Goal: Task Accomplishment & Management: Use online tool/utility

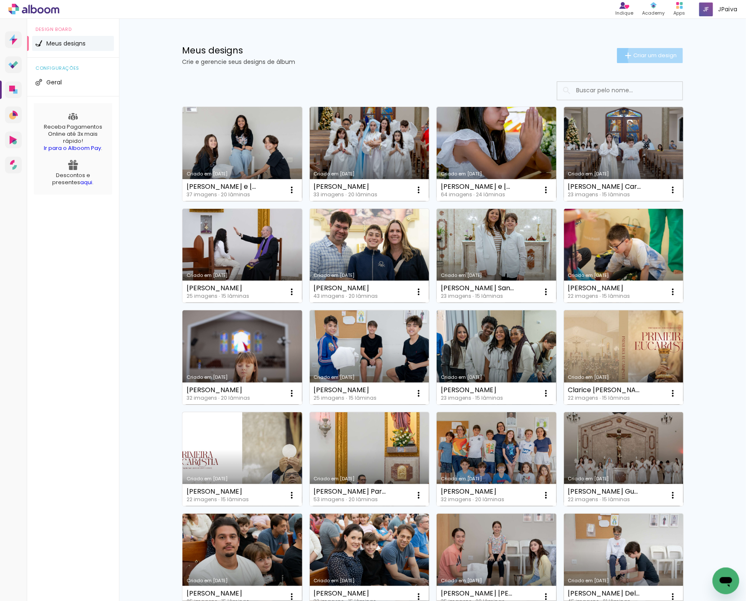
click at [659, 56] on span "Criar um design" at bounding box center [655, 55] width 43 height 5
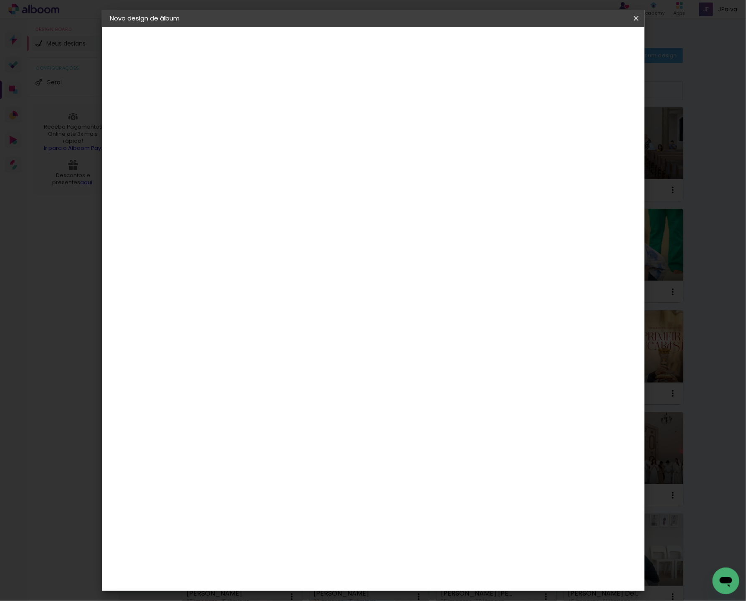
click at [0, 0] on paper-input-container "Título do álbum" at bounding box center [0, 0] width 0 height 0
type input "[PERSON_NAME] e [PERSON_NAME]"
type paper-input "[PERSON_NAME] e [PERSON_NAME]"
click at [0, 0] on slot "Avançar" at bounding box center [0, 0] width 0 height 0
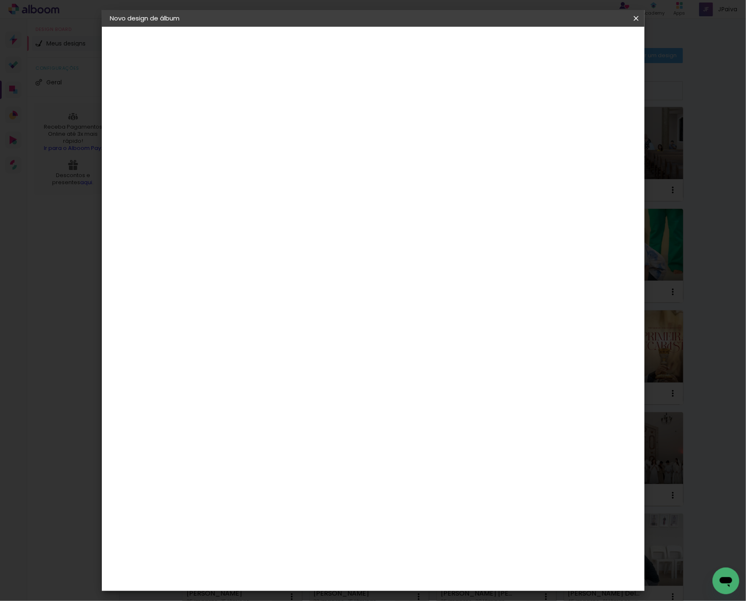
click at [253, 544] on div "Go image" at bounding box center [251, 550] width 20 height 13
click at [0, 0] on slot "Avançar" at bounding box center [0, 0] width 0 height 0
click at [279, 139] on input "text" at bounding box center [263, 145] width 33 height 13
click at [0, 0] on slot "Fastbook 400g" at bounding box center [0, 0] width 0 height 0
type input "Fastbook 400g"
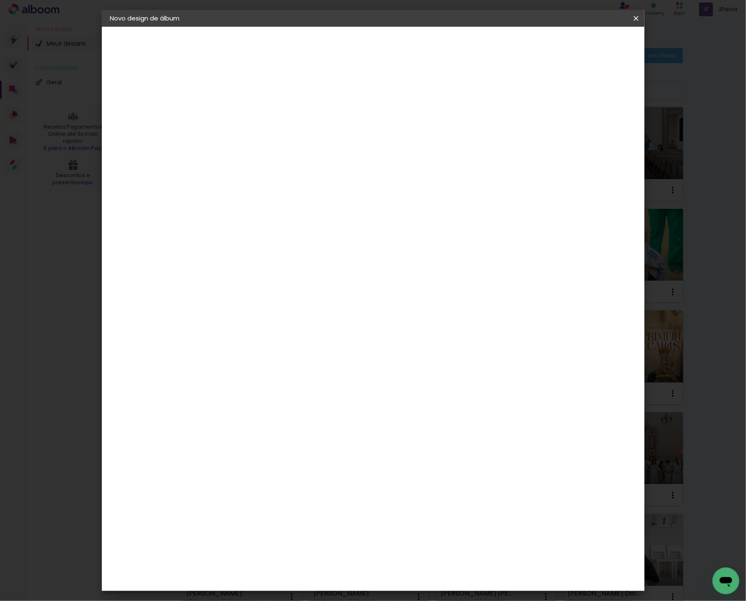
click at [334, 412] on span "25 × 25 cm" at bounding box center [318, 423] width 31 height 22
click at [0, 0] on slot "Avançar" at bounding box center [0, 0] width 0 height 0
click at [591, 46] on span "Iniciar design" at bounding box center [572, 44] width 38 height 6
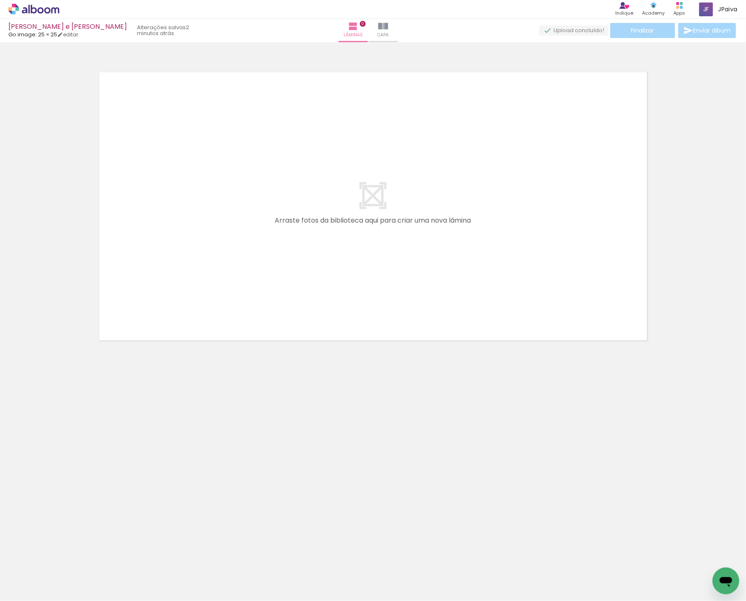
scroll to position [0, 1523]
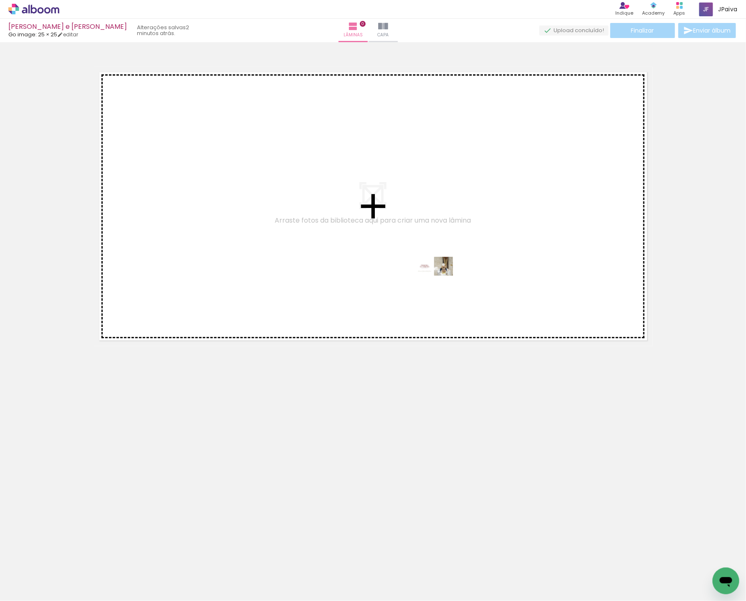
drag, startPoint x: 665, startPoint y: 578, endPoint x: 438, endPoint y: 281, distance: 374.2
click at [438, 281] on quentale-workspace at bounding box center [373, 300] width 746 height 601
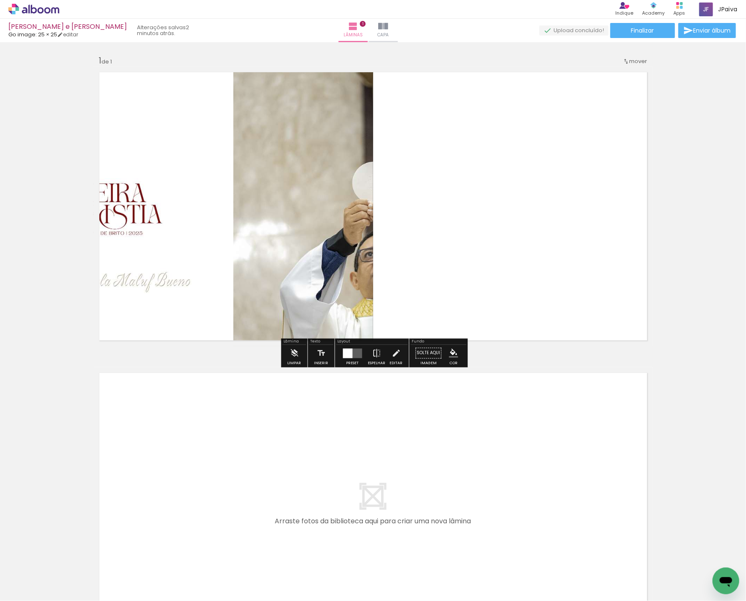
click at [353, 356] on quentale-layouter at bounding box center [352, 353] width 19 height 10
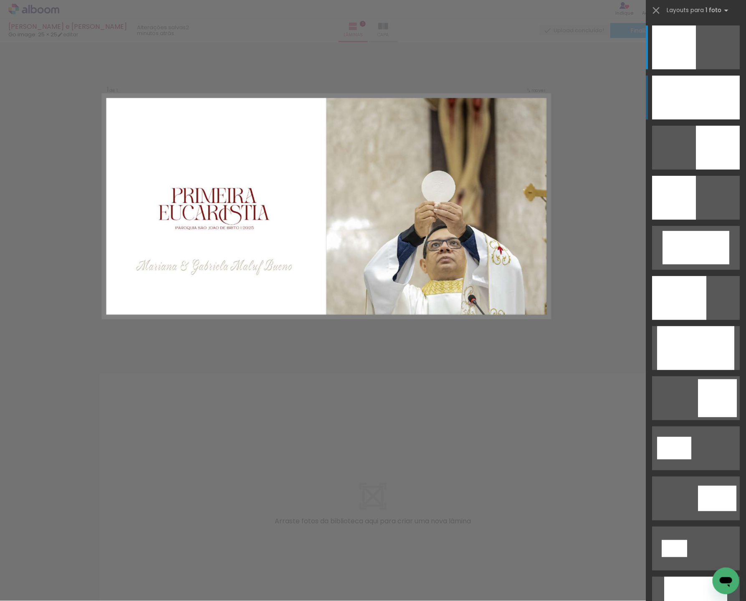
click at [711, 109] on div at bounding box center [696, 98] width 88 height 44
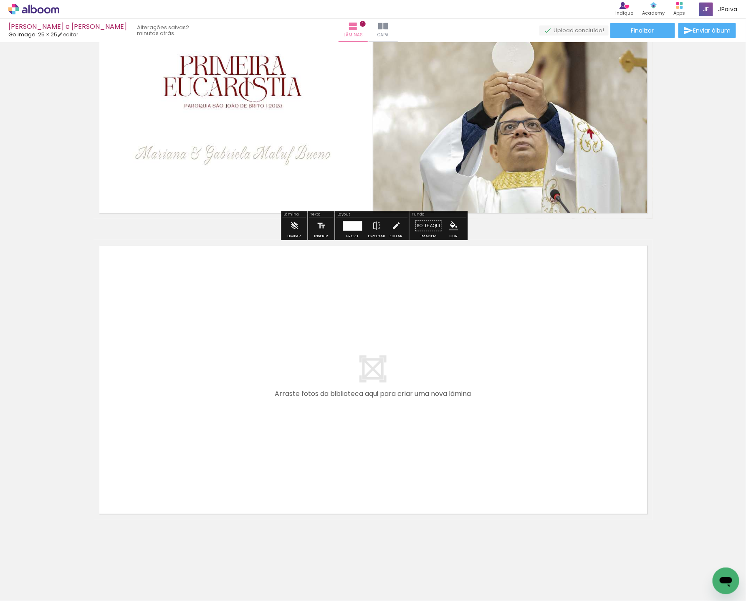
scroll to position [0, 0]
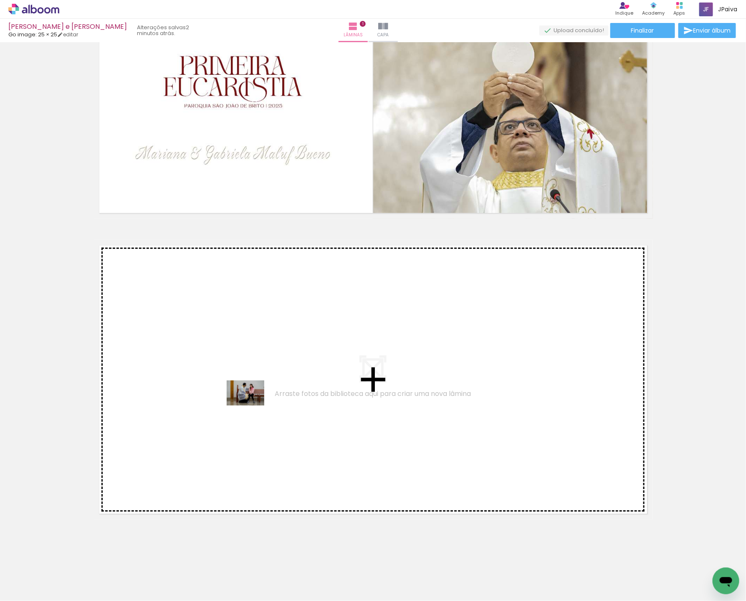
drag, startPoint x: 105, startPoint y: 566, endPoint x: 252, endPoint y: 404, distance: 218.8
click at [252, 404] on quentale-workspace at bounding box center [373, 300] width 746 height 601
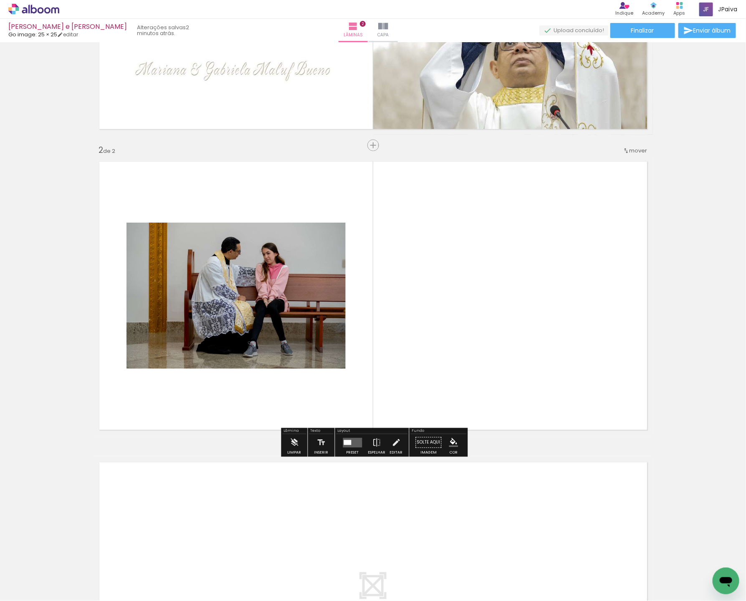
scroll to position [211, 0]
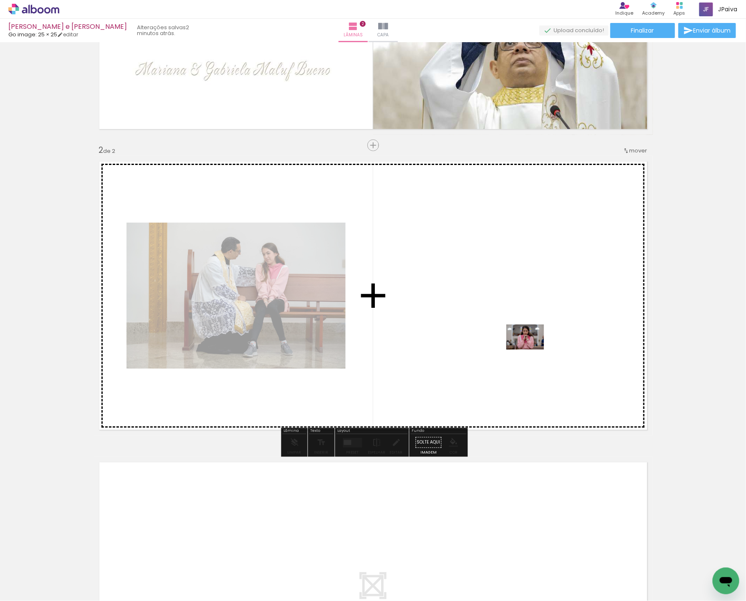
click at [532, 350] on quentale-workspace at bounding box center [373, 300] width 746 height 601
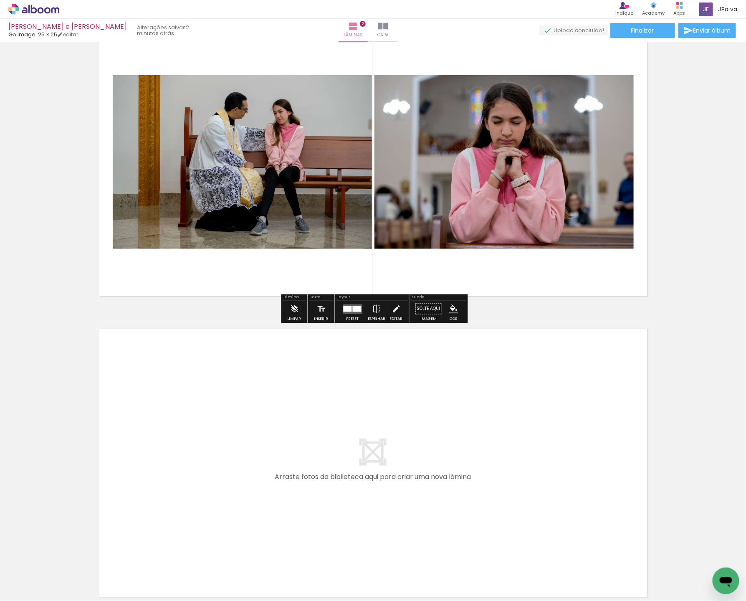
scroll to position [393, 0]
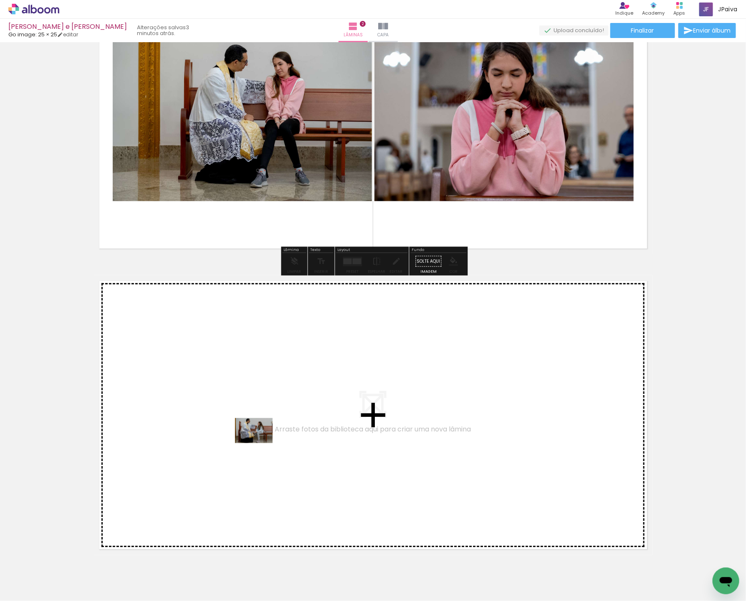
click at [260, 443] on quentale-workspace at bounding box center [373, 300] width 746 height 601
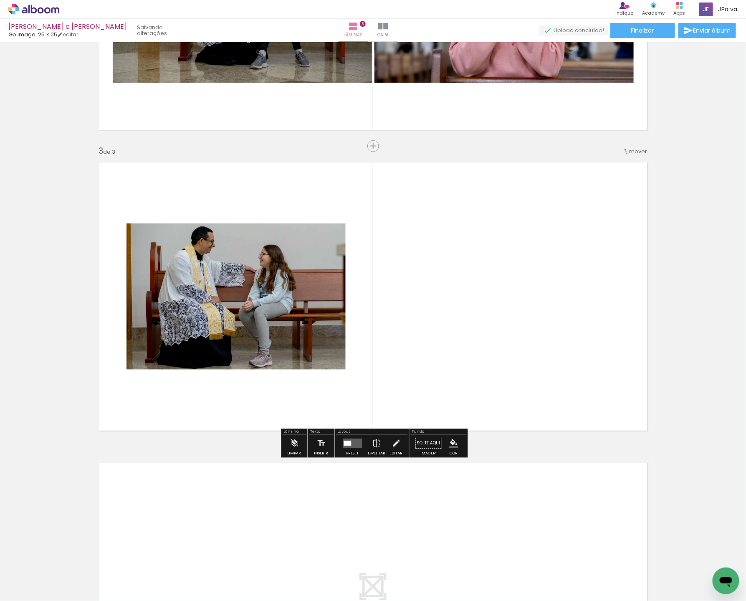
scroll to position [512, 0]
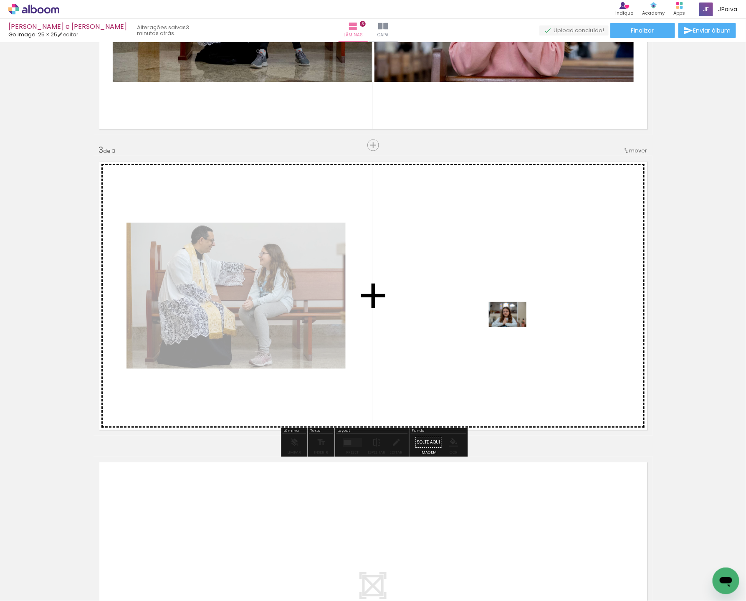
drag, startPoint x: 217, startPoint y: 561, endPoint x: 517, endPoint y: 326, distance: 380.7
click at [517, 326] on quentale-workspace at bounding box center [373, 300] width 746 height 601
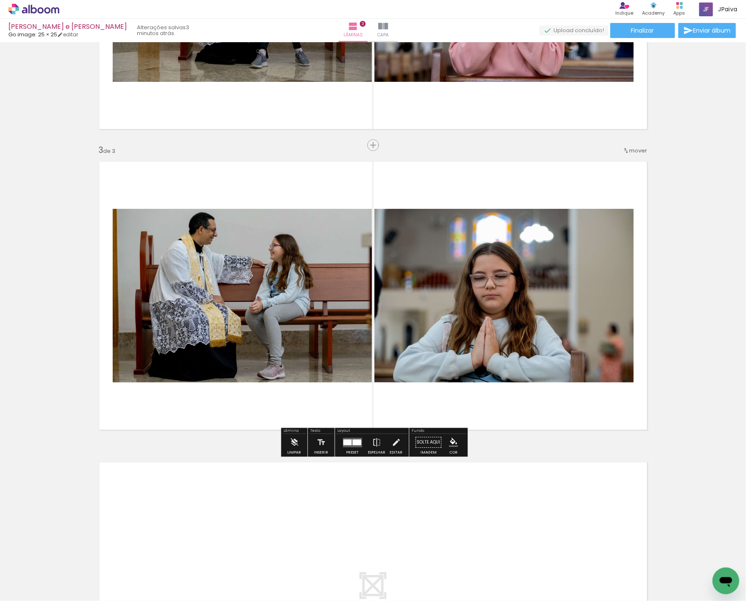
click at [45, 573] on iron-icon at bounding box center [42, 576] width 7 height 7
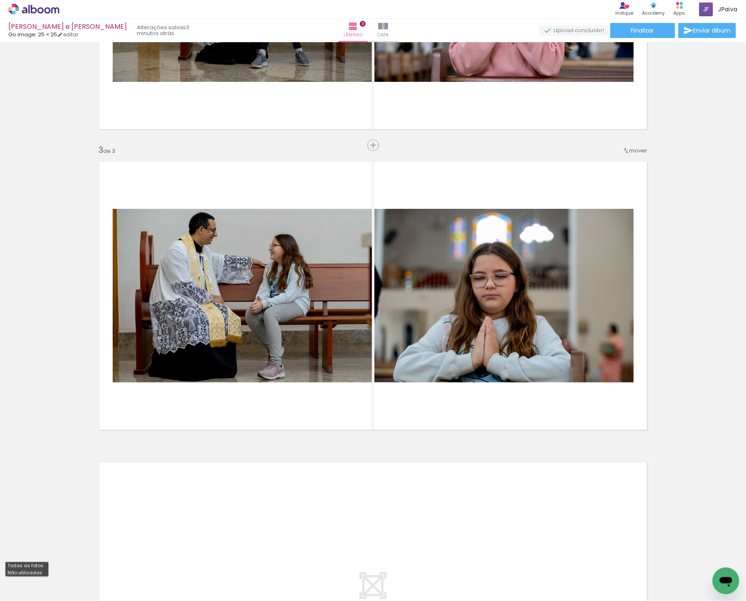
click at [0, 0] on slot "Não utilizadas" at bounding box center [0, 0] width 0 height 0
type input "Não utilizadas"
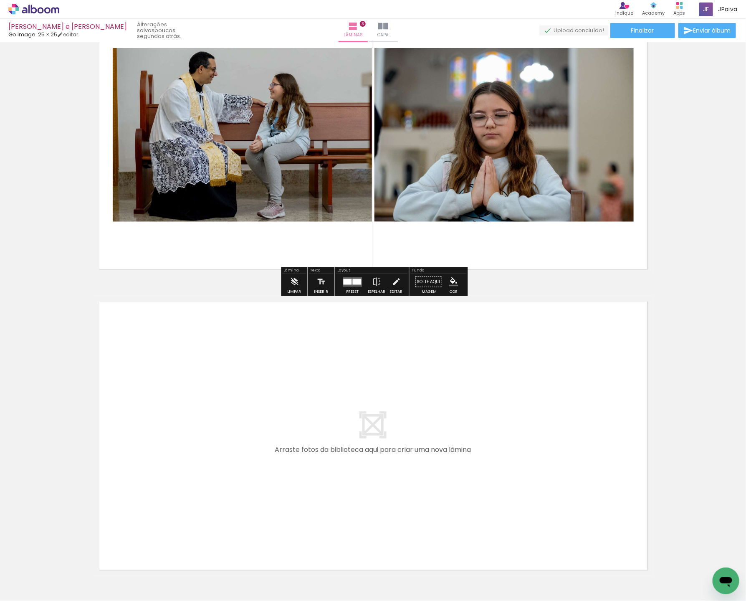
scroll to position [676, 0]
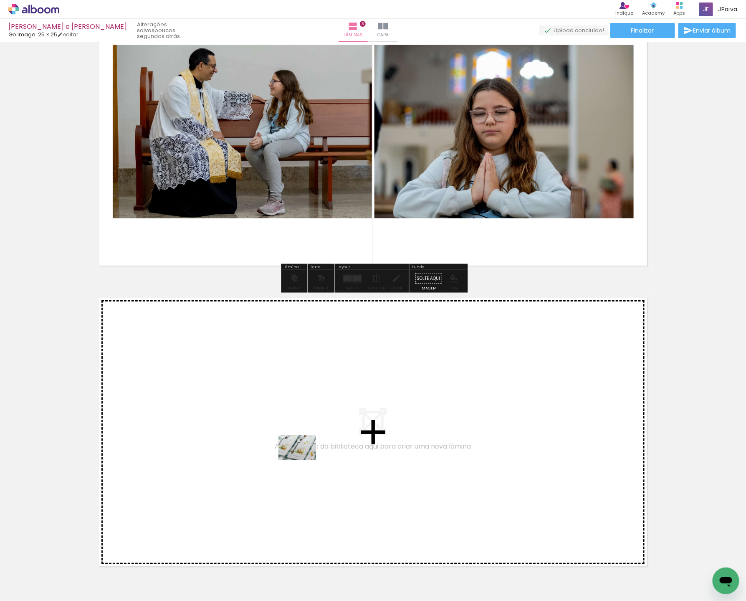
drag, startPoint x: 92, startPoint y: 579, endPoint x: 305, endPoint y: 459, distance: 244.8
click at [305, 459] on quentale-workspace at bounding box center [373, 300] width 746 height 601
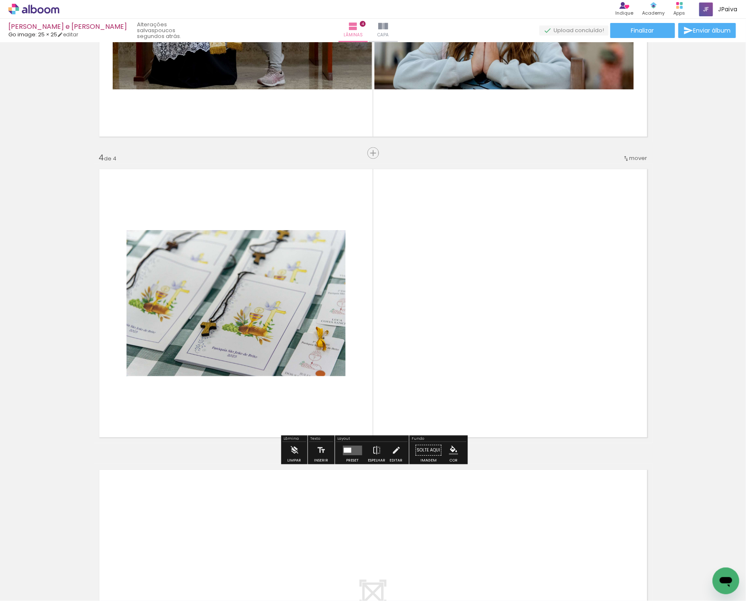
scroll to position [813, 0]
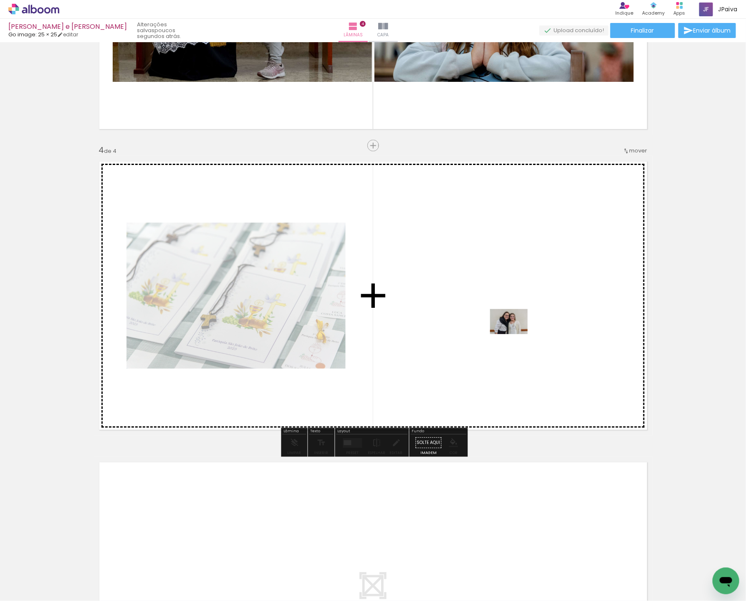
drag, startPoint x: 111, startPoint y: 570, endPoint x: 515, endPoint y: 334, distance: 467.9
click at [515, 334] on quentale-workspace at bounding box center [373, 300] width 746 height 601
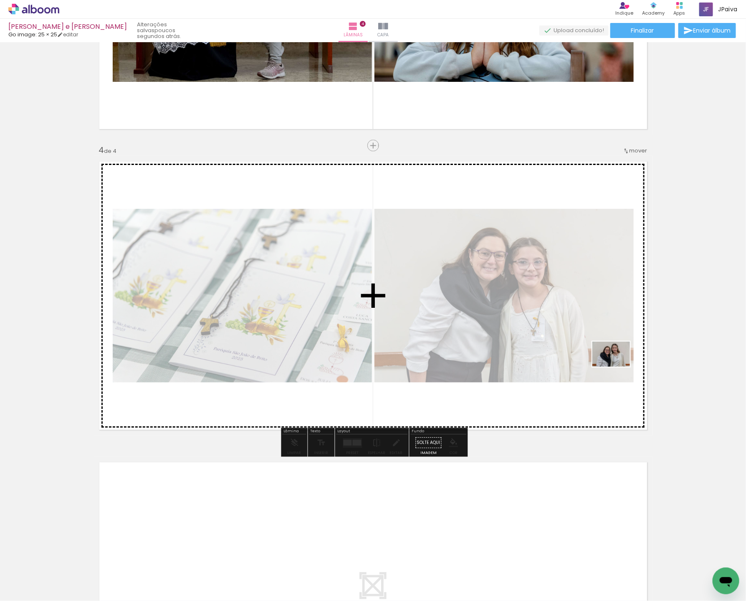
drag, startPoint x: 99, startPoint y: 572, endPoint x: 555, endPoint y: 380, distance: 494.5
click at [555, 372] on quentale-workspace at bounding box center [373, 300] width 746 height 601
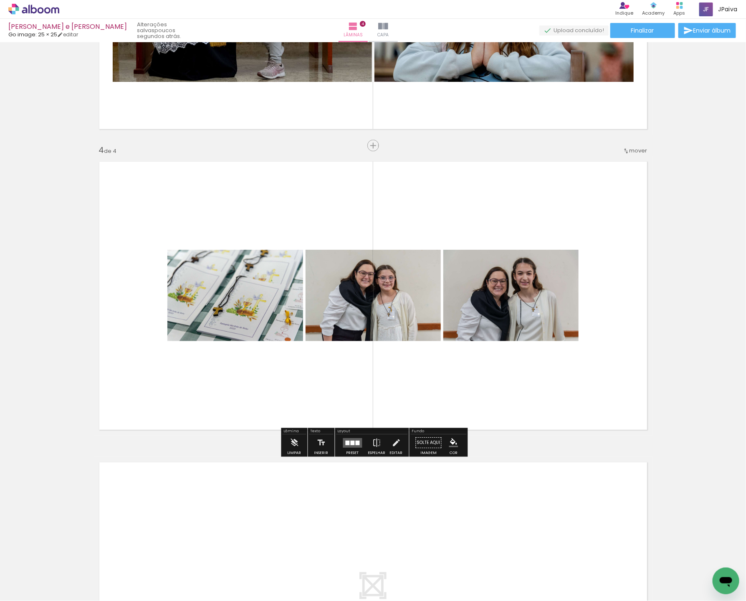
click at [347, 439] on quentale-layouter at bounding box center [352, 443] width 19 height 10
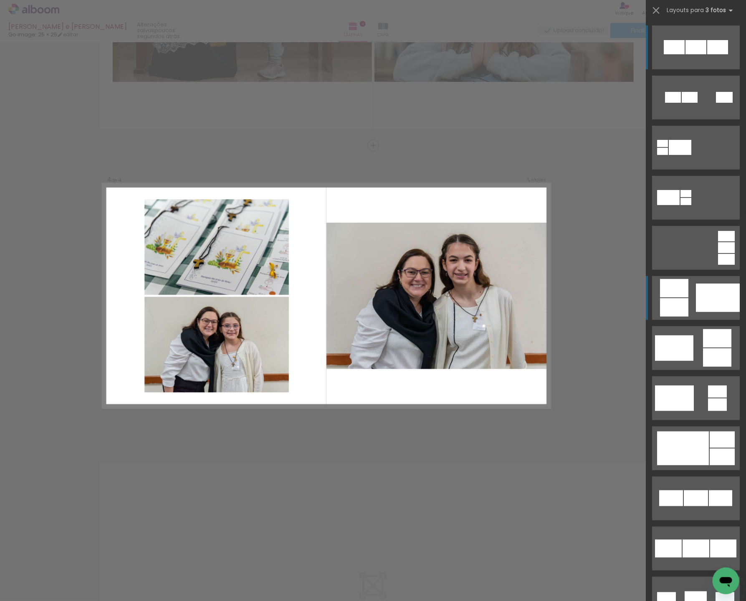
click at [701, 291] on div at bounding box center [718, 298] width 44 height 28
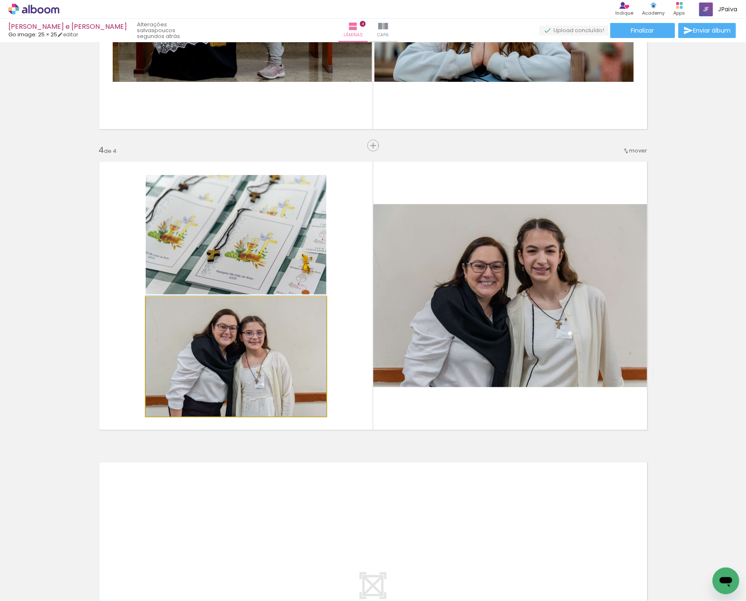
drag, startPoint x: 291, startPoint y: 339, endPoint x: 419, endPoint y: 321, distance: 129.5
click at [0, 0] on slot at bounding box center [0, 0] width 0 height 0
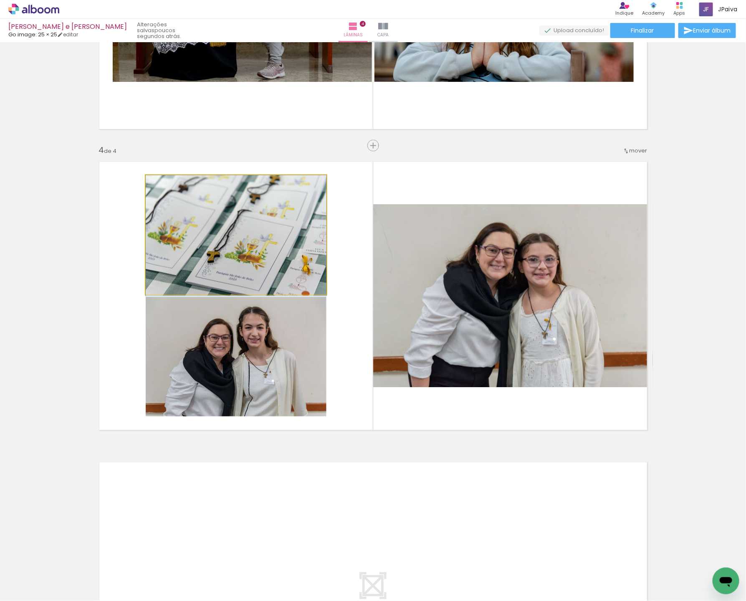
drag, startPoint x: 279, startPoint y: 249, endPoint x: 496, endPoint y: 294, distance: 222.2
click at [0, 0] on slot at bounding box center [0, 0] width 0 height 0
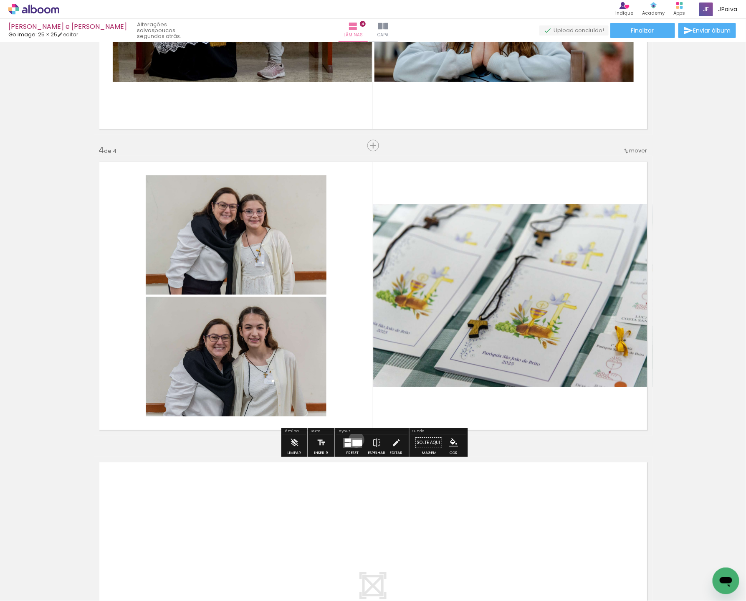
drag, startPoint x: 355, startPoint y: 439, endPoint x: 396, endPoint y: 427, distance: 43.4
click at [355, 439] on div at bounding box center [358, 442] width 10 height 6
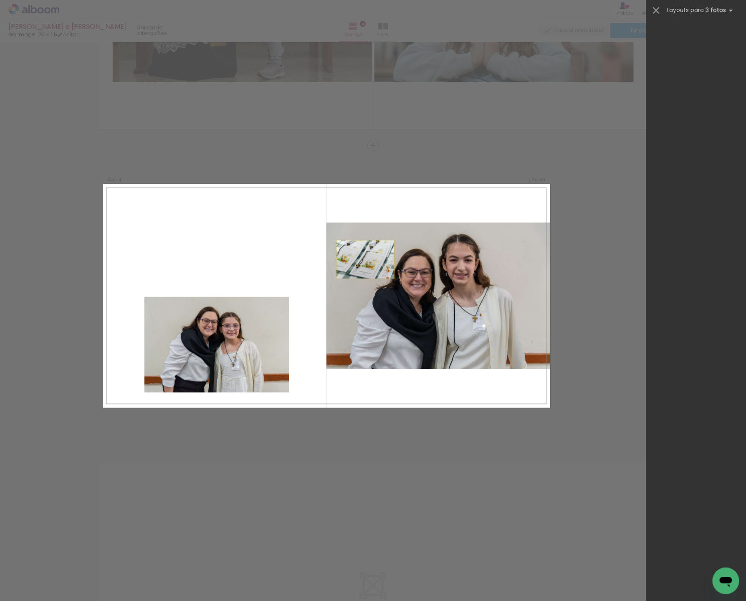
scroll to position [251, 0]
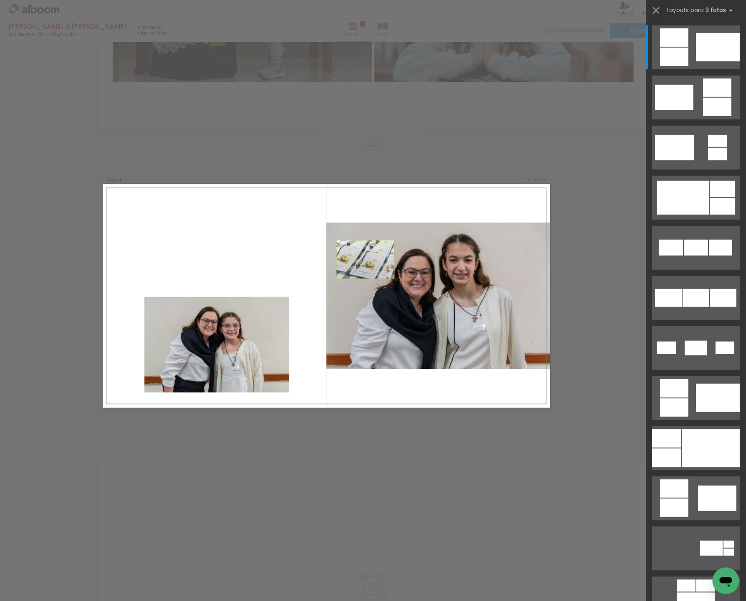
drag, startPoint x: 256, startPoint y: 254, endPoint x: 403, endPoint y: 254, distance: 147.0
click at [0, 0] on slot at bounding box center [0, 0] width 0 height 0
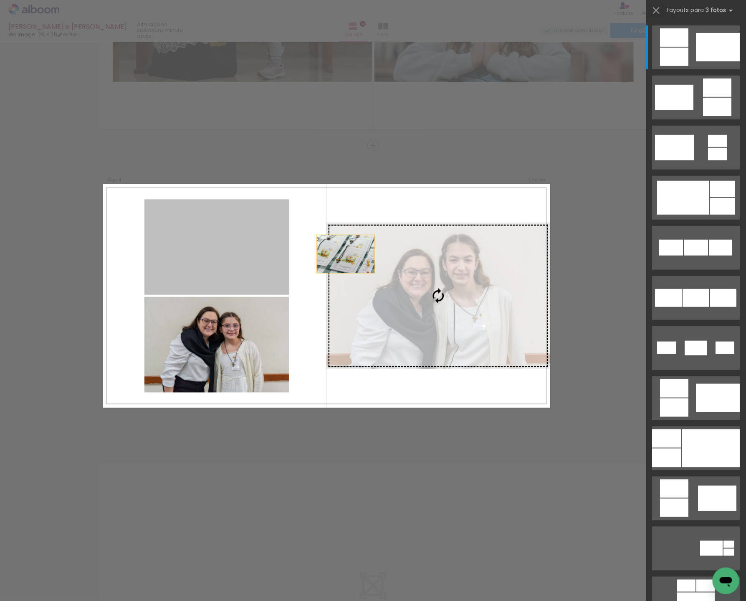
drag, startPoint x: 260, startPoint y: 248, endPoint x: 399, endPoint y: 257, distance: 139.8
click at [0, 0] on slot at bounding box center [0, 0] width 0 height 0
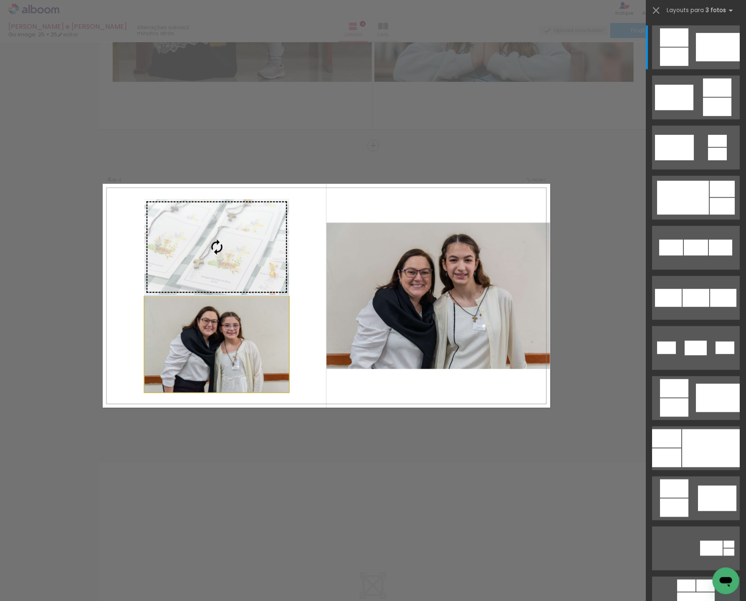
drag, startPoint x: 228, startPoint y: 258, endPoint x: 232, endPoint y: 257, distance: 4.2
click at [0, 0] on slot at bounding box center [0, 0] width 0 height 0
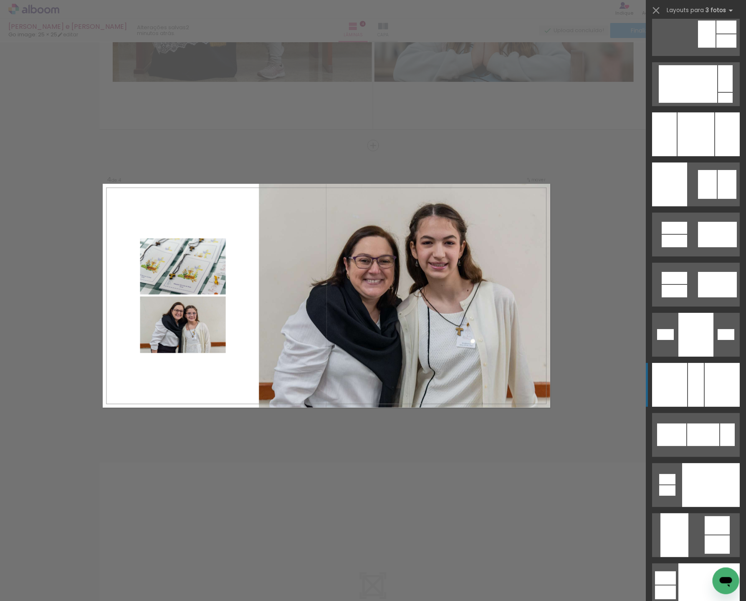
scroll to position [4276, 0]
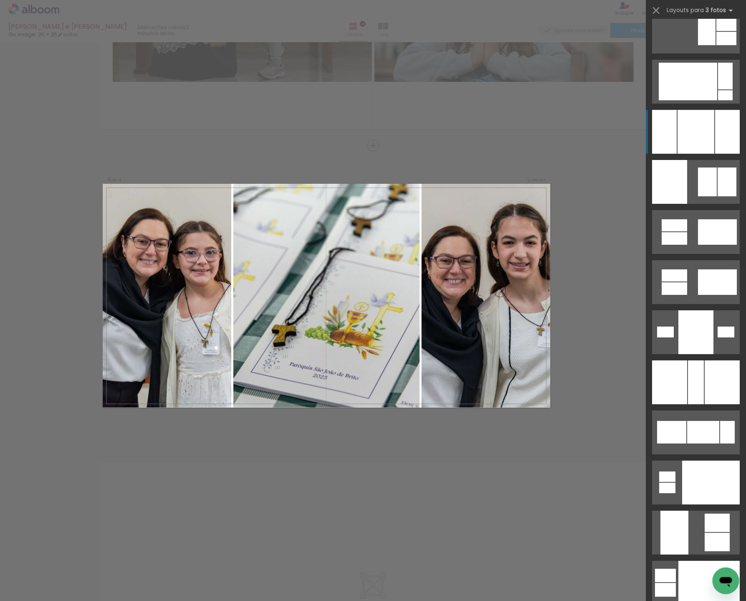
click at [692, 310] on div at bounding box center [696, 332] width 35 height 44
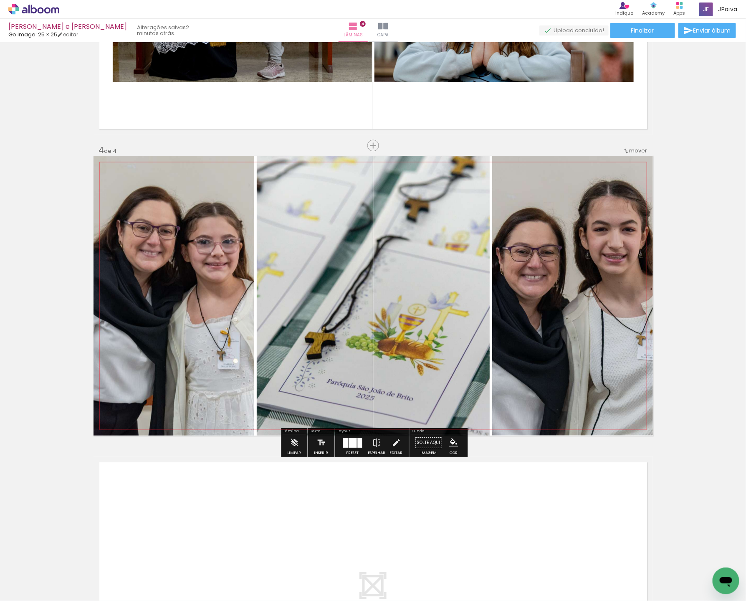
click at [422, 321] on quentale-photo at bounding box center [373, 296] width 233 height 280
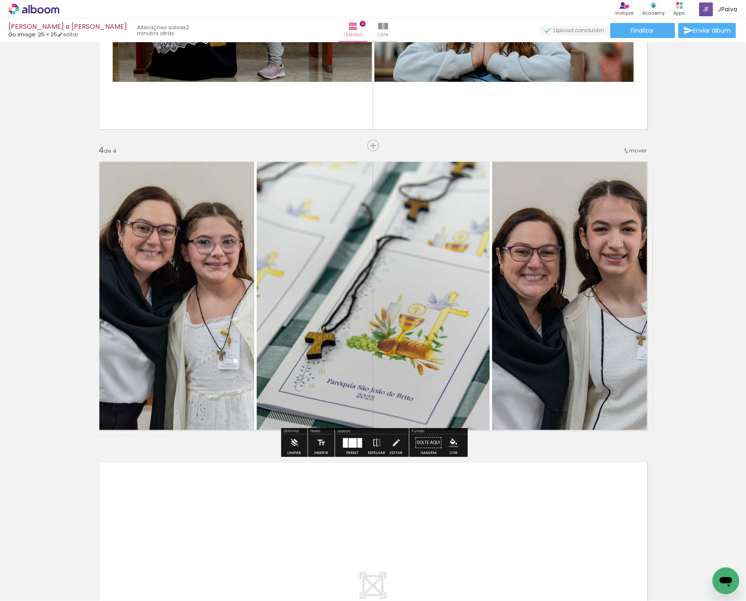
click at [422, 321] on quentale-photo at bounding box center [373, 296] width 233 height 280
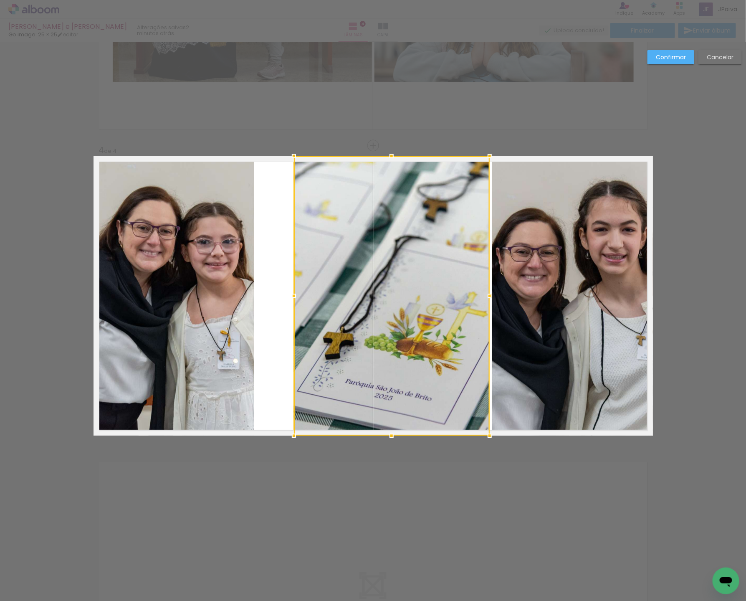
drag, startPoint x: 259, startPoint y: 292, endPoint x: 292, endPoint y: 292, distance: 33.8
click at [292, 292] on div at bounding box center [294, 295] width 17 height 17
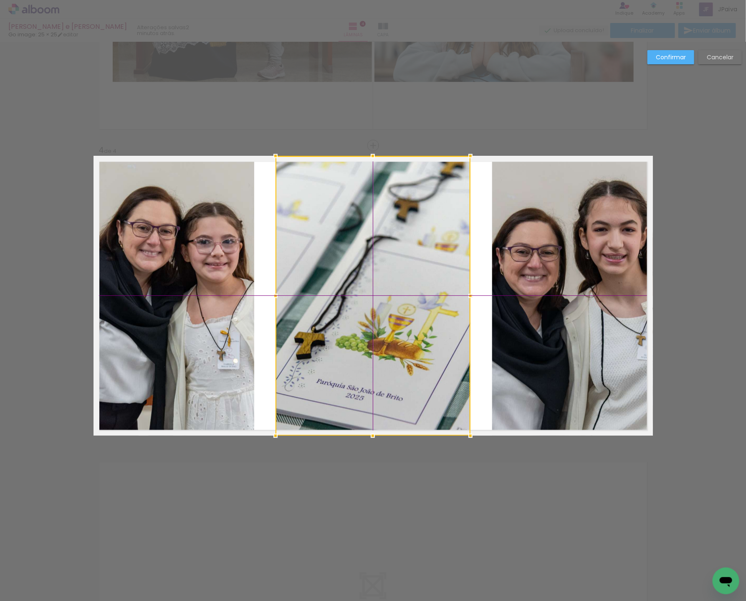
drag, startPoint x: 406, startPoint y: 298, endPoint x: 397, endPoint y: 298, distance: 8.8
click at [397, 298] on div at bounding box center [373, 296] width 195 height 280
click at [207, 284] on quentale-photo at bounding box center [174, 296] width 161 height 280
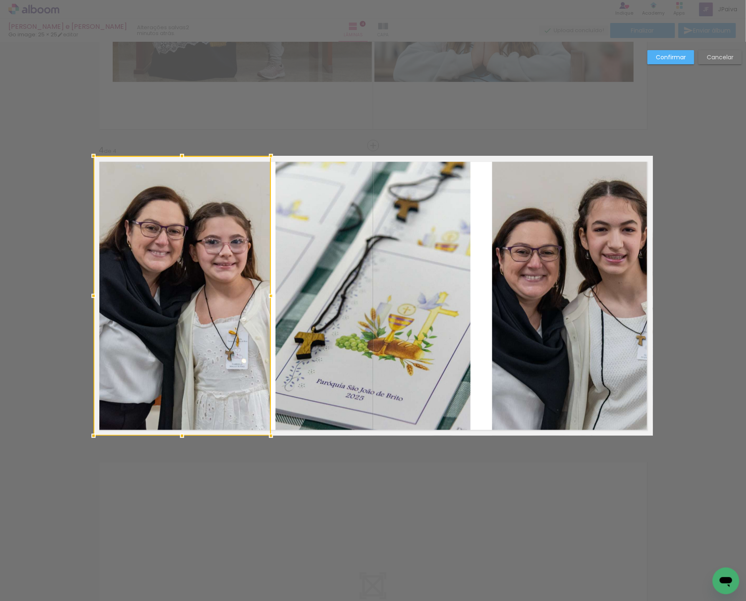
drag, startPoint x: 256, startPoint y: 294, endPoint x: 271, endPoint y: 294, distance: 15.0
click at [271, 294] on div at bounding box center [271, 295] width 17 height 17
click at [518, 294] on quentale-photo at bounding box center [572, 296] width 161 height 280
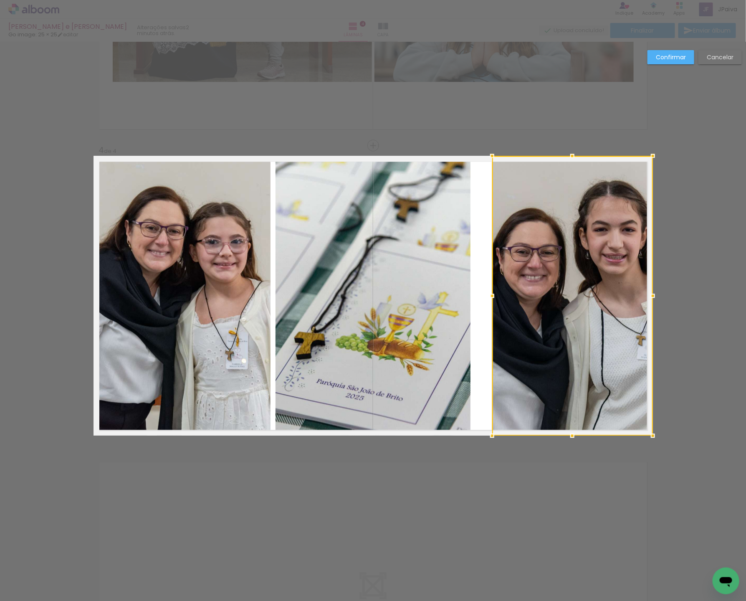
click at [522, 296] on div at bounding box center [572, 296] width 161 height 280
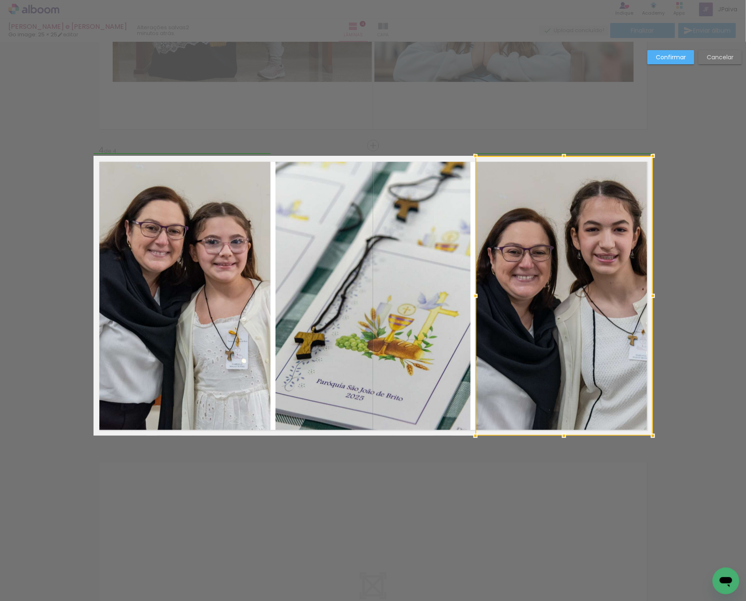
drag, startPoint x: 491, startPoint y: 294, endPoint x: 475, endPoint y: 295, distance: 16.0
click at [475, 295] on div at bounding box center [475, 295] width 17 height 17
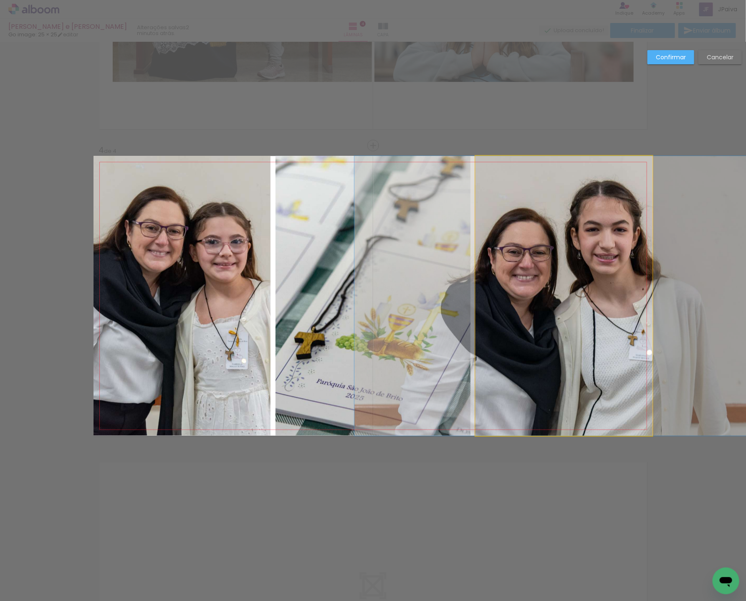
click at [533, 302] on quentale-photo at bounding box center [564, 296] width 177 height 280
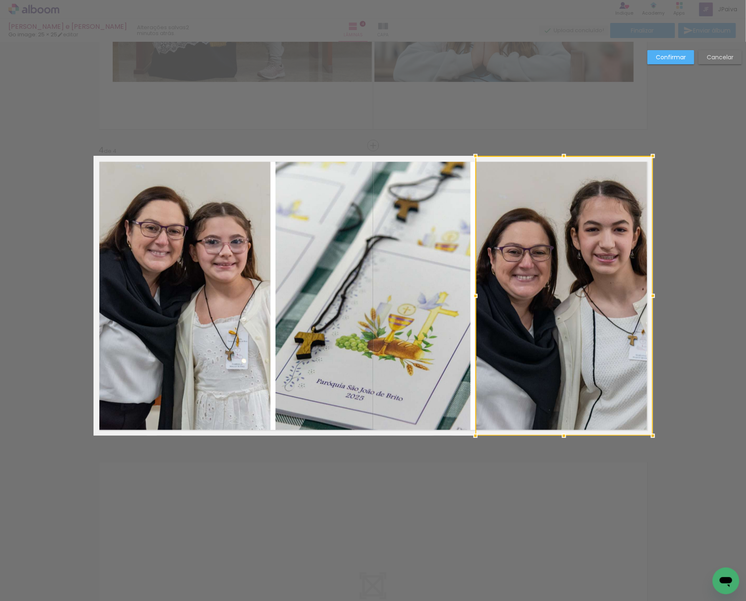
click at [533, 302] on div at bounding box center [564, 296] width 177 height 280
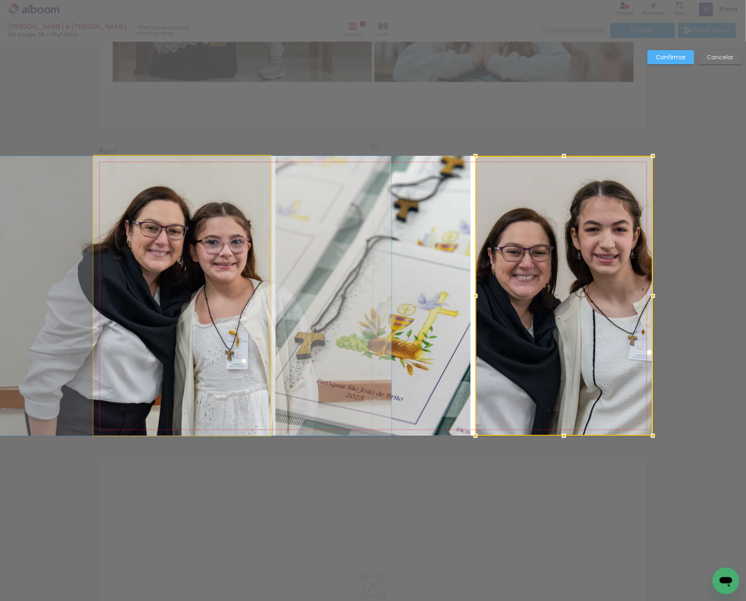
click at [192, 292] on quentale-photo at bounding box center [182, 296] width 177 height 280
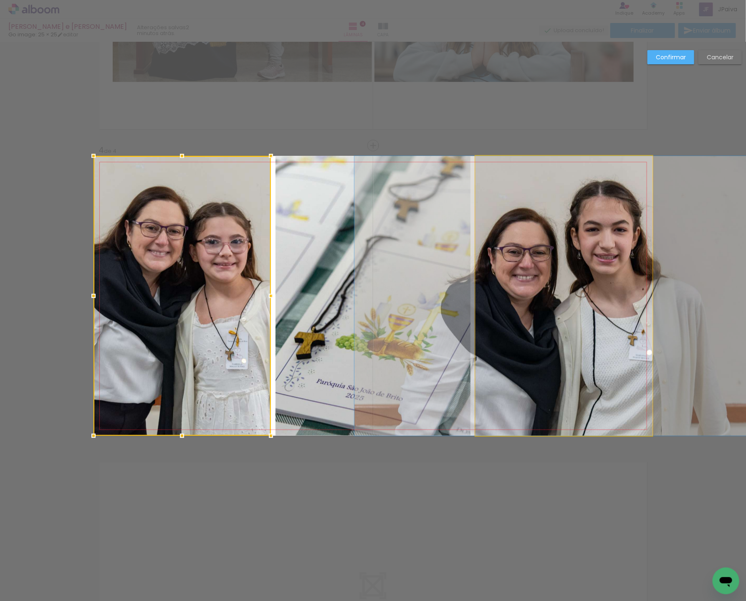
click at [528, 280] on quentale-photo at bounding box center [564, 296] width 177 height 280
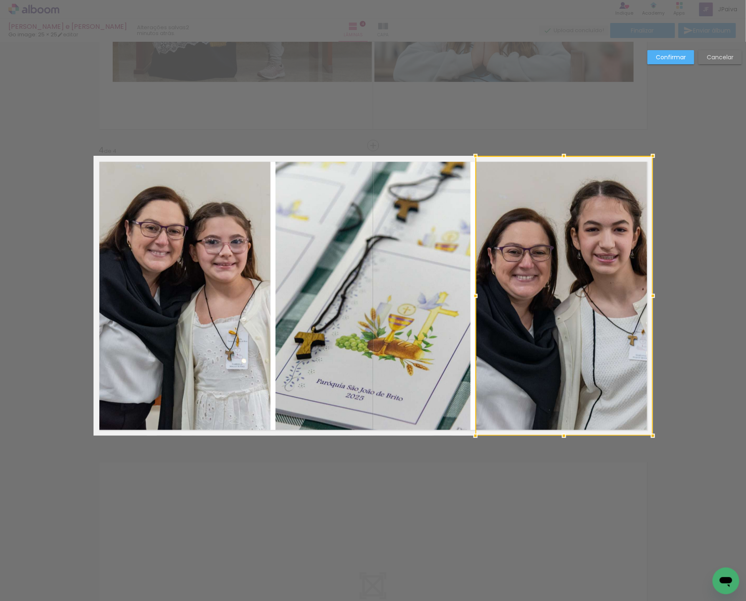
click at [0, 0] on slot "Confirmar" at bounding box center [0, 0] width 0 height 0
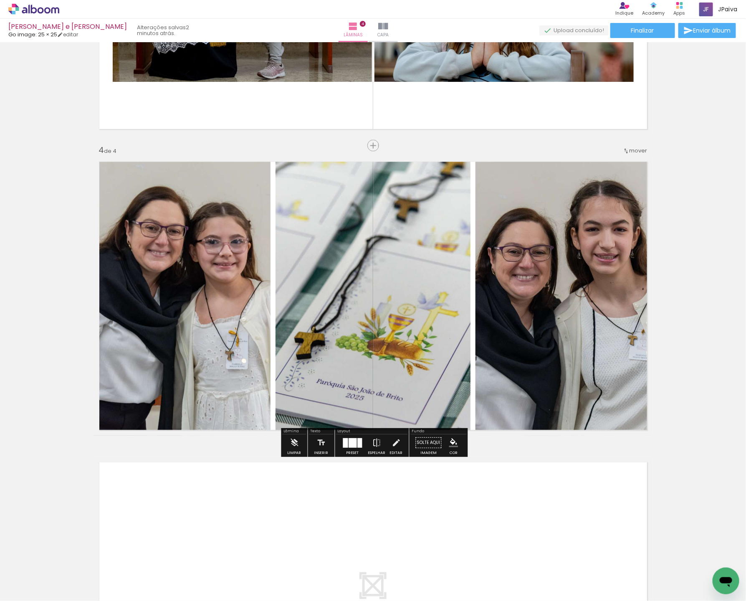
click at [352, 446] on div at bounding box center [353, 443] width 8 height 10
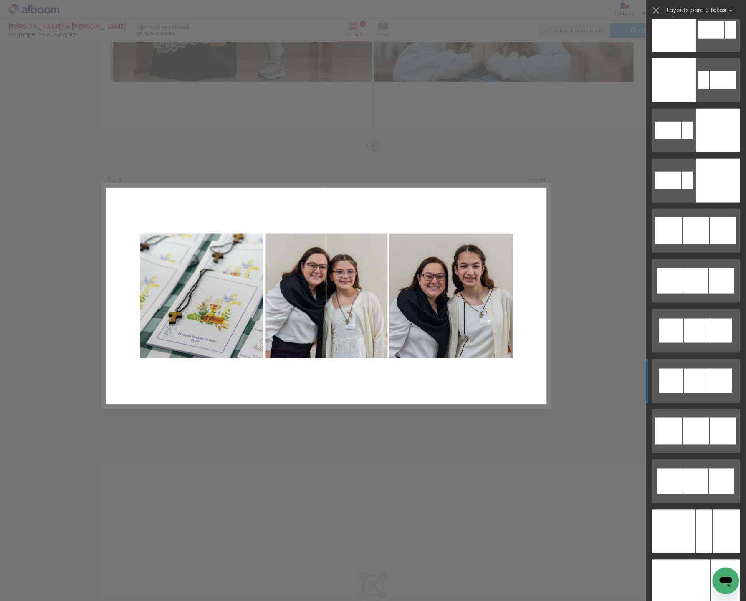
scroll to position [4929, 0]
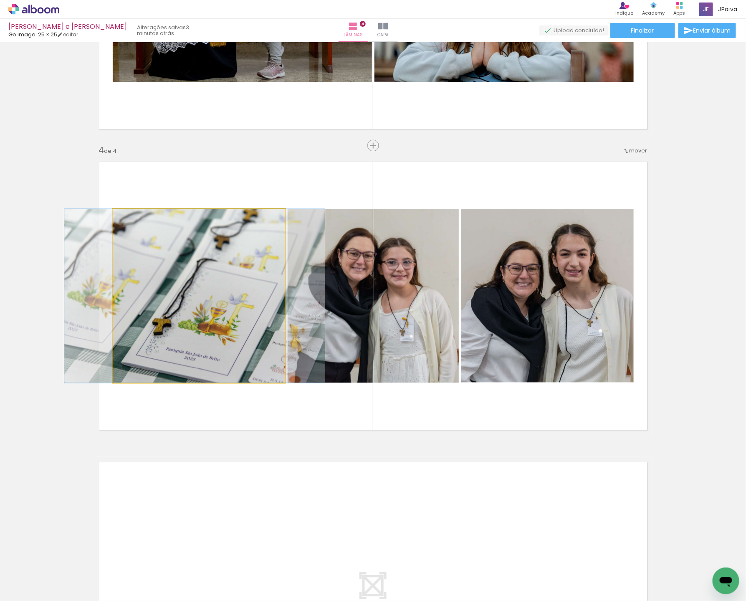
drag, startPoint x: 206, startPoint y: 346, endPoint x: 295, endPoint y: 342, distance: 89.5
click at [0, 0] on slot at bounding box center [0, 0] width 0 height 0
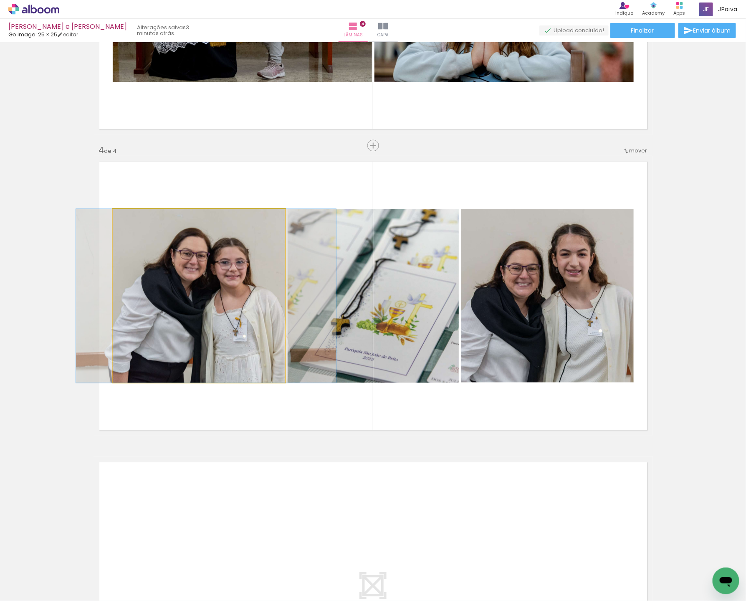
drag, startPoint x: 167, startPoint y: 344, endPoint x: 172, endPoint y: 343, distance: 4.7
click at [172, 343] on div at bounding box center [206, 296] width 260 height 174
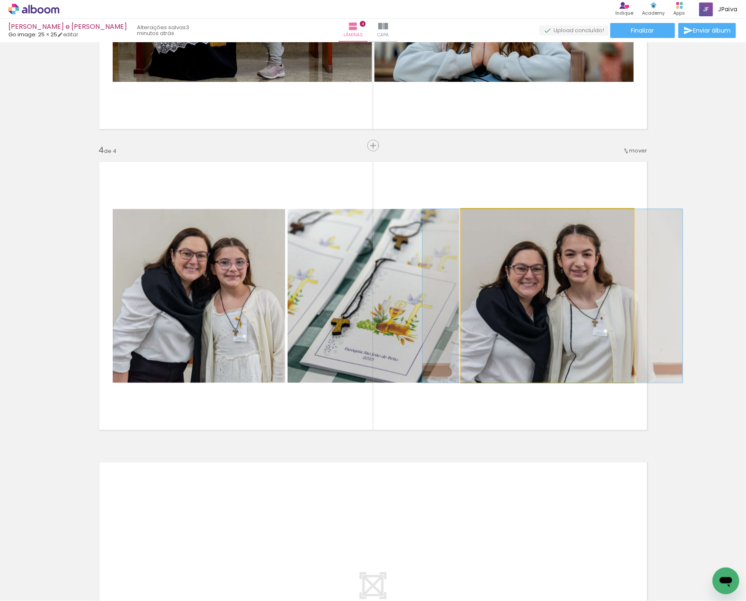
drag, startPoint x: 535, startPoint y: 319, endPoint x: 538, endPoint y: 309, distance: 11.1
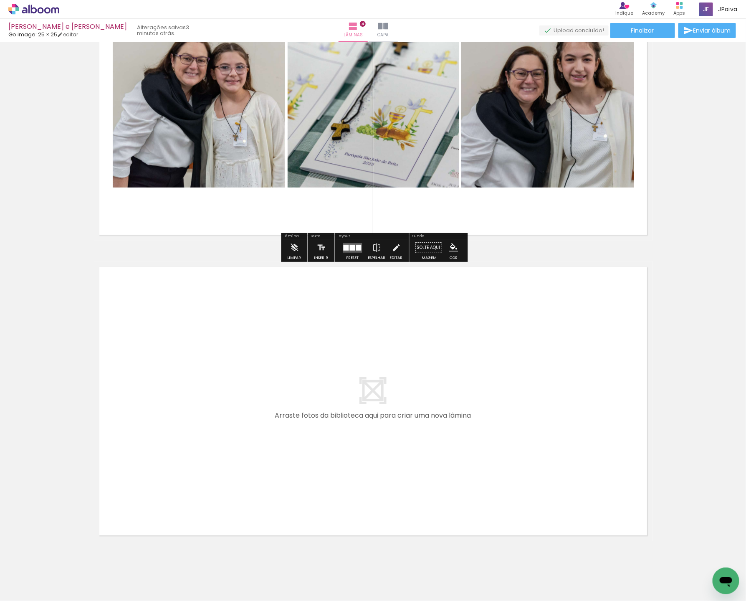
scroll to position [1029, 0]
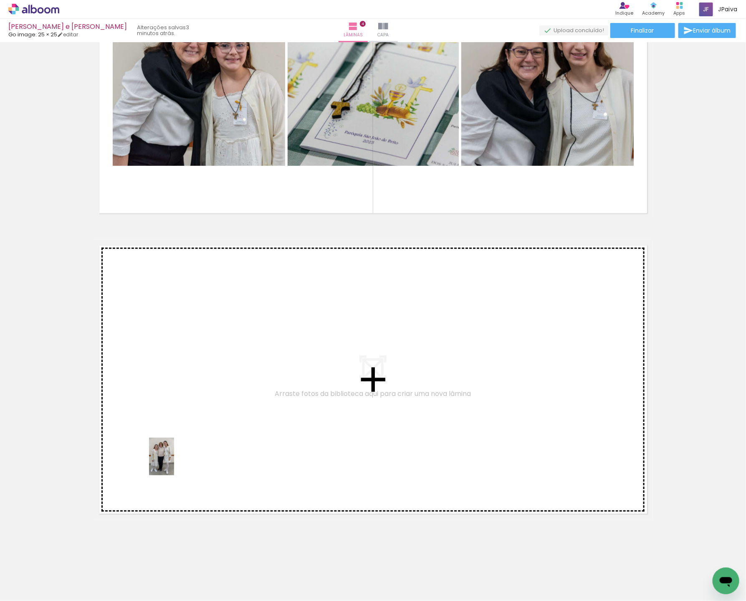
drag, startPoint x: 107, startPoint y: 565, endPoint x: 210, endPoint y: 399, distance: 195.5
click at [210, 399] on quentale-workspace at bounding box center [373, 300] width 746 height 601
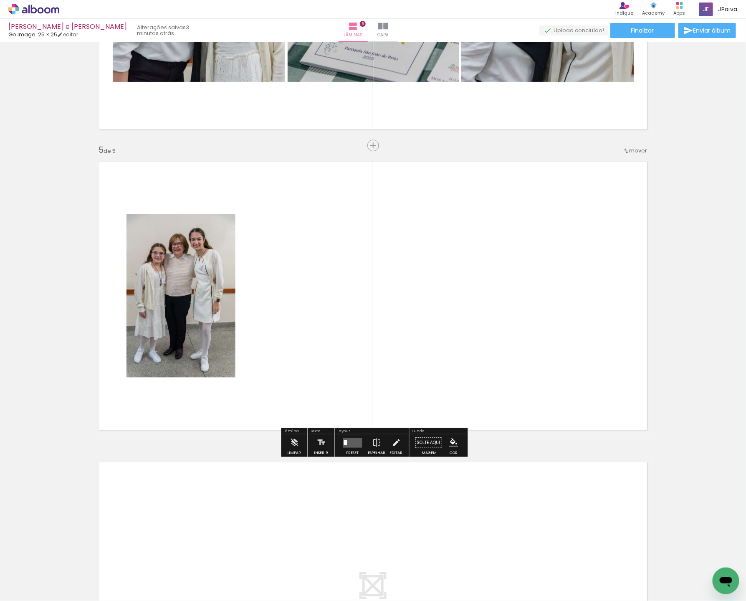
scroll to position [1113, 0]
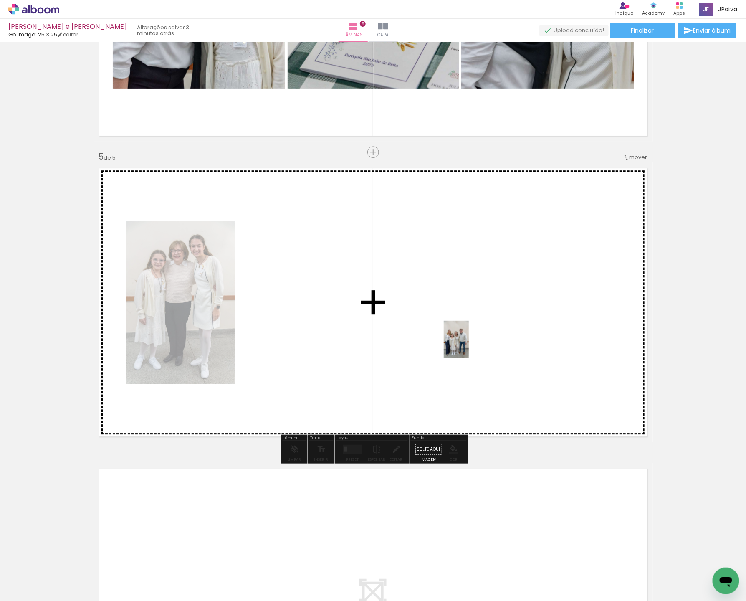
drag, startPoint x: 86, startPoint y: 573, endPoint x: 471, endPoint y: 344, distance: 447.4
click at [472, 344] on quentale-workspace at bounding box center [373, 300] width 746 height 601
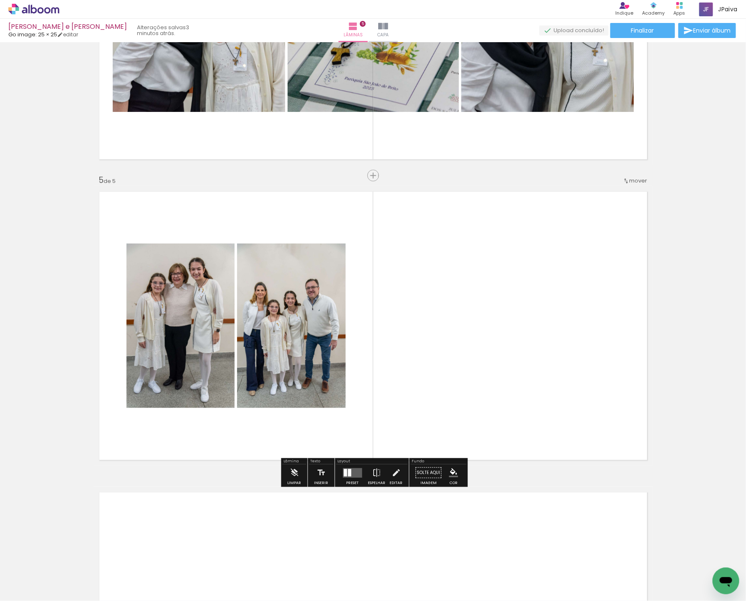
scroll to position [1217, 0]
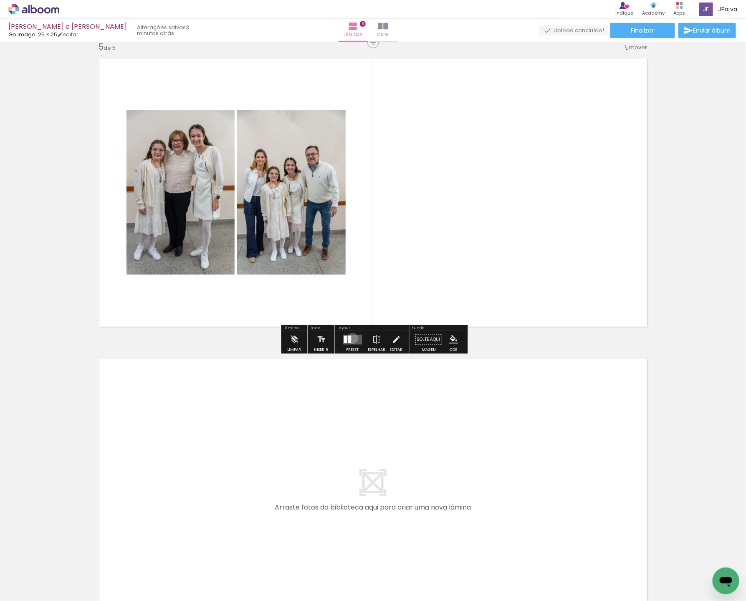
click at [351, 338] on quentale-layouter at bounding box center [352, 340] width 19 height 10
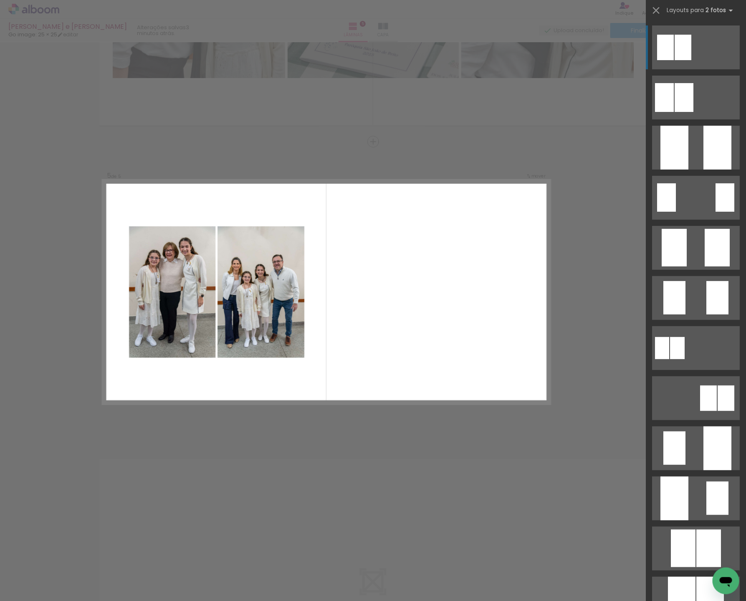
scroll to position [1113, 0]
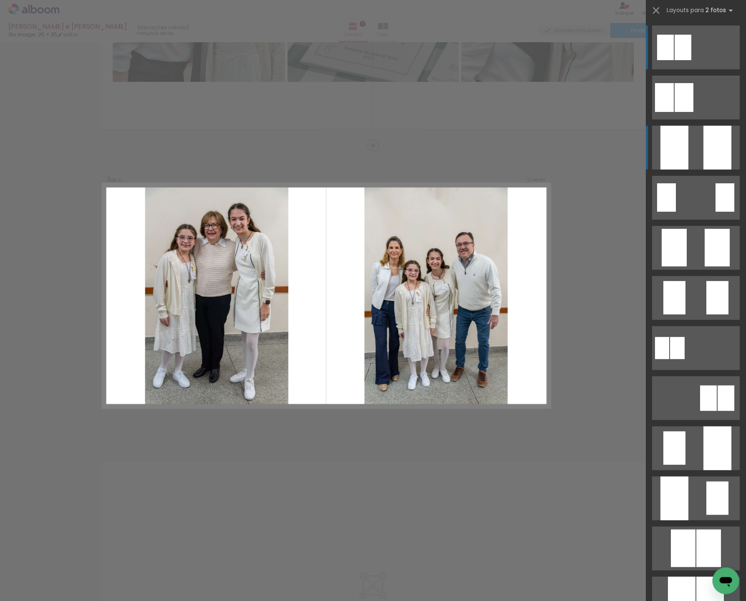
click at [683, 477] on div at bounding box center [675, 499] width 28 height 44
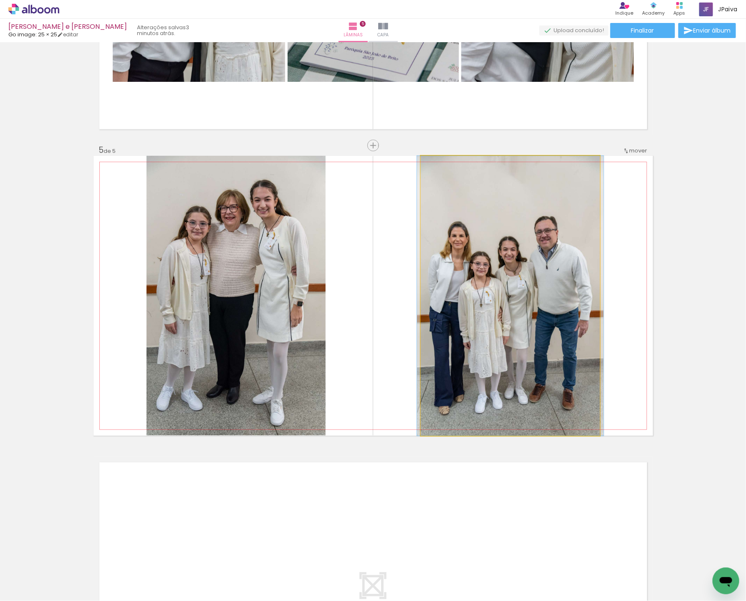
click at [550, 313] on quentale-photo at bounding box center [510, 296] width 179 height 280
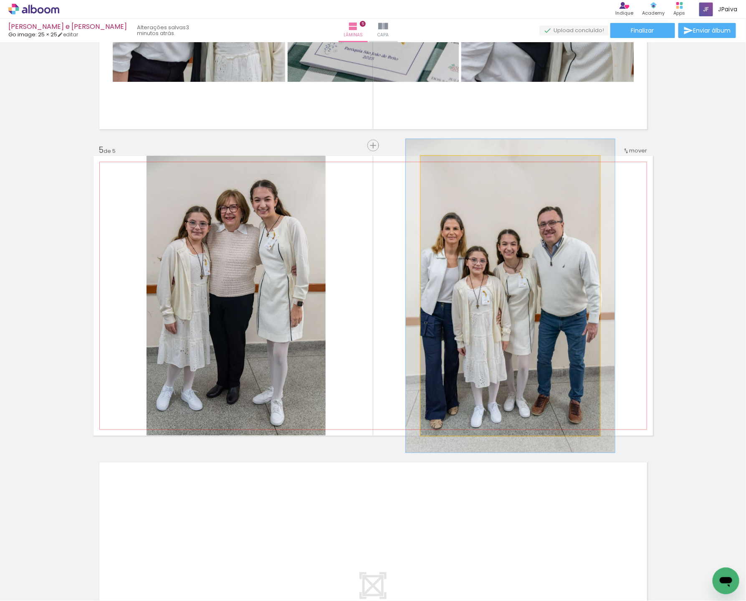
click at [444, 165] on div at bounding box center [444, 165] width 8 height 8
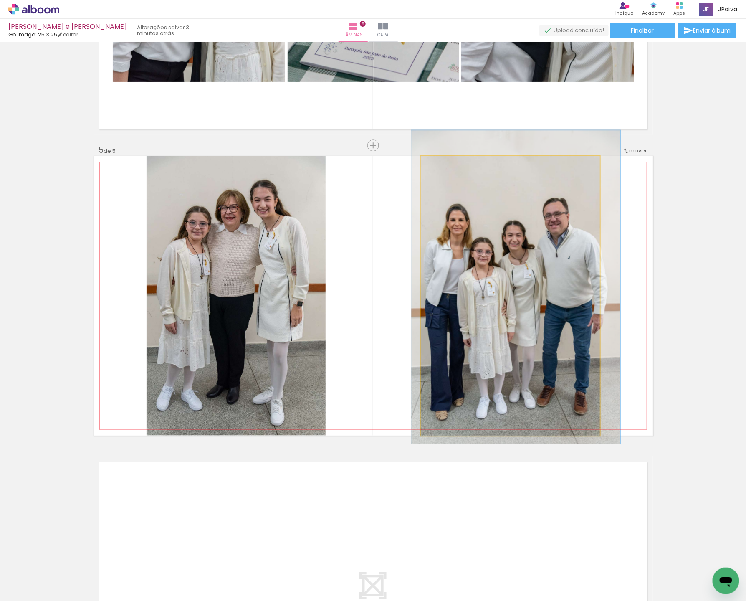
drag, startPoint x: 521, startPoint y: 254, endPoint x: 527, endPoint y: 246, distance: 10.3
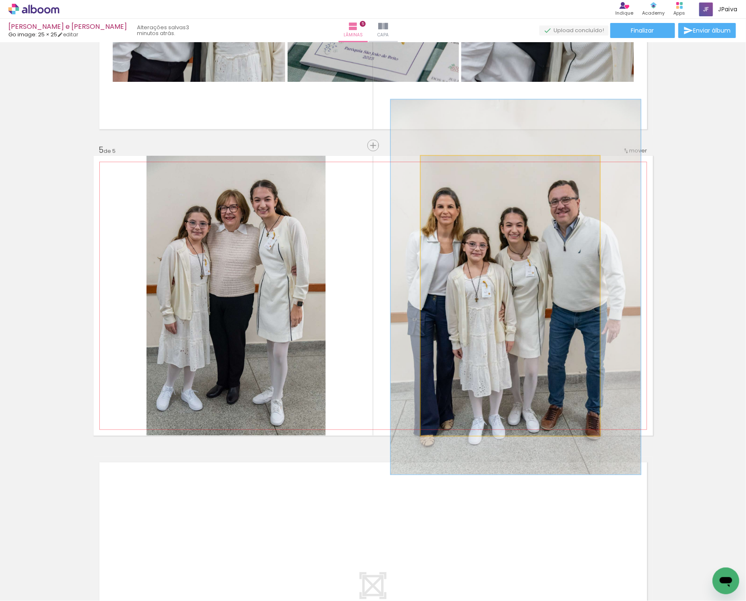
drag, startPoint x: 449, startPoint y: 169, endPoint x: 456, endPoint y: 168, distance: 7.1
click at [456, 168] on div at bounding box center [451, 164] width 13 height 13
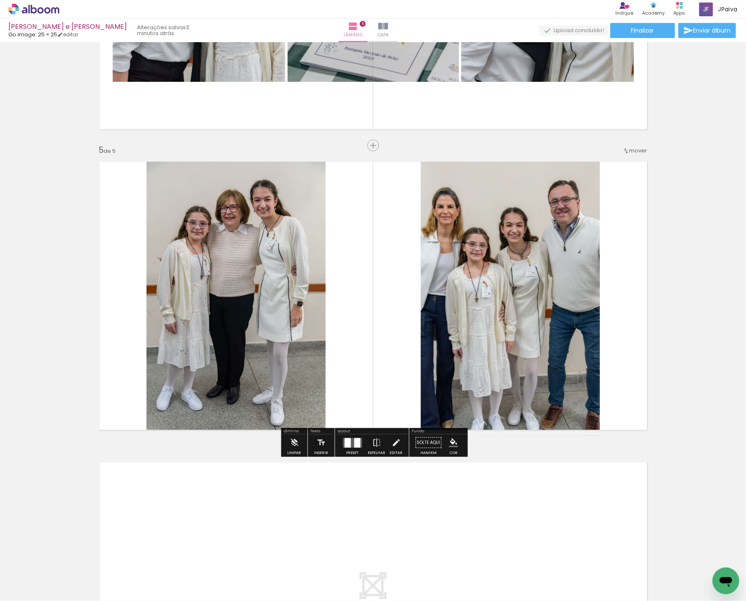
click at [330, 281] on div at bounding box center [236, 296] width 187 height 280
click at [545, 281] on quentale-photo at bounding box center [510, 296] width 179 height 280
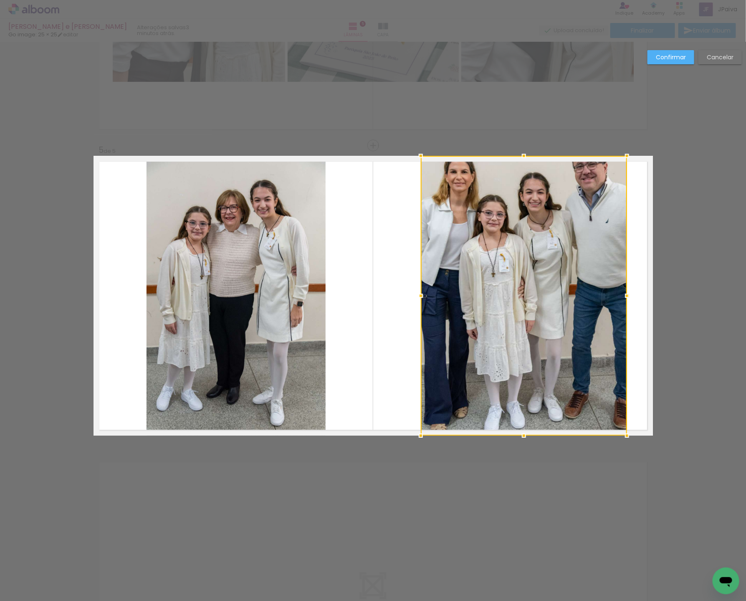
drag, startPoint x: 601, startPoint y: 294, endPoint x: 628, endPoint y: 293, distance: 27.1
click at [628, 293] on div at bounding box center [627, 295] width 17 height 17
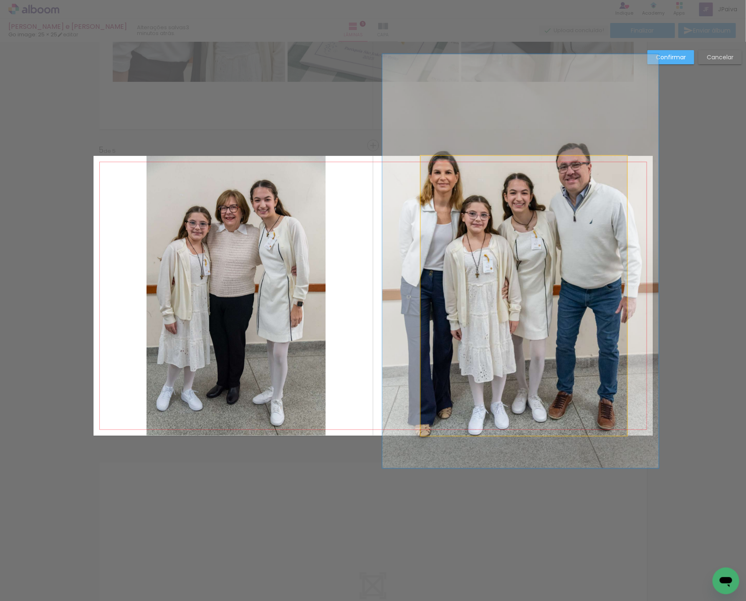
drag, startPoint x: 584, startPoint y: 291, endPoint x: 571, endPoint y: 292, distance: 13.4
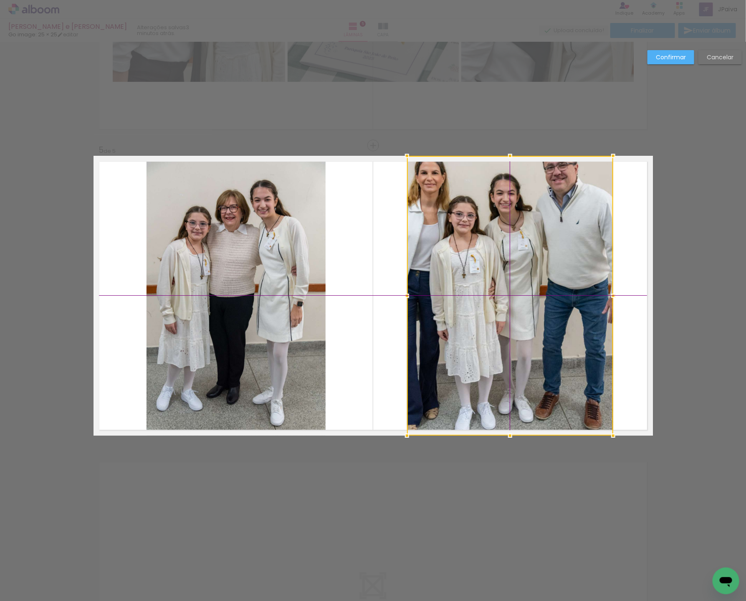
click at [556, 294] on div at bounding box center [510, 296] width 206 height 280
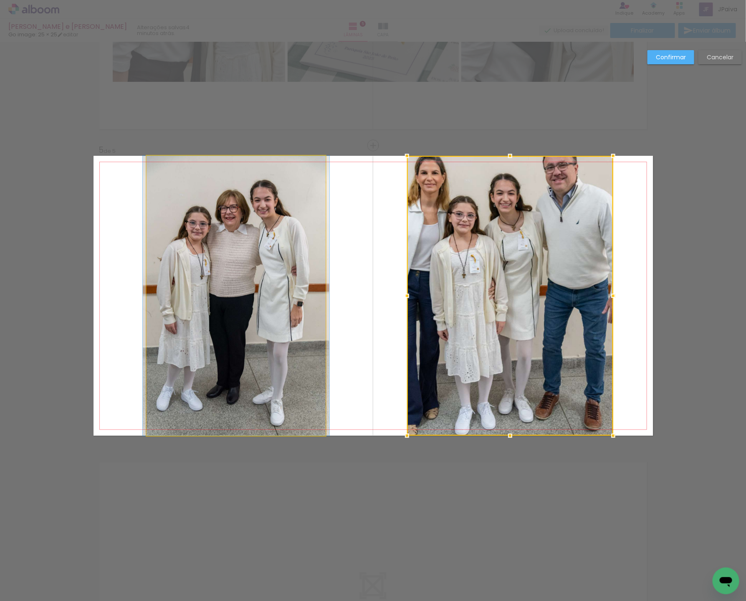
click at [232, 281] on quentale-photo at bounding box center [236, 296] width 179 height 280
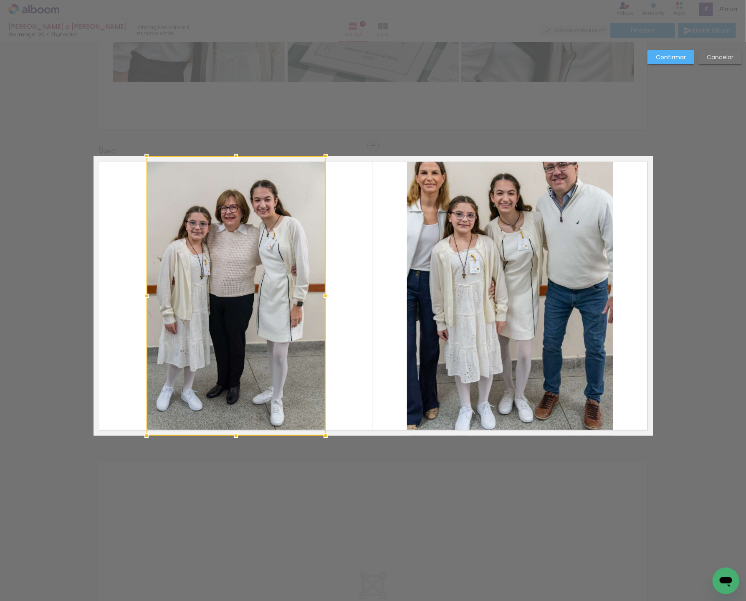
drag, startPoint x: 232, startPoint y: 281, endPoint x: 266, endPoint y: 284, distance: 33.5
click at [232, 281] on div at bounding box center [236, 296] width 179 height 280
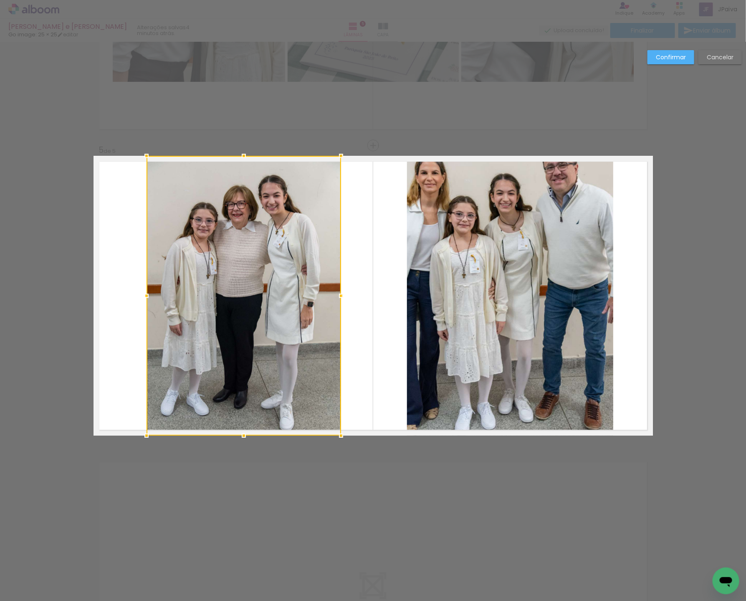
drag, startPoint x: 327, startPoint y: 293, endPoint x: 341, endPoint y: 293, distance: 13.8
click at [341, 293] on div at bounding box center [341, 295] width 17 height 17
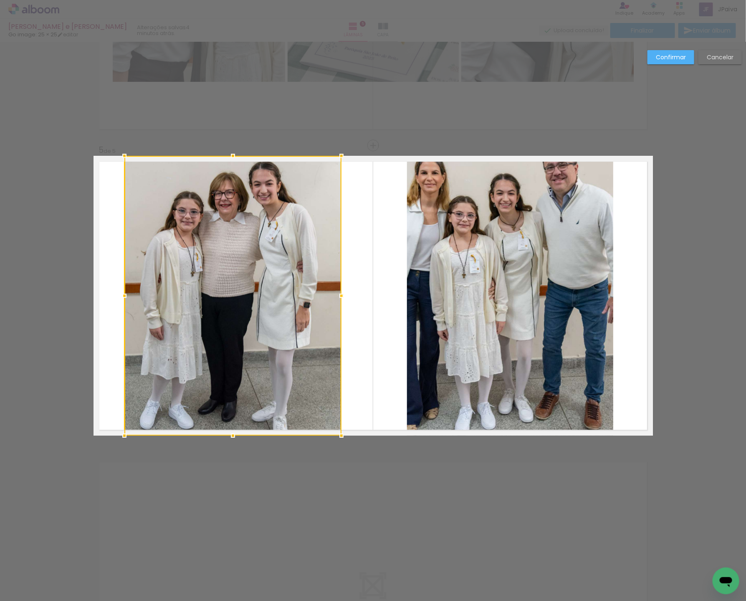
drag, startPoint x: 145, startPoint y: 297, endPoint x: 123, endPoint y: 300, distance: 22.4
click at [123, 300] on div at bounding box center [124, 295] width 17 height 17
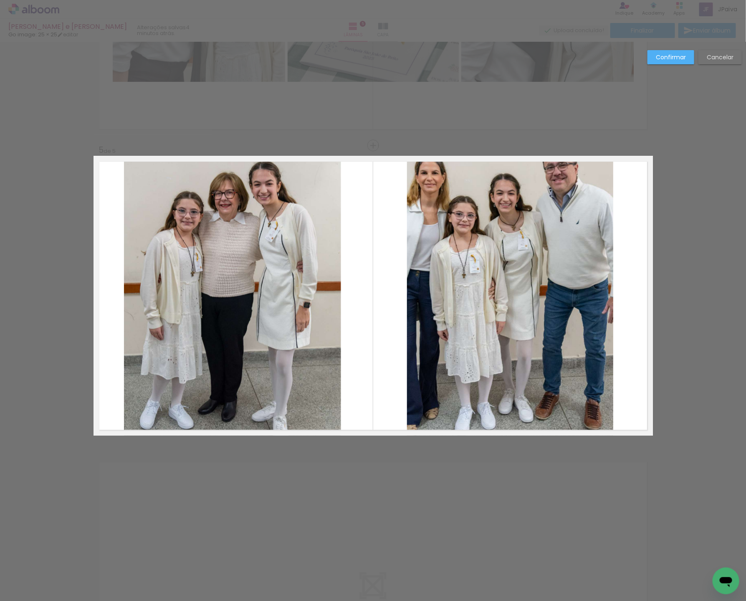
click at [324, 274] on quentale-photo at bounding box center [232, 296] width 217 height 280
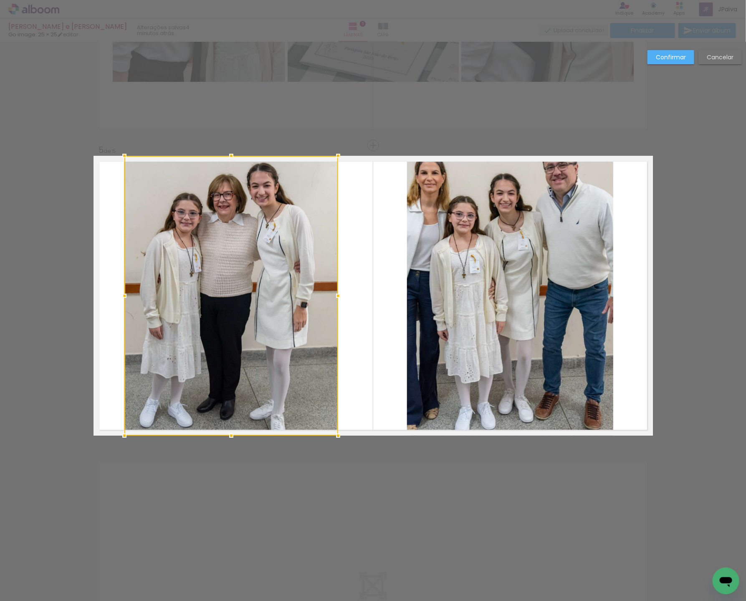
click at [341, 290] on div at bounding box center [338, 295] width 17 height 17
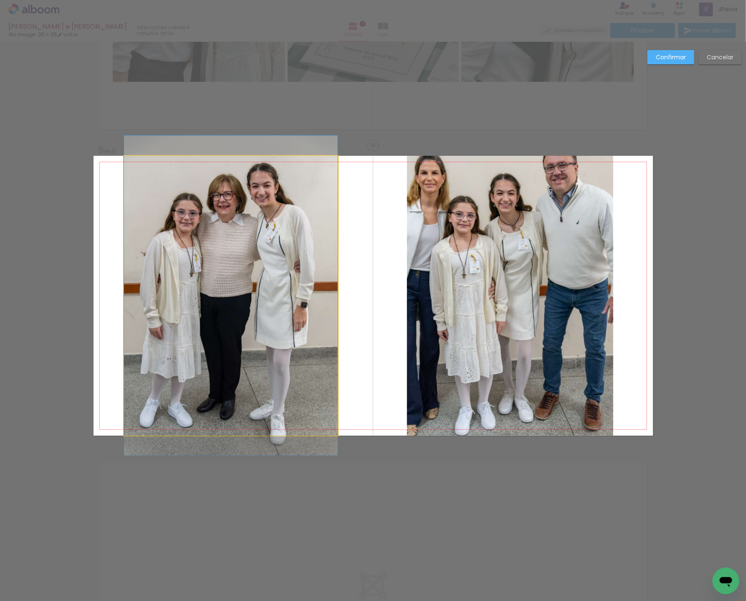
click at [257, 294] on album-spread "5 de 5" at bounding box center [374, 296] width 560 height 280
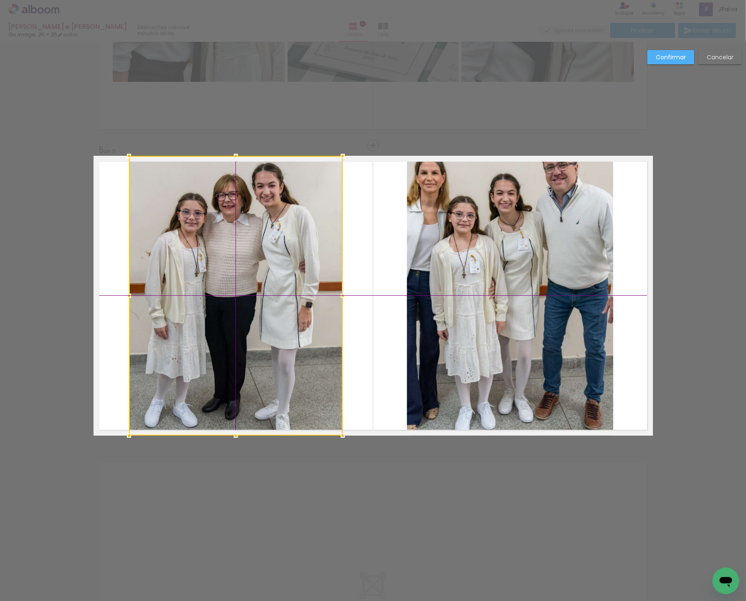
drag, startPoint x: 230, startPoint y: 294, endPoint x: 236, endPoint y: 295, distance: 5.9
click at [236, 295] on div at bounding box center [236, 296] width 214 height 280
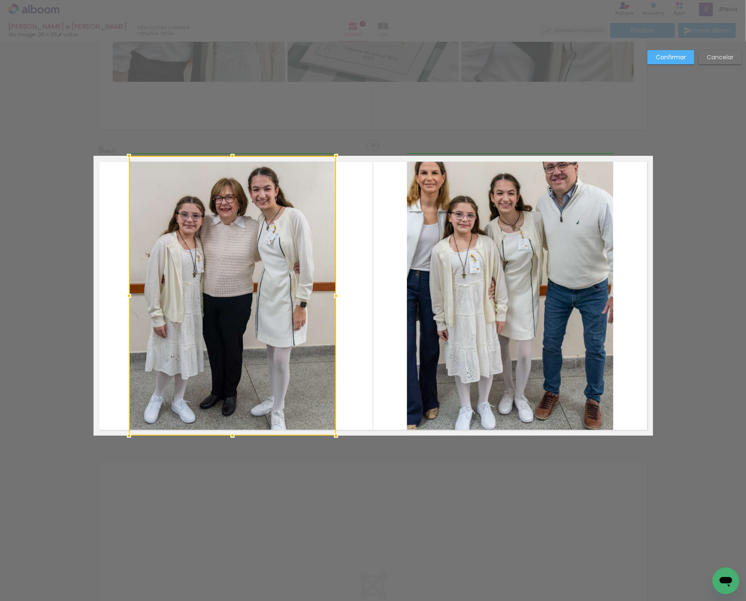
drag, startPoint x: 345, startPoint y: 295, endPoint x: 334, endPoint y: 298, distance: 10.8
click at [334, 298] on div at bounding box center [336, 295] width 17 height 17
click at [217, 293] on div at bounding box center [232, 296] width 207 height 280
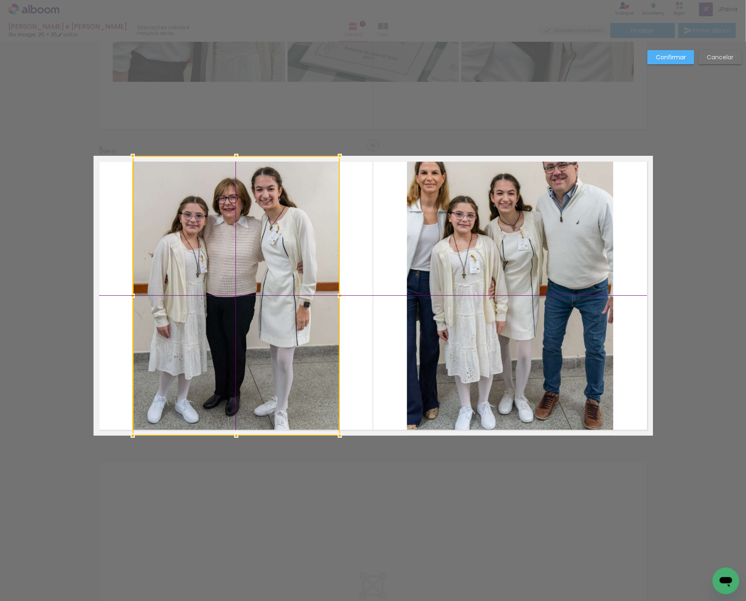
drag, startPoint x: 212, startPoint y: 287, endPoint x: 216, endPoint y: 289, distance: 4.5
click at [216, 289] on div at bounding box center [236, 296] width 207 height 280
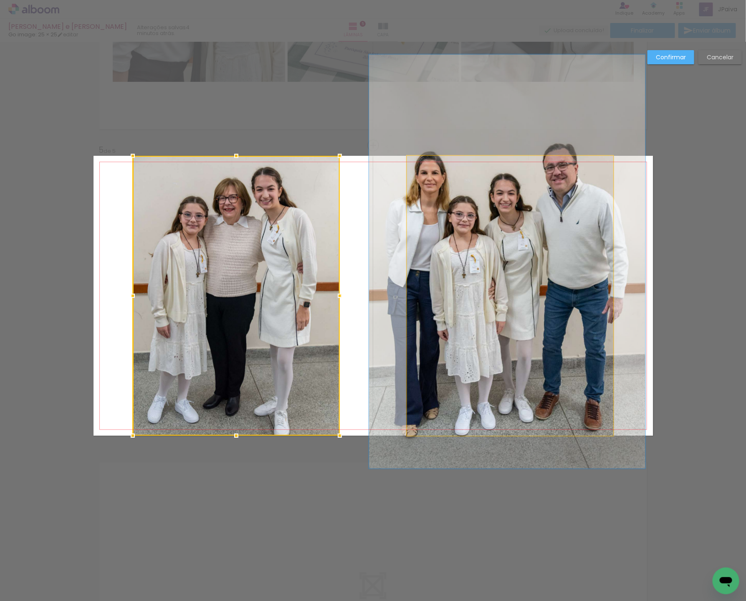
click at [477, 280] on quentale-photo at bounding box center [510, 296] width 206 height 280
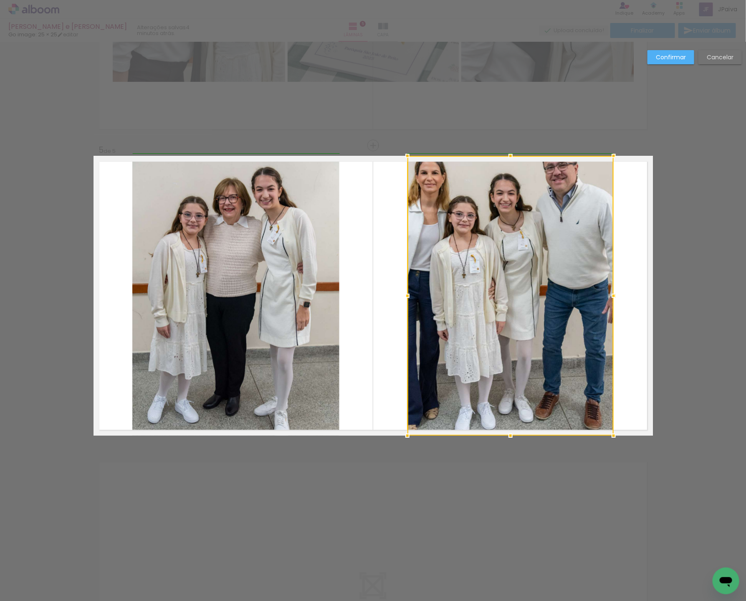
click at [403, 299] on div at bounding box center [407, 295] width 17 height 17
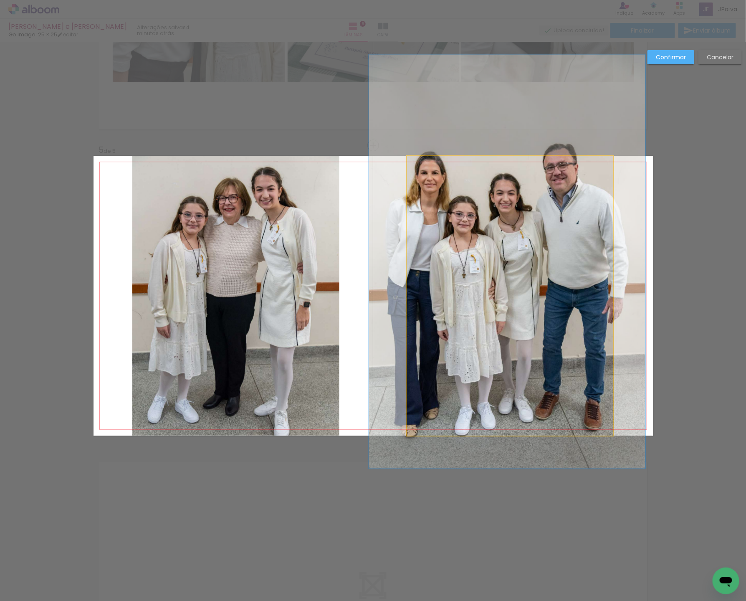
click at [478, 274] on quentale-photo at bounding box center [510, 296] width 206 height 280
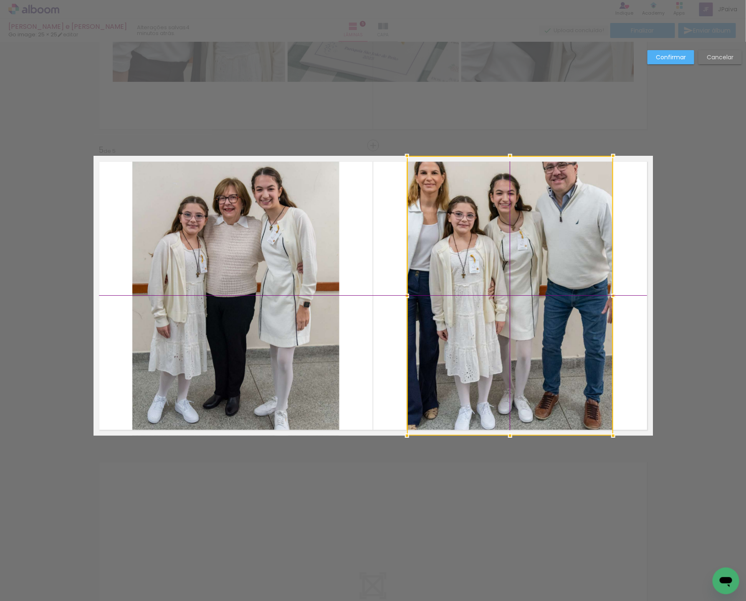
drag, startPoint x: 510, startPoint y: 275, endPoint x: 504, endPoint y: 280, distance: 8.6
click at [504, 280] on div at bounding box center [510, 296] width 206 height 280
click at [0, 0] on slot "Confirmar" at bounding box center [0, 0] width 0 height 0
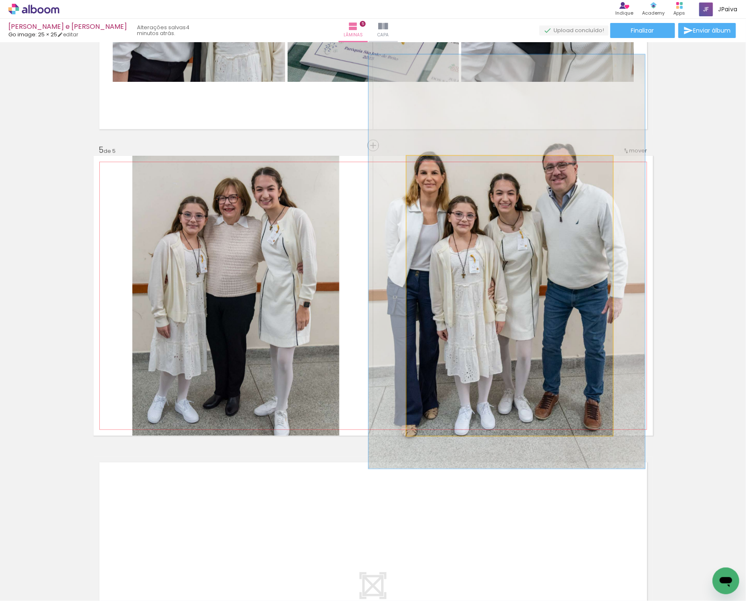
click at [455, 192] on quentale-photo at bounding box center [510, 296] width 206 height 280
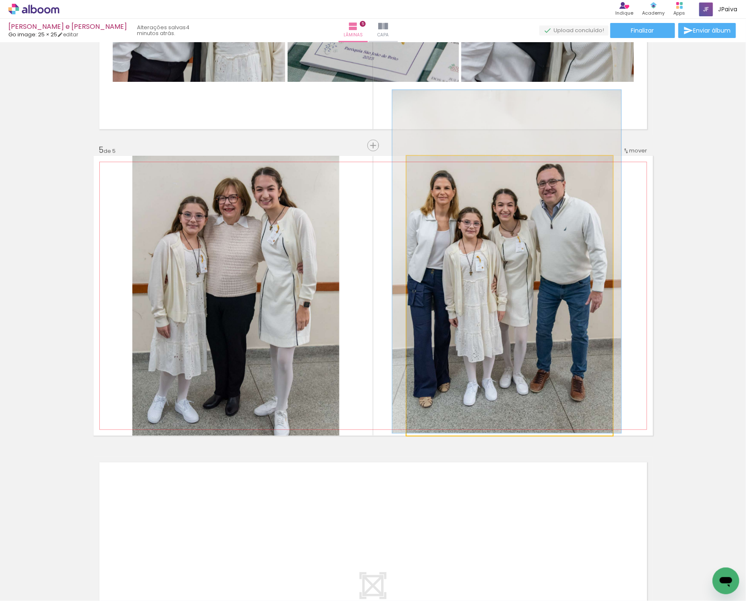
drag, startPoint x: 439, startPoint y: 167, endPoint x: 432, endPoint y: 169, distance: 6.9
type paper-slider "111"
click at [432, 169] on div at bounding box center [429, 164] width 13 height 13
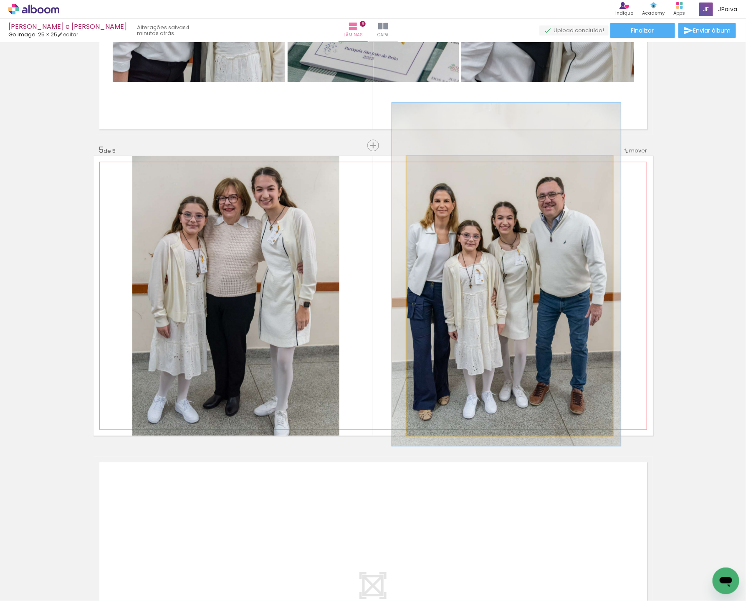
drag, startPoint x: 478, startPoint y: 255, endPoint x: 477, endPoint y: 267, distance: 11.7
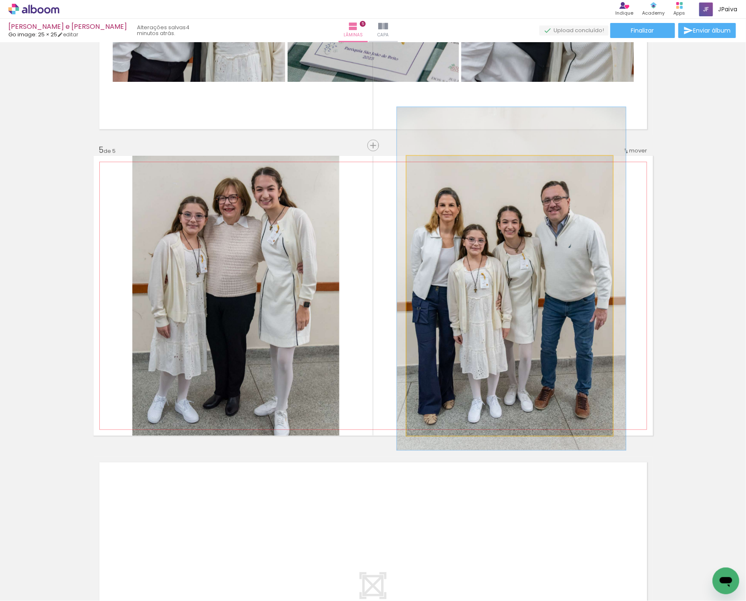
drag, startPoint x: 498, startPoint y: 291, endPoint x: 502, endPoint y: 295, distance: 5.9
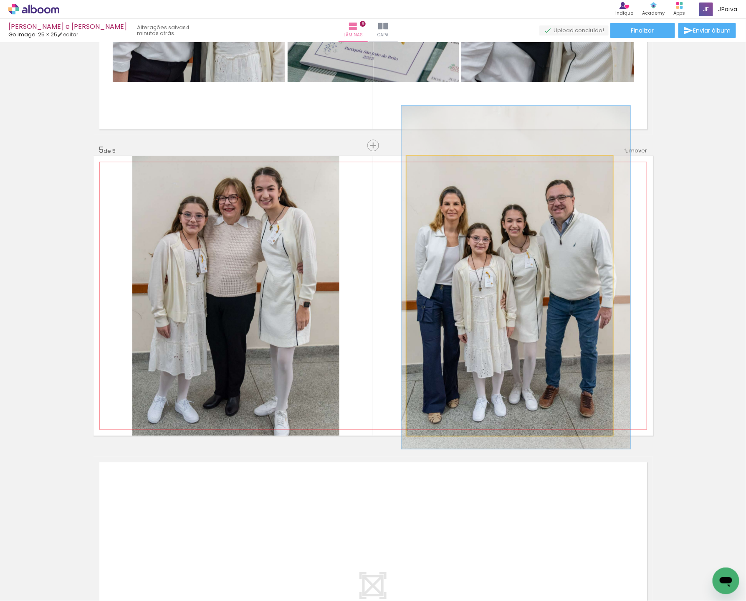
drag, startPoint x: 498, startPoint y: 317, endPoint x: 503, endPoint y: 315, distance: 4.8
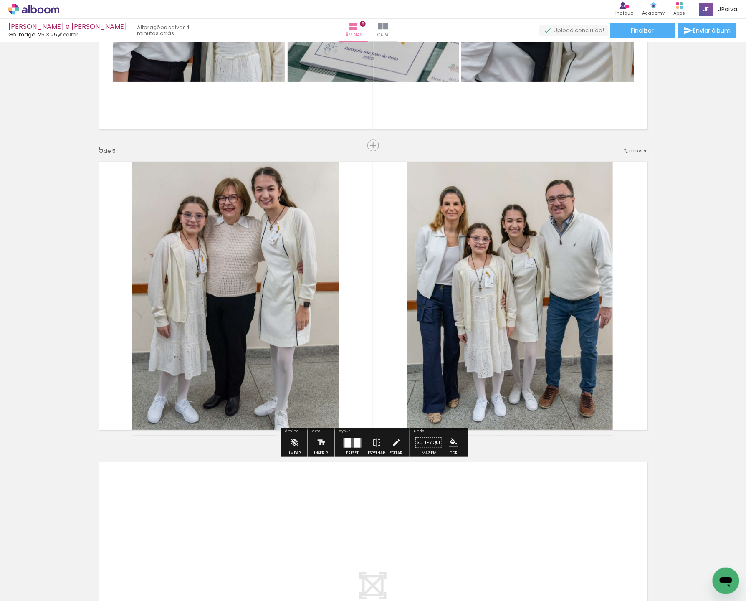
click at [293, 327] on div at bounding box center [235, 295] width 207 height 310
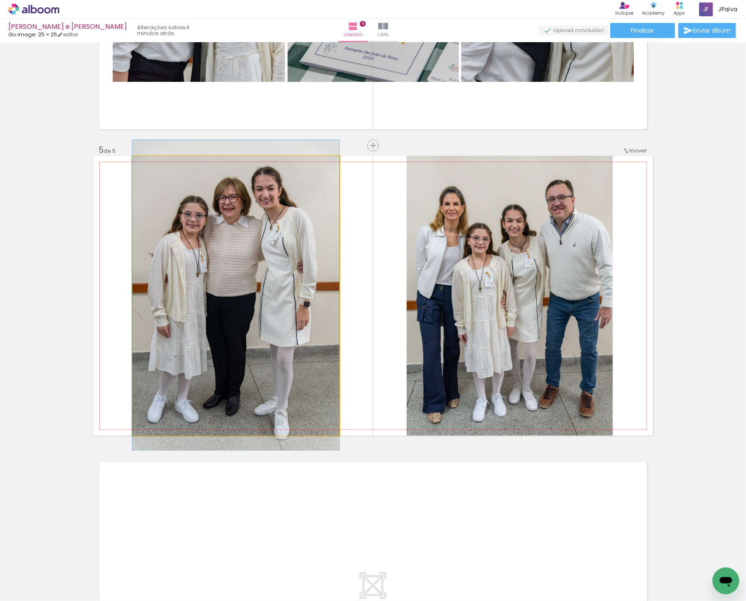
drag, startPoint x: 278, startPoint y: 318, endPoint x: 292, endPoint y: 316, distance: 13.9
click at [284, 317] on div at bounding box center [235, 295] width 207 height 310
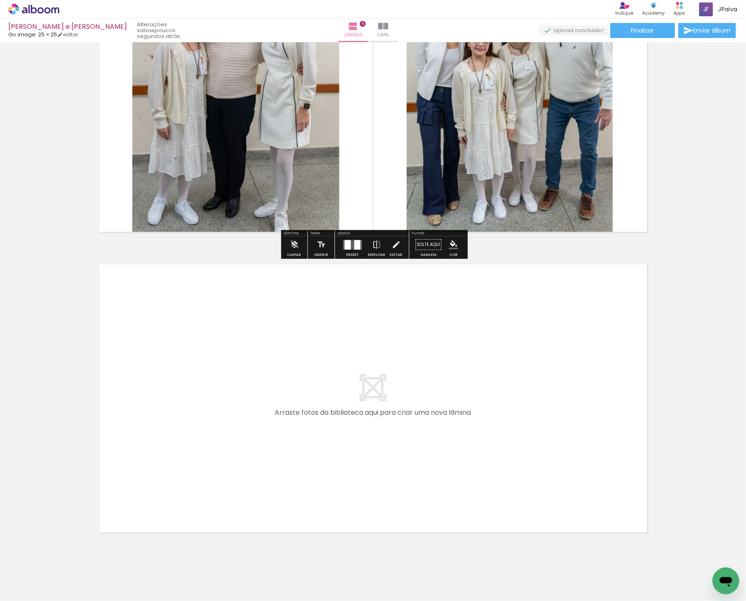
scroll to position [1330, 0]
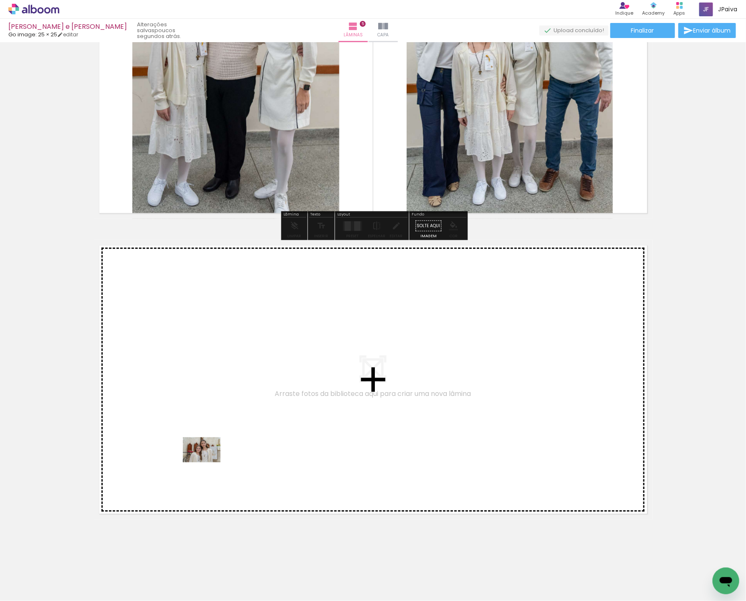
drag, startPoint x: 94, startPoint y: 576, endPoint x: 212, endPoint y: 453, distance: 170.4
click at [212, 453] on quentale-workspace at bounding box center [373, 300] width 746 height 601
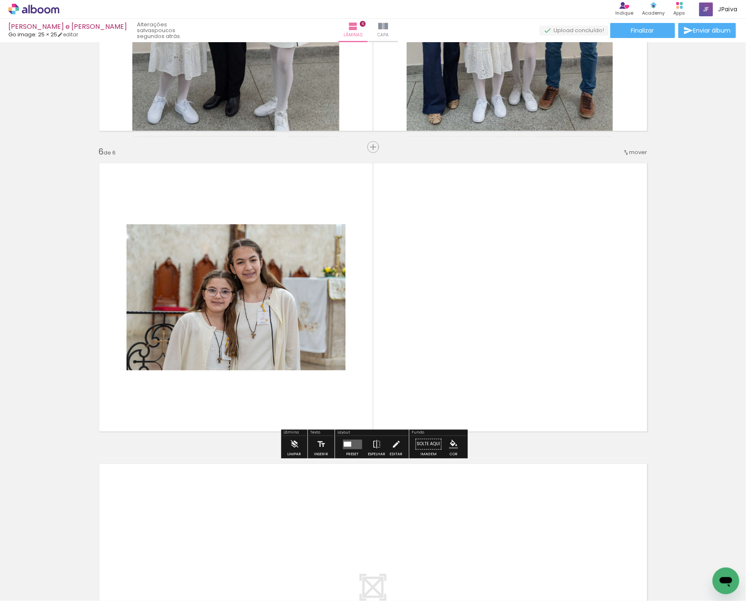
scroll to position [1414, 0]
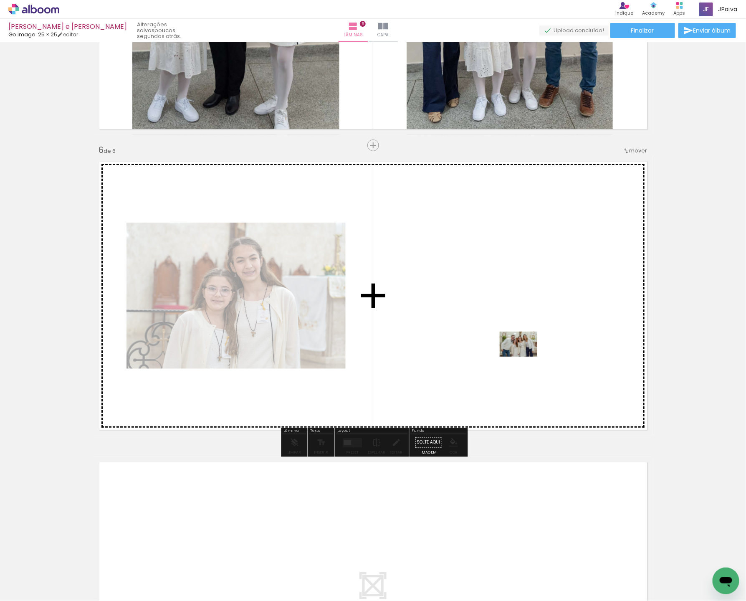
drag, startPoint x: 114, startPoint y: 569, endPoint x: 525, endPoint y: 357, distance: 462.3
click at [525, 357] on quentale-workspace at bounding box center [373, 300] width 746 height 601
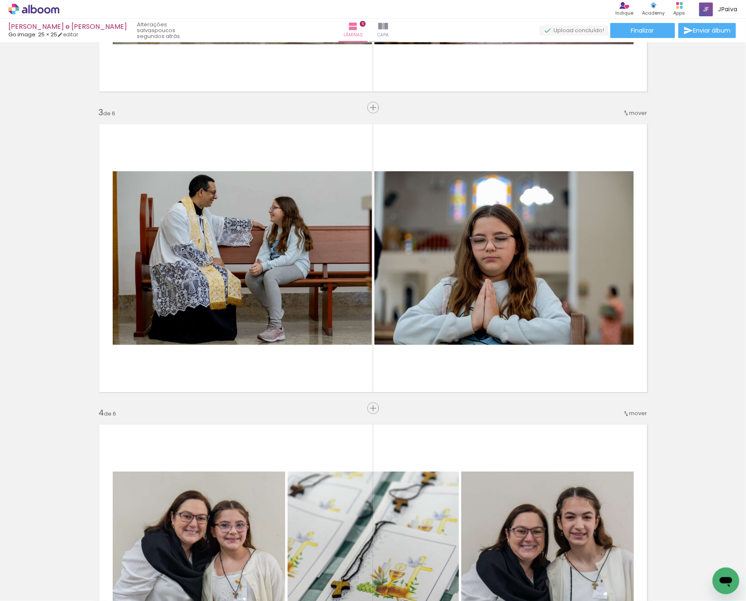
scroll to position [531, 0]
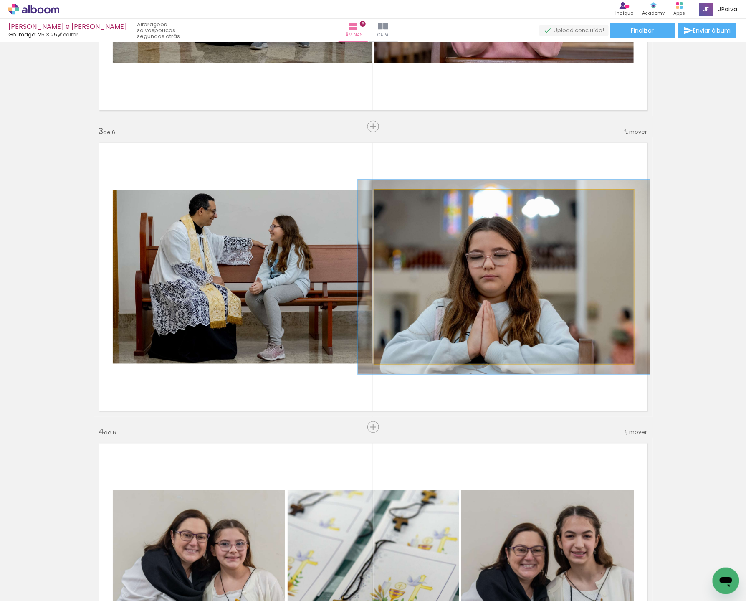
type paper-slider "112"
click at [401, 203] on div at bounding box center [397, 198] width 13 height 13
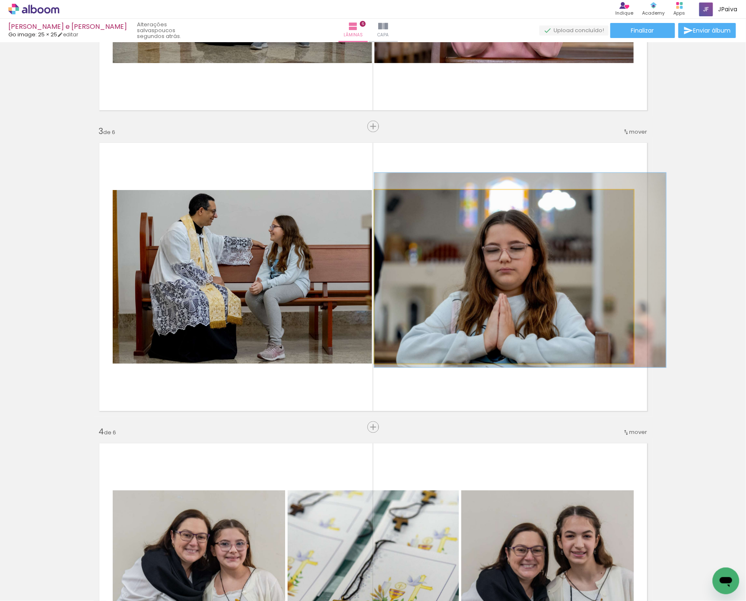
drag, startPoint x: 500, startPoint y: 296, endPoint x: 520, endPoint y: 289, distance: 21.0
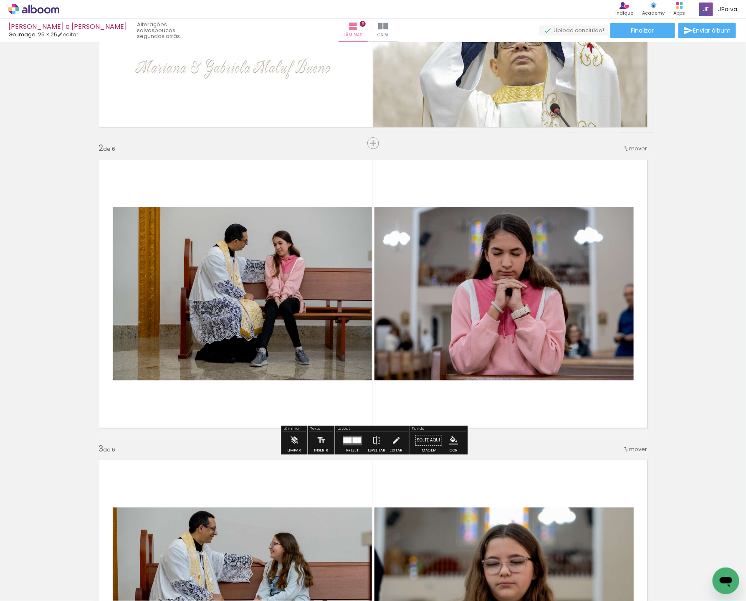
scroll to position [190, 0]
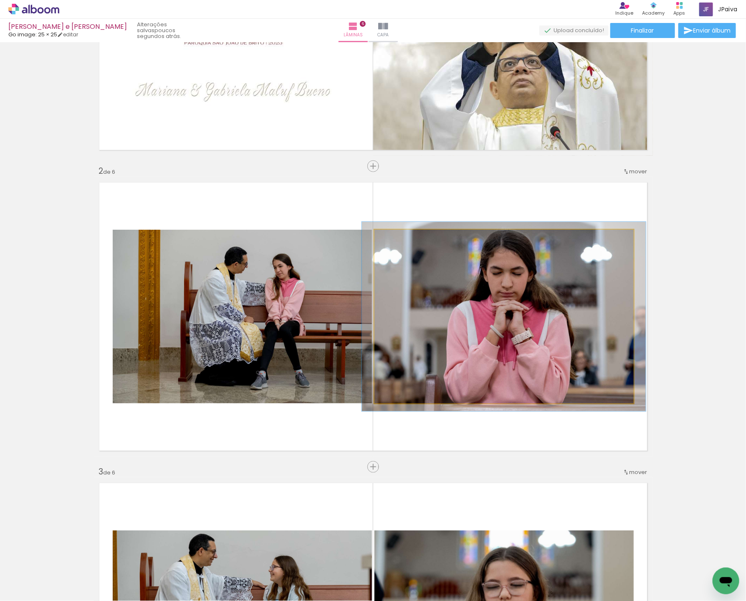
click at [402, 238] on div at bounding box center [396, 238] width 13 height 13
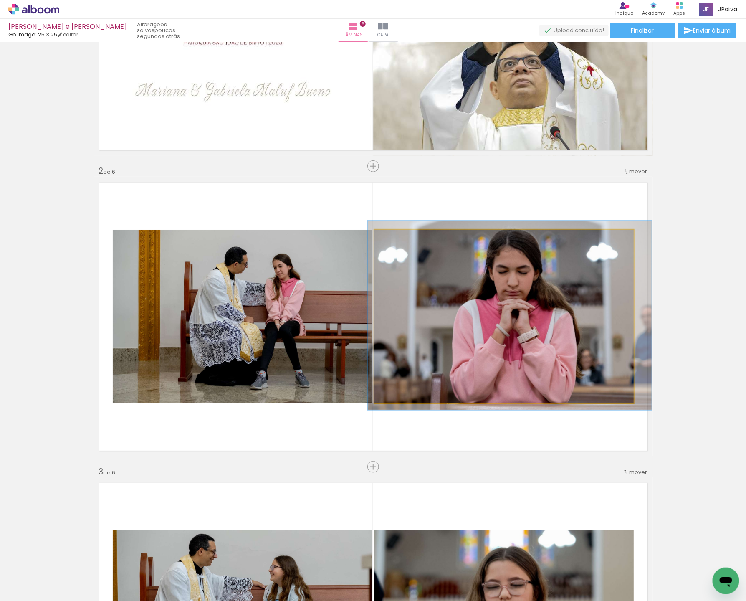
drag, startPoint x: 508, startPoint y: 321, endPoint x: 514, endPoint y: 320, distance: 5.6
click at [510, 305] on quentale-photo at bounding box center [504, 317] width 259 height 174
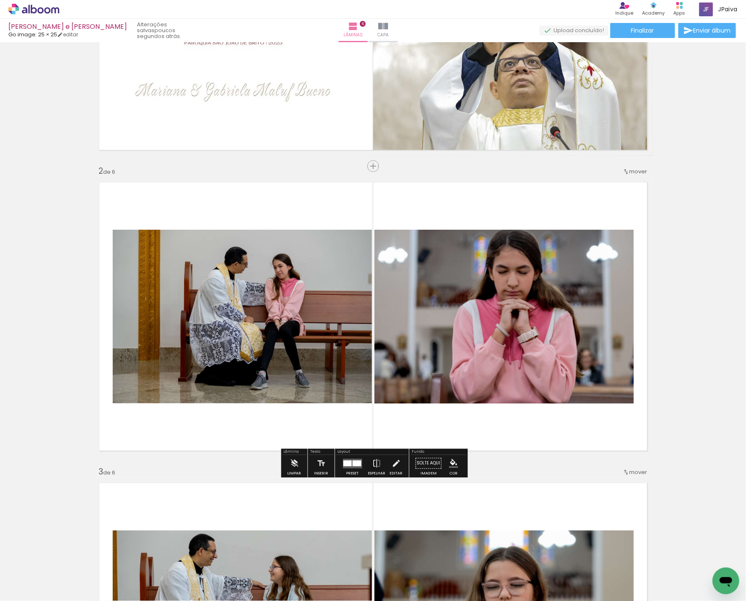
click at [510, 305] on quentale-photo at bounding box center [504, 317] width 259 height 174
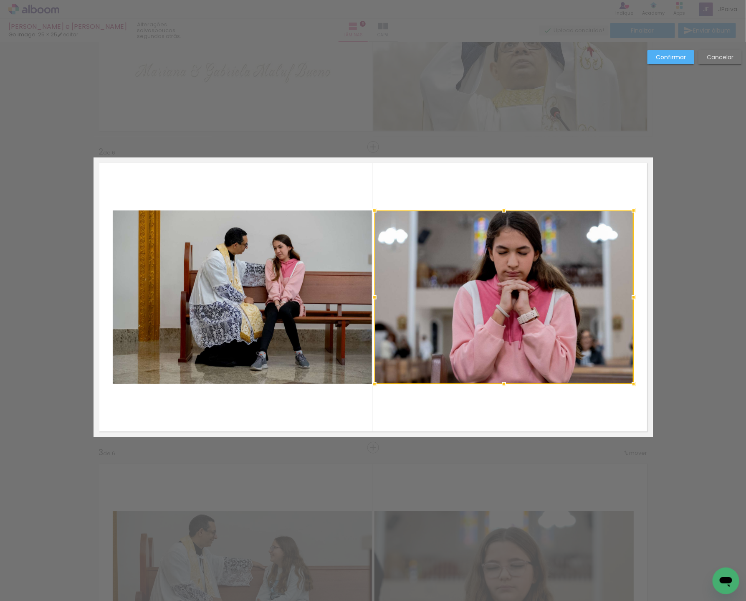
scroll to position [211, 0]
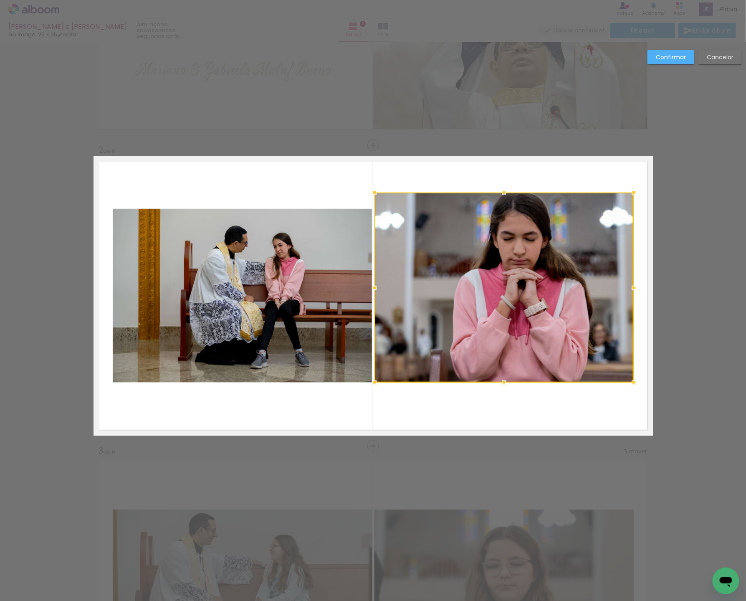
drag, startPoint x: 503, startPoint y: 213, endPoint x: 508, endPoint y: 191, distance: 22.2
click at [508, 191] on div at bounding box center [504, 192] width 17 height 17
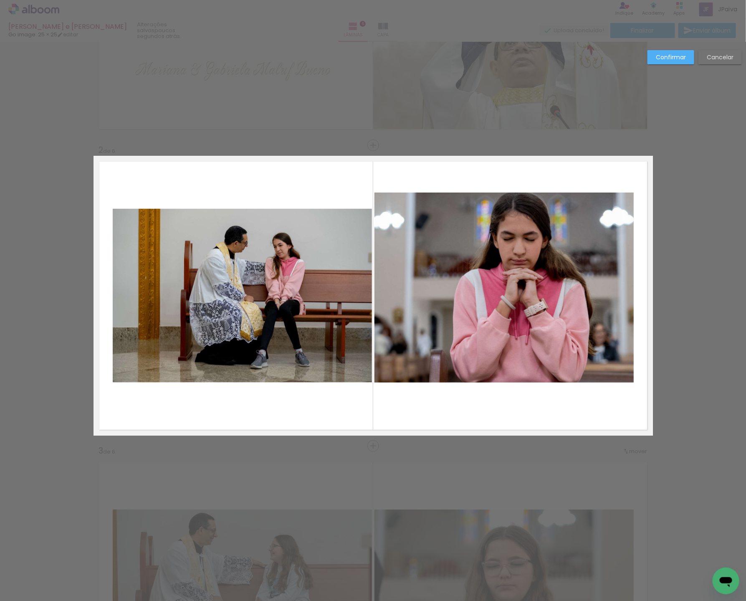
click at [206, 311] on quentale-photo at bounding box center [242, 296] width 259 height 174
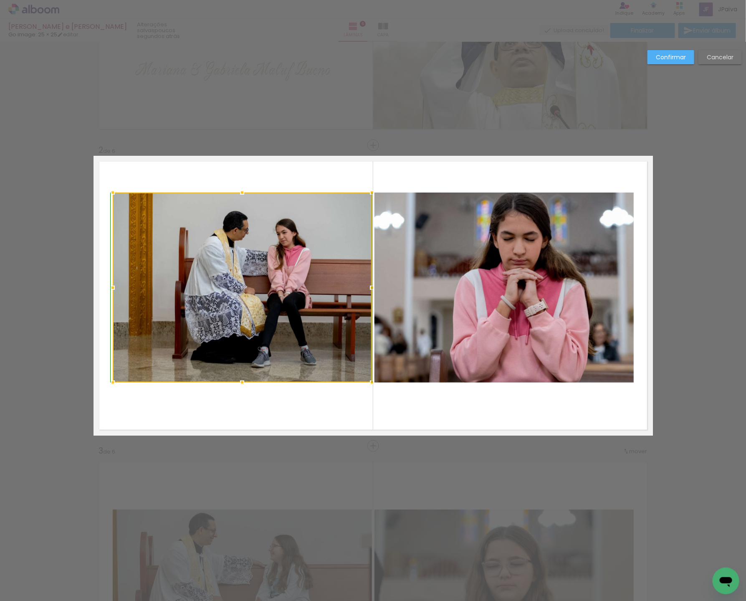
drag, startPoint x: 245, startPoint y: 203, endPoint x: 246, endPoint y: 189, distance: 14.7
click at [246, 189] on div at bounding box center [242, 192] width 17 height 17
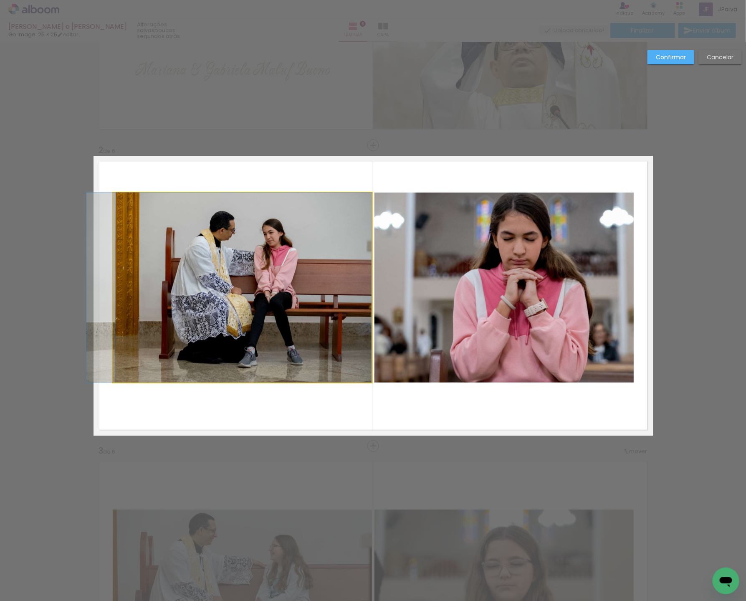
drag, startPoint x: 266, startPoint y: 270, endPoint x: 249, endPoint y: 271, distance: 16.8
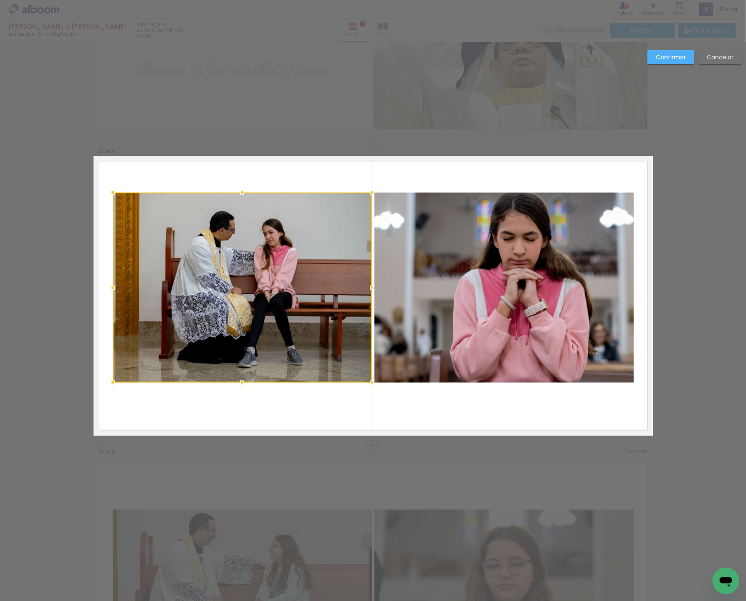
click at [258, 270] on div at bounding box center [242, 288] width 259 height 190
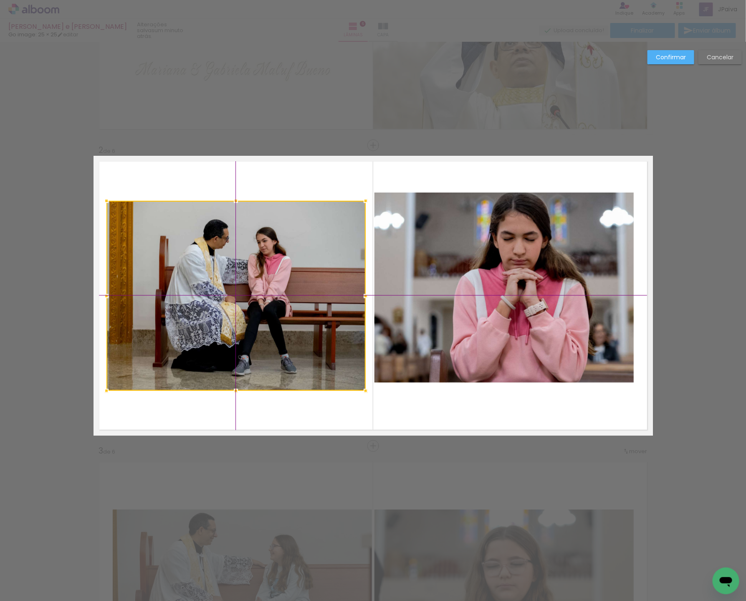
drag, startPoint x: 249, startPoint y: 271, endPoint x: 247, endPoint y: 286, distance: 15.2
click at [247, 286] on div at bounding box center [235, 296] width 259 height 190
click at [483, 279] on quentale-photo at bounding box center [504, 288] width 259 height 190
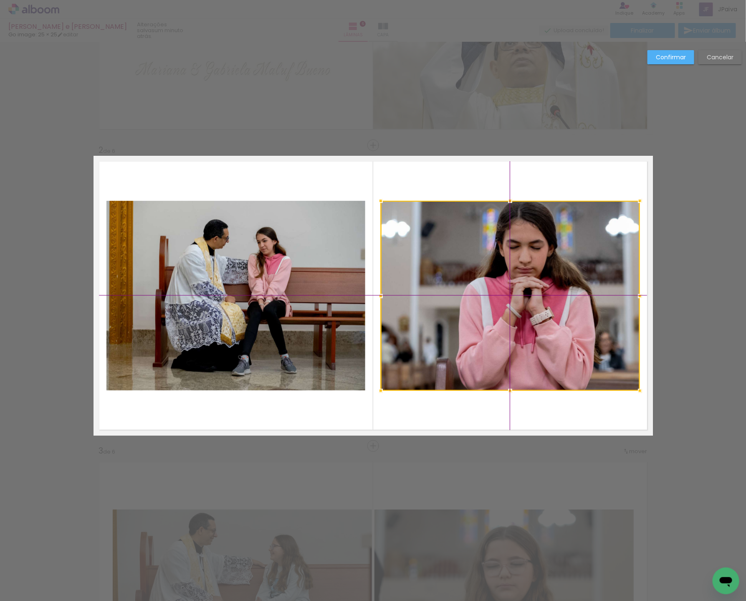
drag, startPoint x: 484, startPoint y: 279, endPoint x: 489, endPoint y: 286, distance: 9.2
click at [489, 286] on div at bounding box center [510, 296] width 259 height 190
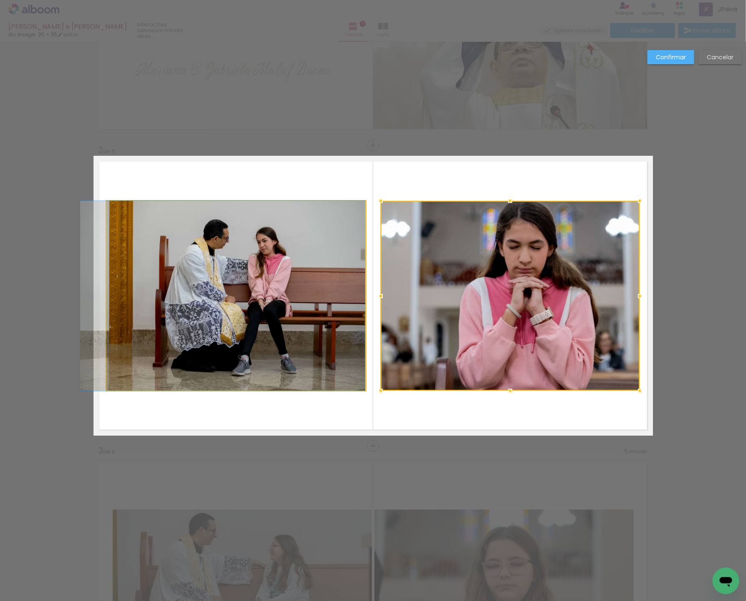
click at [289, 292] on album-spread "2 de 6" at bounding box center [374, 296] width 560 height 280
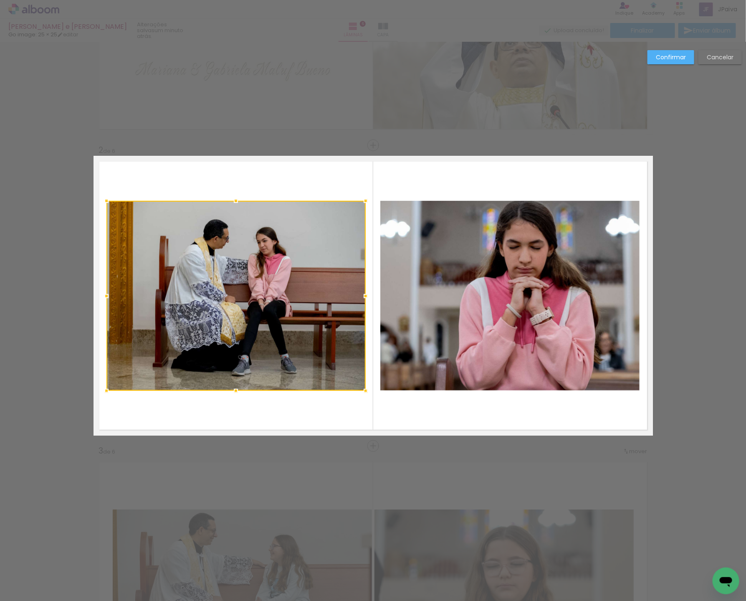
drag, startPoint x: 670, startPoint y: 60, endPoint x: 660, endPoint y: 78, distance: 20.4
click at [0, 0] on slot "Confirmar" at bounding box center [0, 0] width 0 height 0
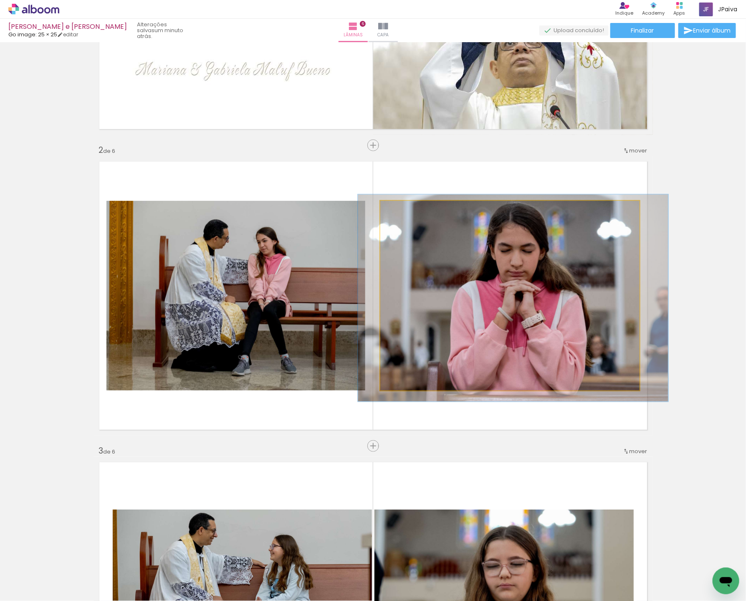
drag, startPoint x: 527, startPoint y: 303, endPoint x: 520, endPoint y: 306, distance: 8.5
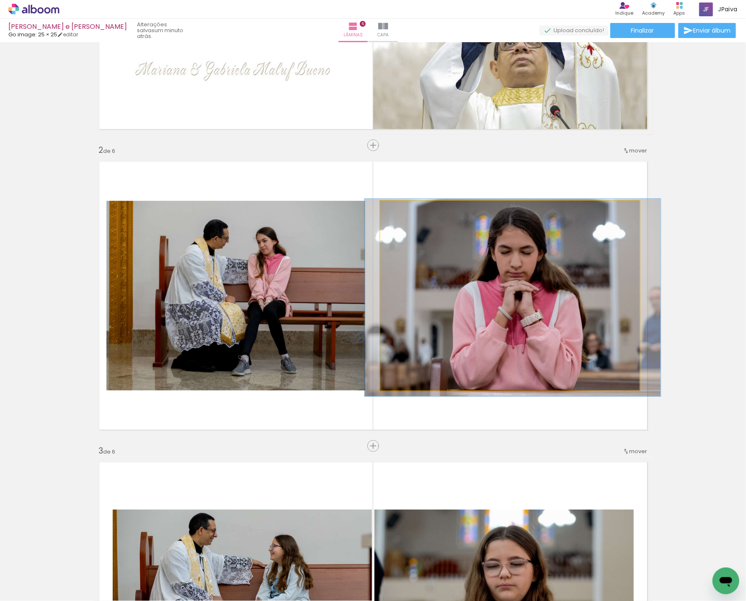
type paper-slider "104"
click at [403, 213] on div at bounding box center [401, 209] width 13 height 13
click at [535, 295] on quentale-photo at bounding box center [509, 296] width 259 height 190
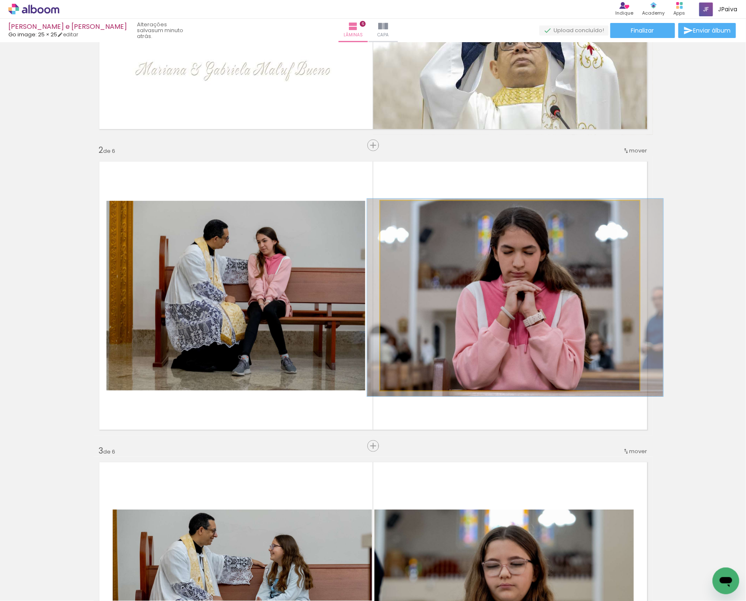
click at [486, 339] on quentale-photo at bounding box center [509, 296] width 259 height 190
click at [485, 338] on quentale-photo at bounding box center [509, 296] width 259 height 190
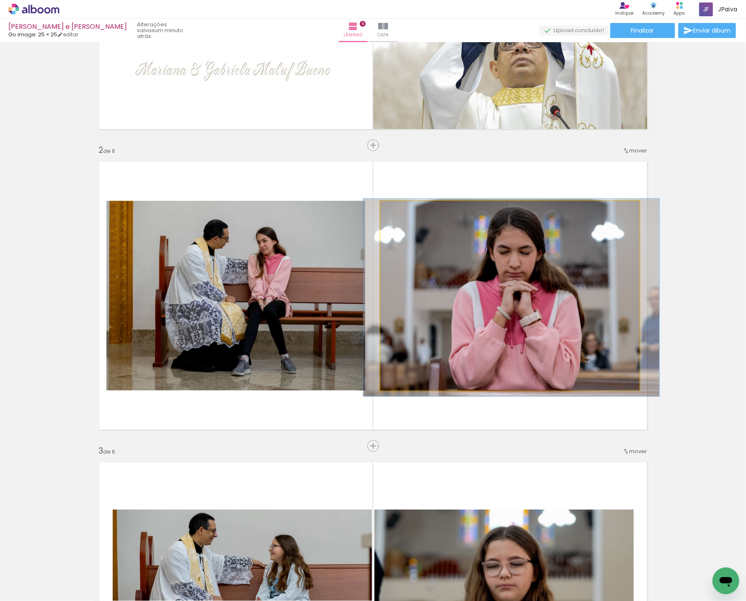
click at [482, 337] on div at bounding box center [512, 298] width 296 height 198
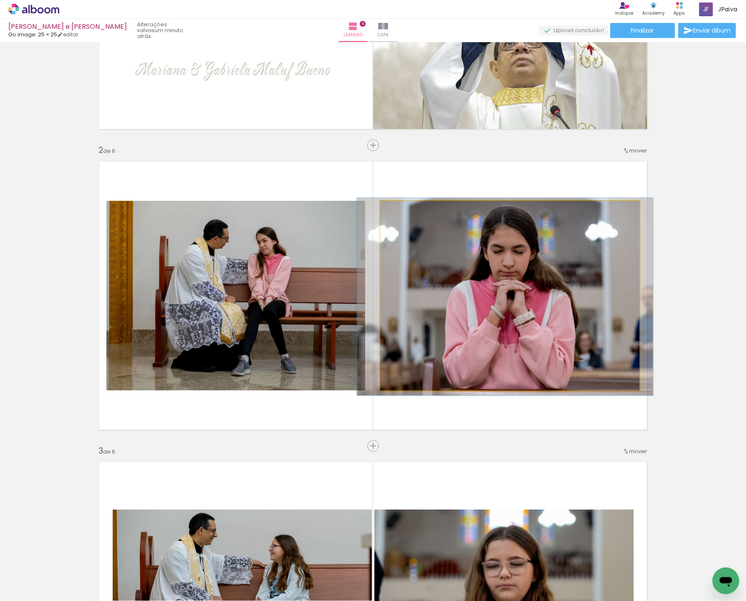
drag, startPoint x: 482, startPoint y: 337, endPoint x: 475, endPoint y: 337, distance: 6.3
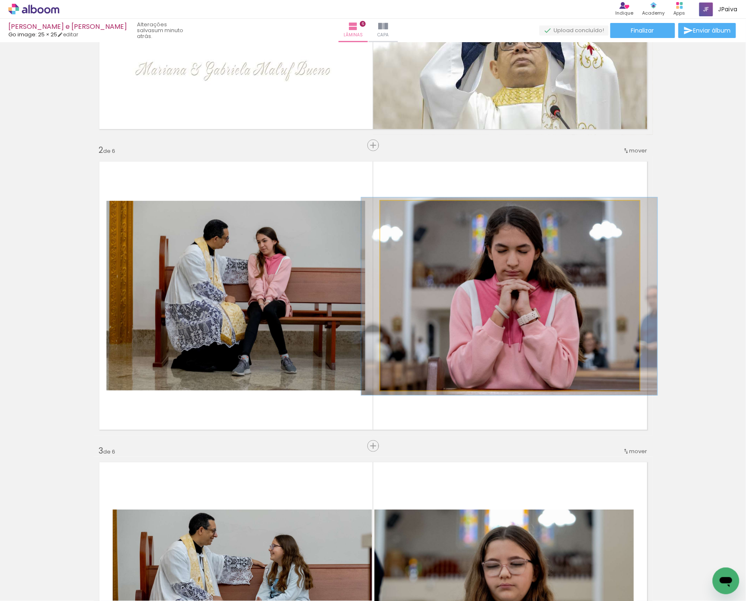
drag, startPoint x: 476, startPoint y: 336, endPoint x: 480, endPoint y: 336, distance: 4.2
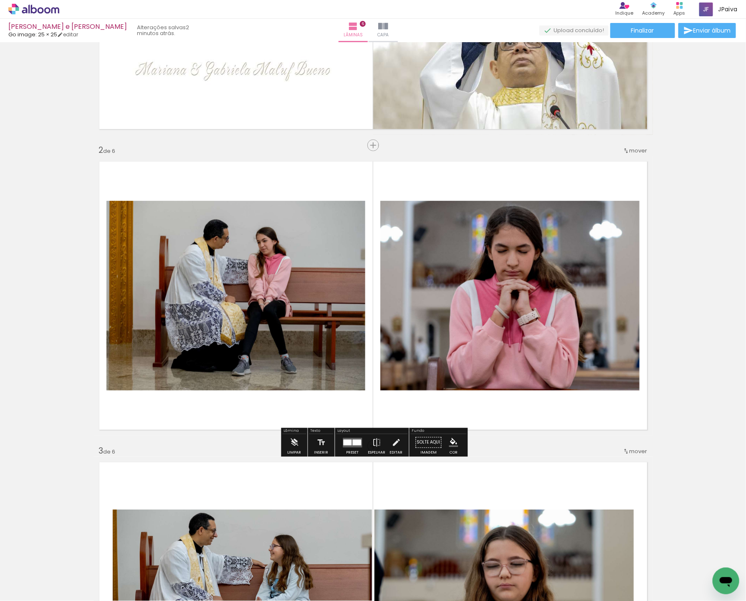
click at [499, 320] on quentale-photo at bounding box center [509, 296] width 259 height 190
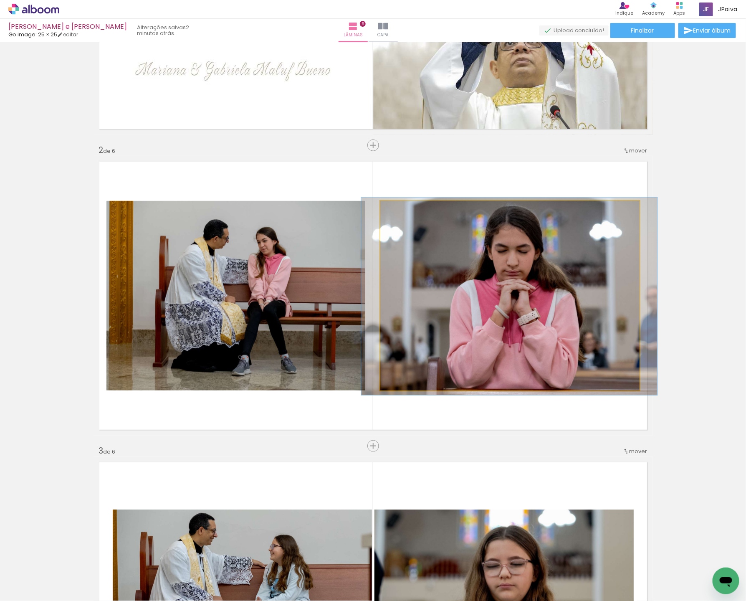
click at [499, 320] on quentale-photo at bounding box center [509, 296] width 259 height 190
click at [514, 222] on quentale-photo at bounding box center [509, 296] width 259 height 190
click at [515, 223] on album-spread "2 de 6" at bounding box center [374, 296] width 560 height 280
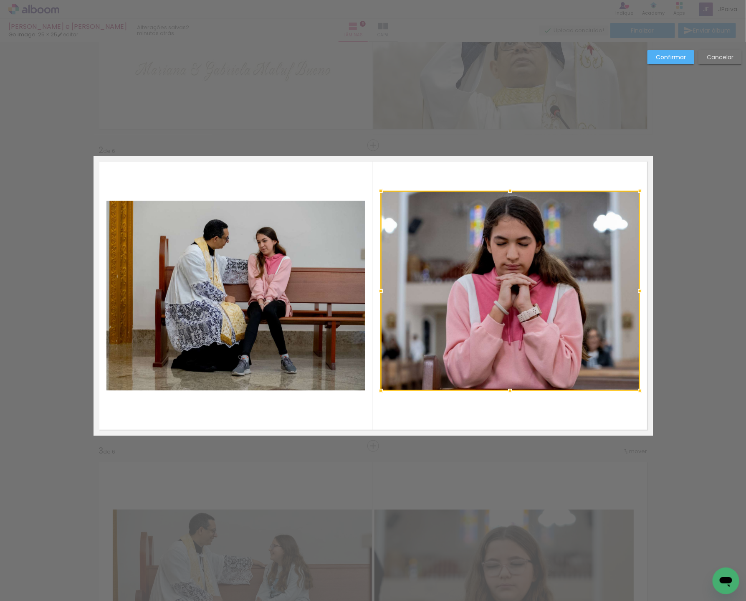
drag, startPoint x: 511, startPoint y: 200, endPoint x: 511, endPoint y: 191, distance: 9.6
click at [511, 191] on div at bounding box center [510, 191] width 17 height 17
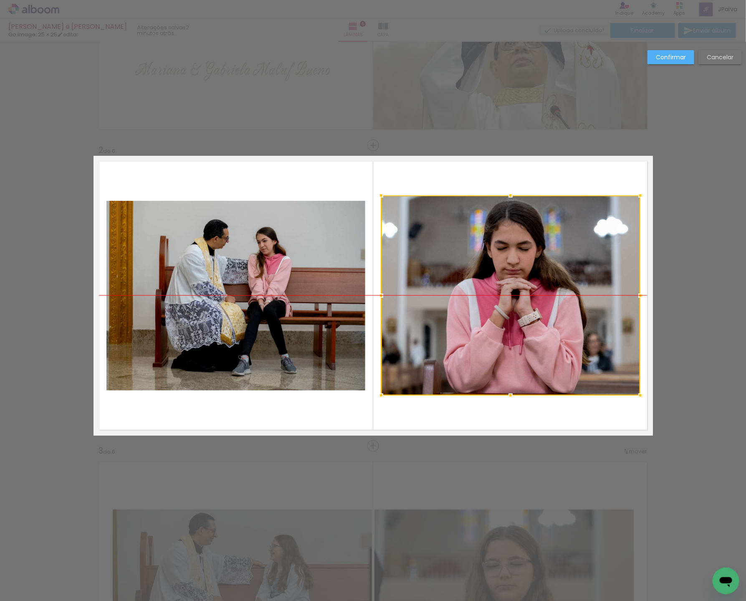
drag, startPoint x: 518, startPoint y: 297, endPoint x: 518, endPoint y: 302, distance: 4.2
click at [518, 302] on div at bounding box center [510, 295] width 259 height 200
click at [256, 301] on quentale-photo at bounding box center [235, 296] width 259 height 190
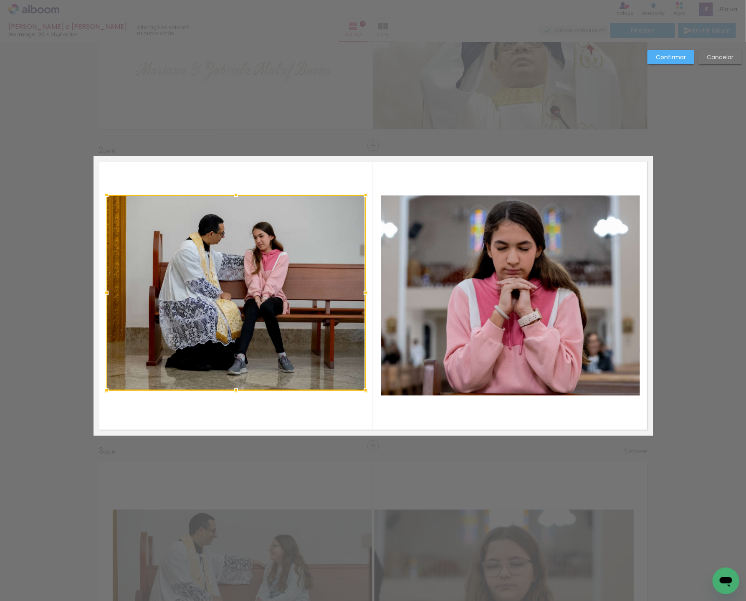
drag, startPoint x: 236, startPoint y: 203, endPoint x: 236, endPoint y: 198, distance: 5.4
click at [236, 198] on div at bounding box center [236, 195] width 17 height 17
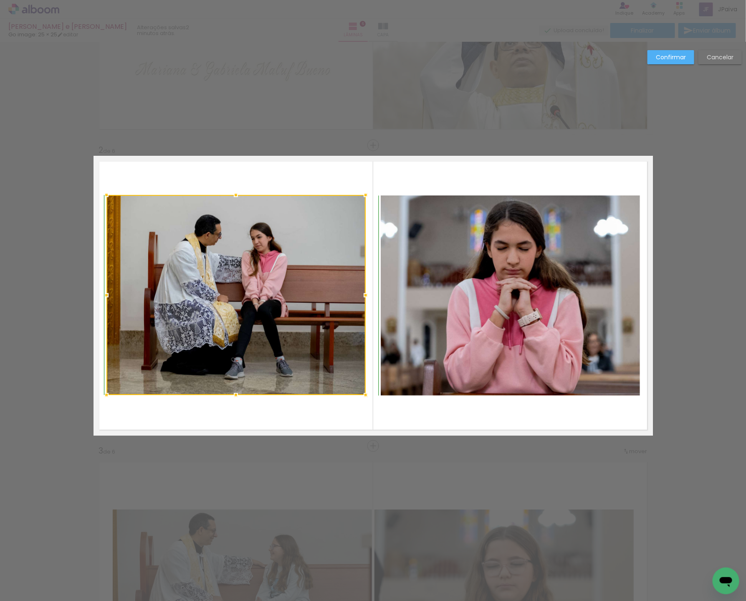
click at [233, 393] on div at bounding box center [236, 395] width 17 height 17
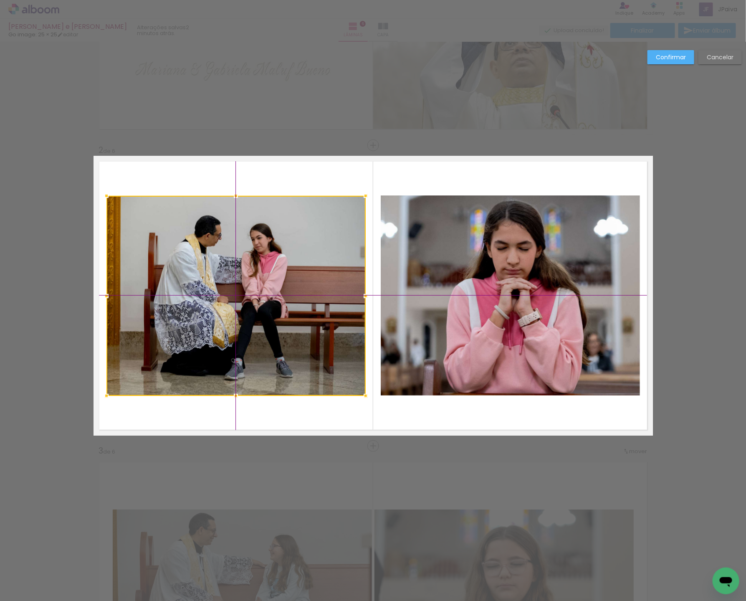
click at [236, 302] on div at bounding box center [235, 296] width 259 height 200
click at [0, 0] on slot "Confirmar" at bounding box center [0, 0] width 0 height 0
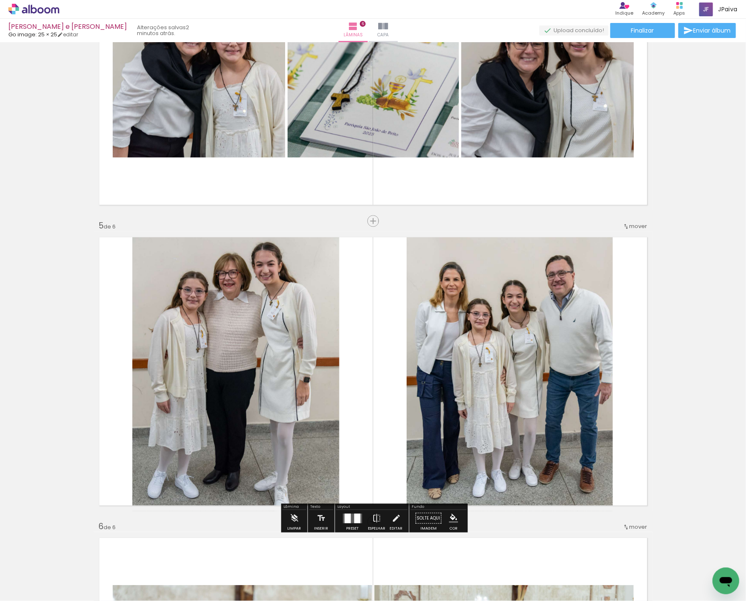
scroll to position [1042, 0]
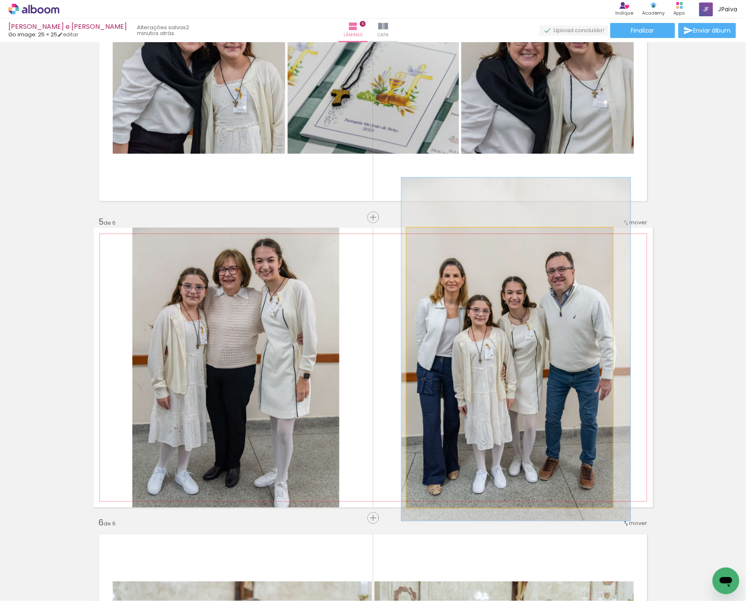
click at [502, 367] on quentale-photo at bounding box center [510, 368] width 206 height 280
click at [503, 365] on quentale-photo at bounding box center [510, 368] width 206 height 280
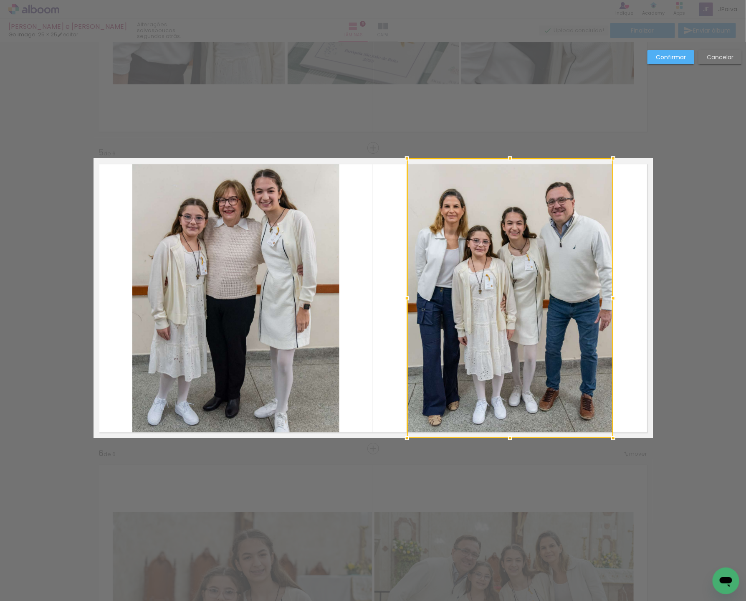
scroll to position [1113, 0]
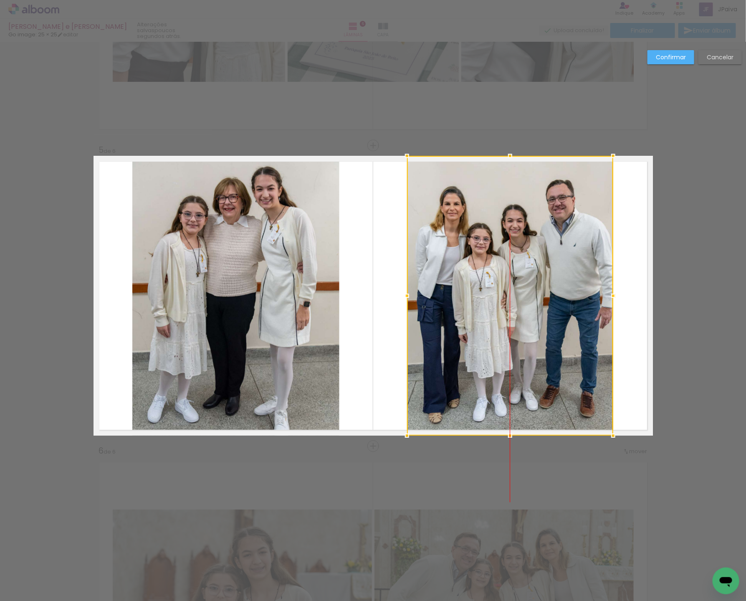
drag, startPoint x: 497, startPoint y: 351, endPoint x: 501, endPoint y: 350, distance: 4.2
click at [501, 350] on div at bounding box center [510, 296] width 206 height 280
click at [494, 349] on div at bounding box center [511, 296] width 206 height 280
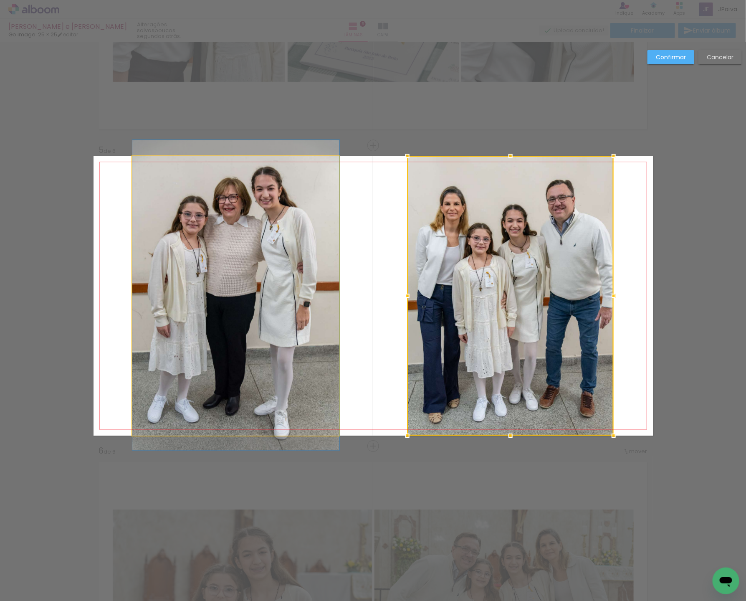
click at [269, 313] on album-spread "5 de 6" at bounding box center [374, 296] width 560 height 280
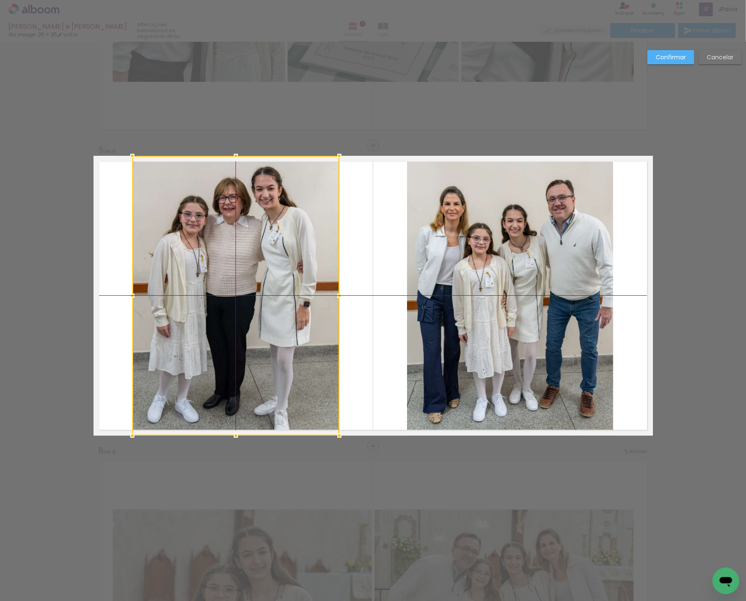
click at [248, 312] on div at bounding box center [235, 296] width 207 height 280
click at [0, 0] on slot "Confirmar" at bounding box center [0, 0] width 0 height 0
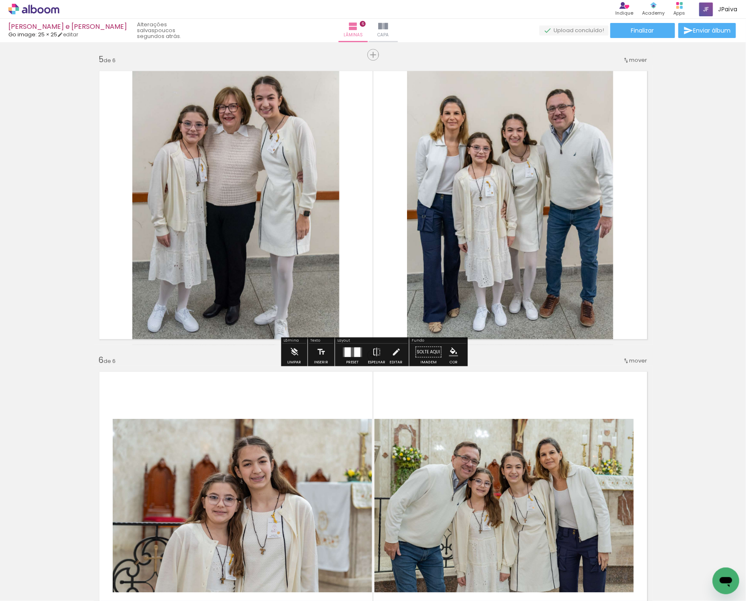
scroll to position [1188, 0]
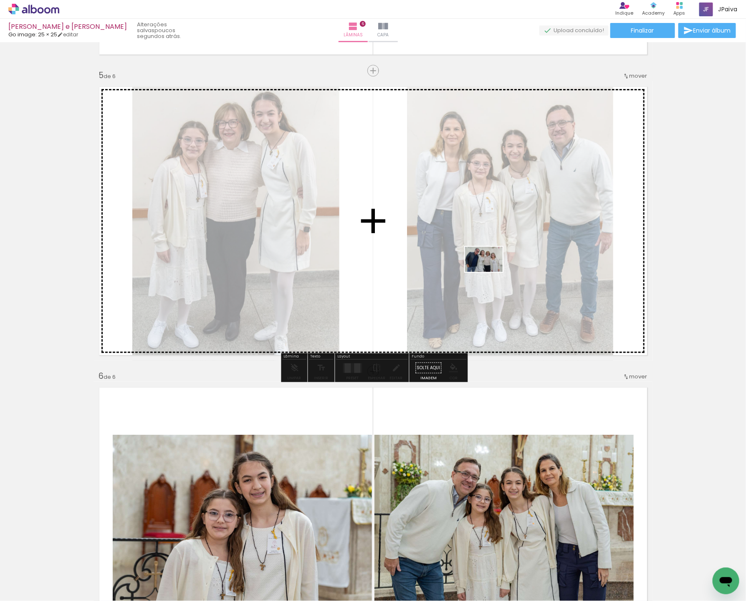
drag, startPoint x: 87, startPoint y: 575, endPoint x: 462, endPoint y: 278, distance: 478.7
click at [460, 269] on quentale-workspace at bounding box center [373, 300] width 746 height 601
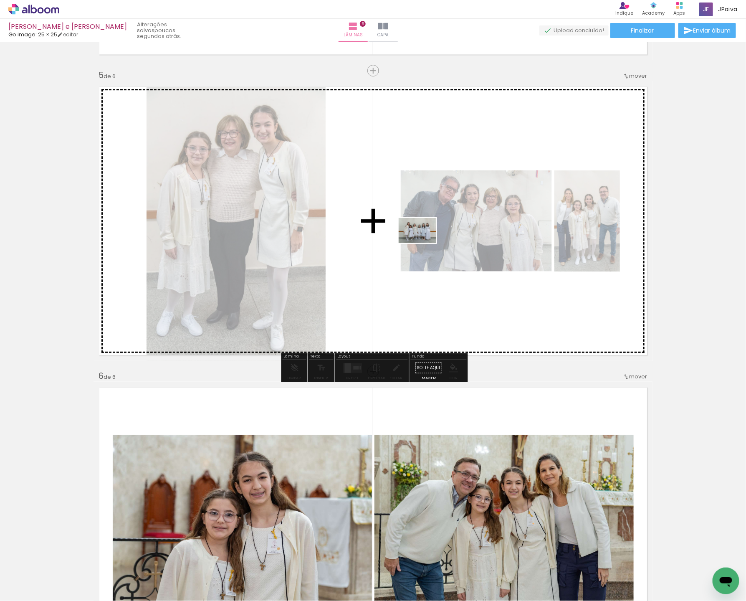
drag, startPoint x: 129, startPoint y: 574, endPoint x: 424, endPoint y: 243, distance: 443.4
click at [424, 243] on quentale-workspace at bounding box center [373, 300] width 746 height 601
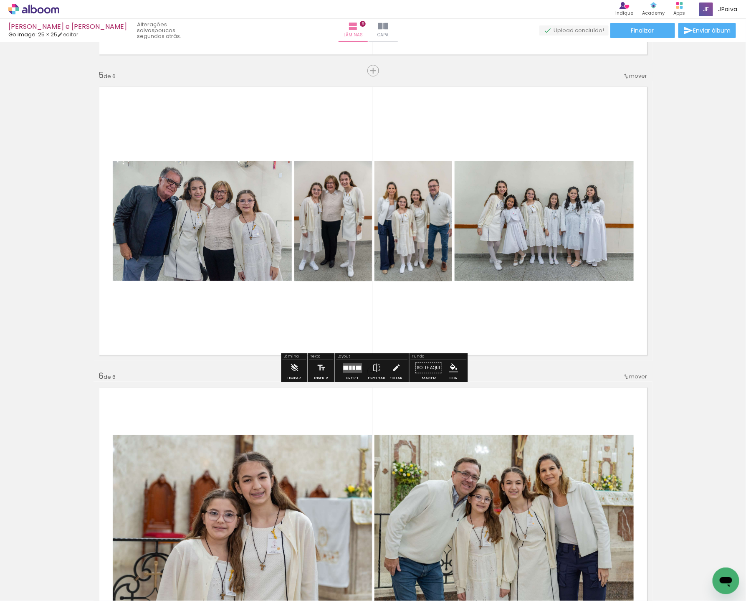
drag, startPoint x: 352, startPoint y: 370, endPoint x: 449, endPoint y: 330, distance: 104.9
click at [352, 370] on quentale-layouter at bounding box center [352, 368] width 19 height 10
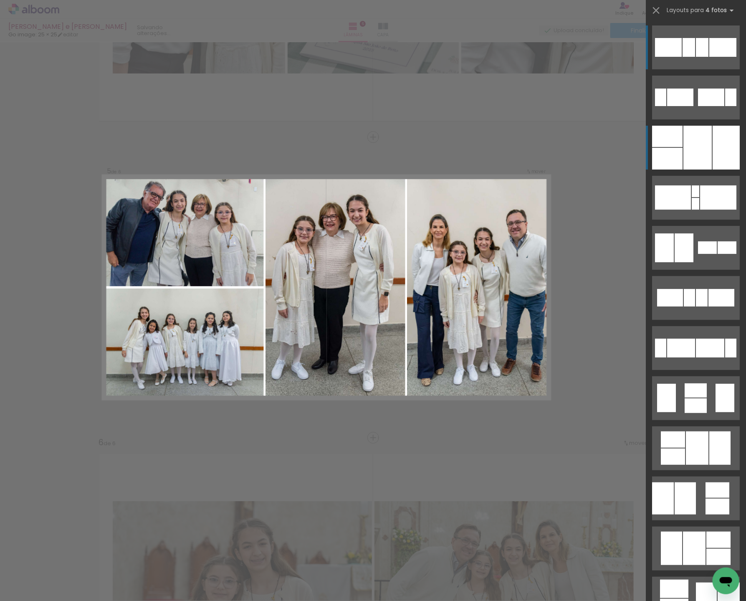
scroll to position [1113, 0]
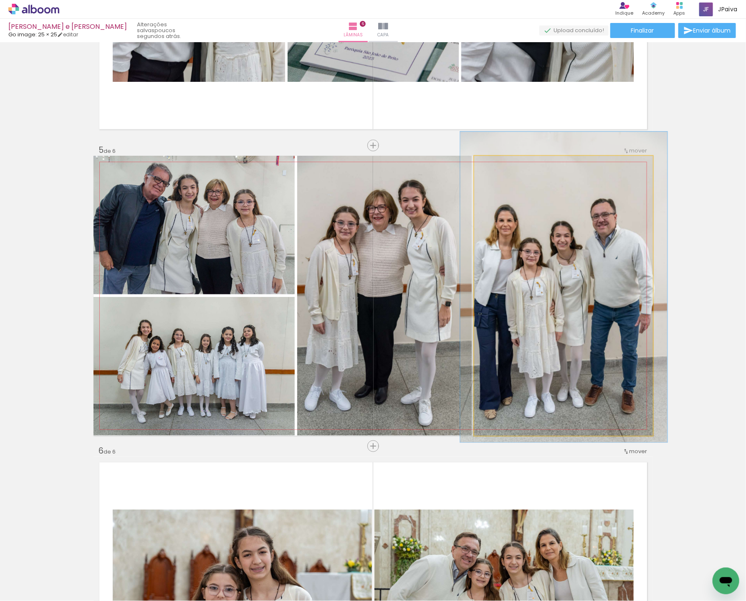
drag, startPoint x: 565, startPoint y: 295, endPoint x: 557, endPoint y: 295, distance: 7.5
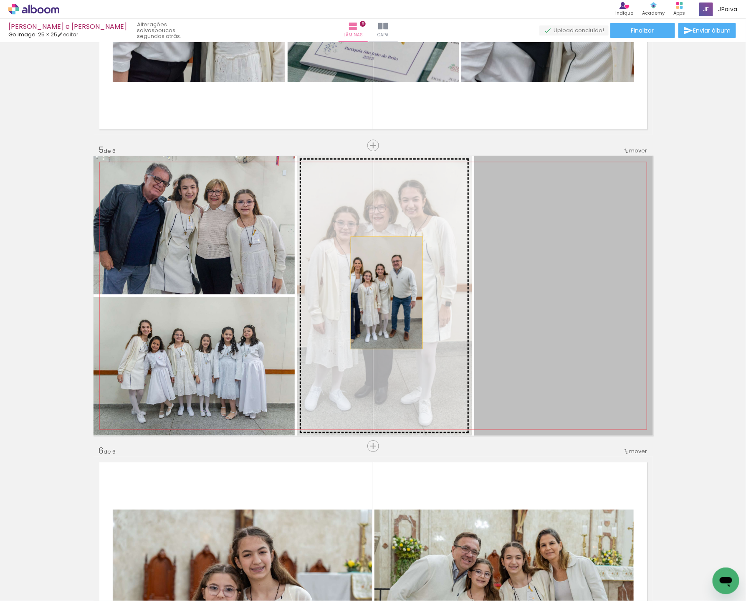
drag, startPoint x: 557, startPoint y: 295, endPoint x: 375, endPoint y: 292, distance: 182.1
click at [0, 0] on slot at bounding box center [0, 0] width 0 height 0
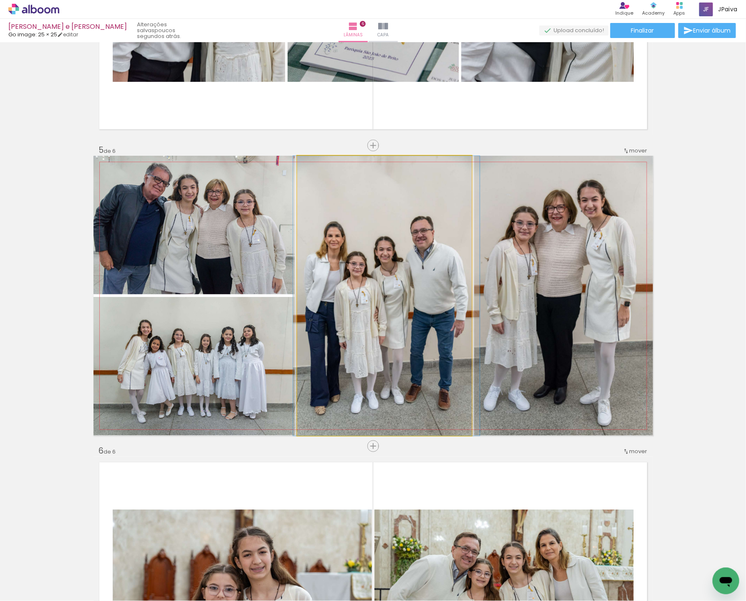
drag, startPoint x: 393, startPoint y: 317, endPoint x: 396, endPoint y: 312, distance: 4.9
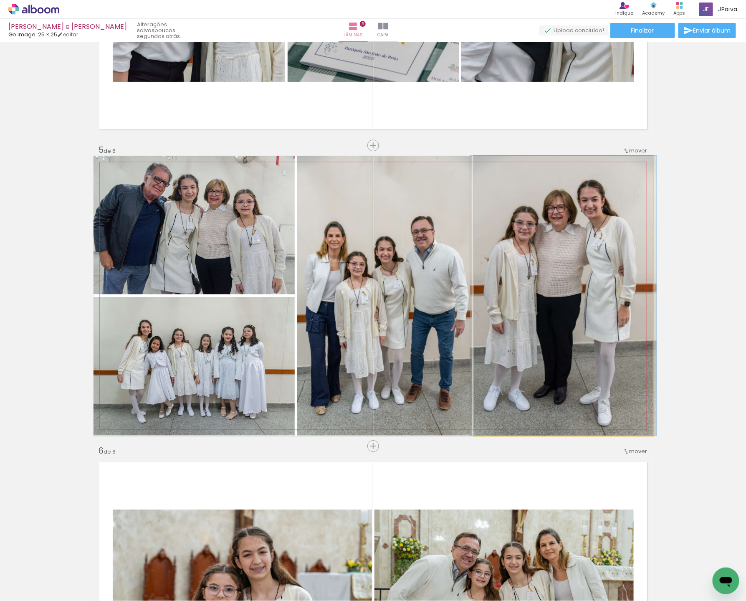
click at [565, 304] on quentale-photo at bounding box center [563, 296] width 179 height 280
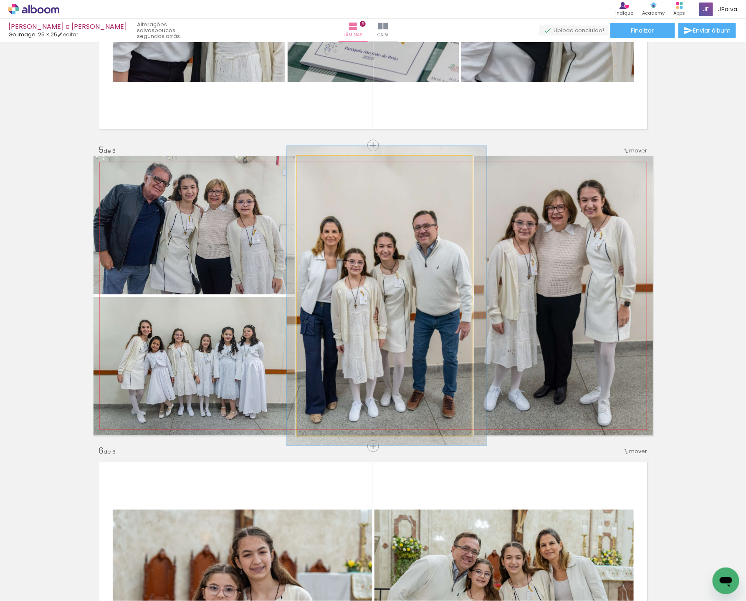
type paper-slider "107"
click at [318, 160] on div at bounding box center [318, 164] width 13 height 13
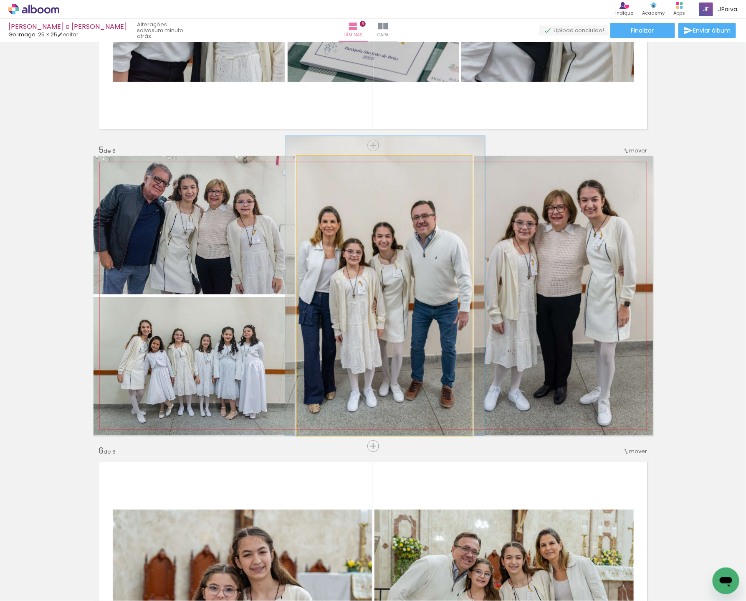
drag, startPoint x: 407, startPoint y: 257, endPoint x: 405, endPoint y: 243, distance: 13.5
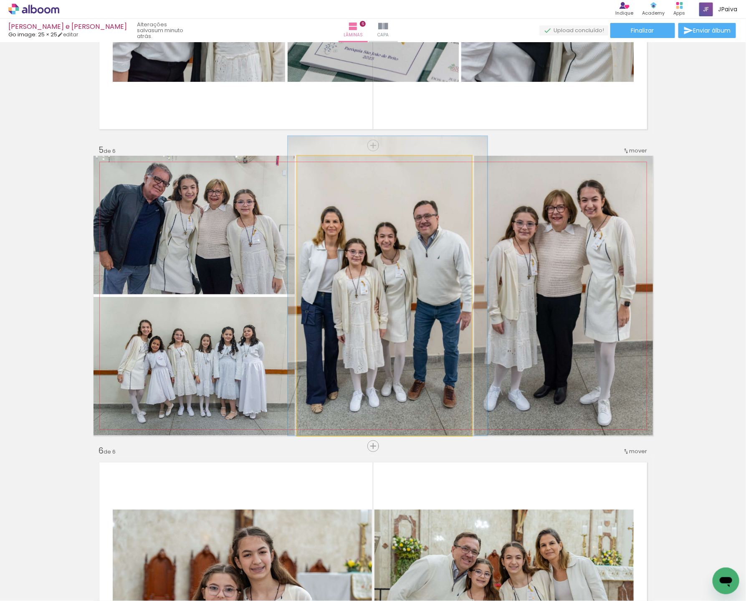
click at [400, 250] on div at bounding box center [388, 285] width 200 height 299
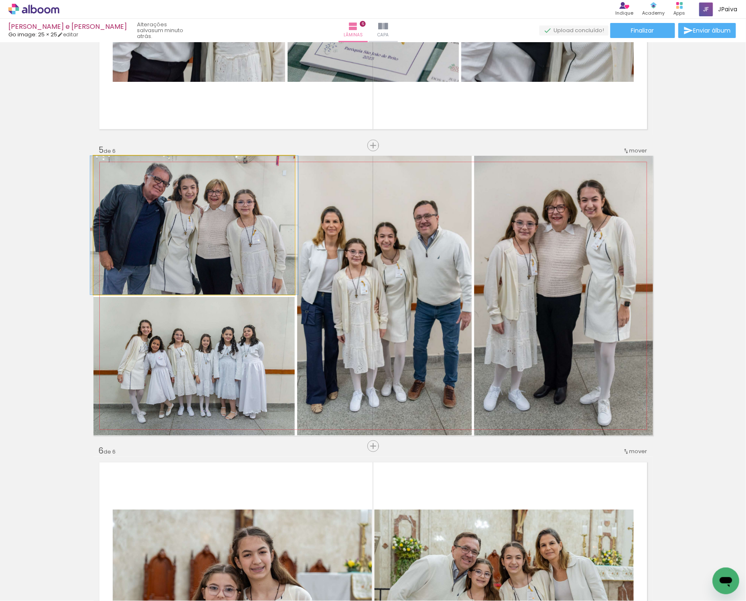
click at [196, 236] on div at bounding box center [194, 225] width 208 height 139
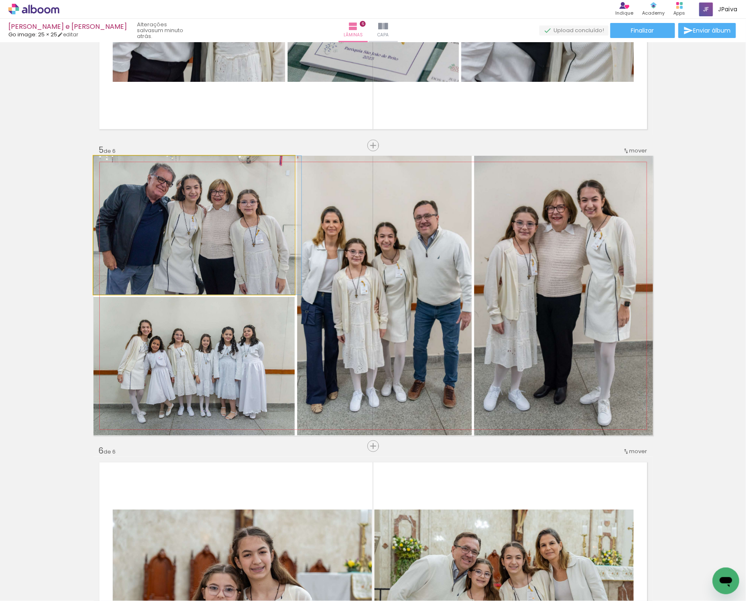
drag, startPoint x: 203, startPoint y: 236, endPoint x: 208, endPoint y: 236, distance: 4.6
click at [132, 190] on quentale-photo at bounding box center [194, 225] width 201 height 139
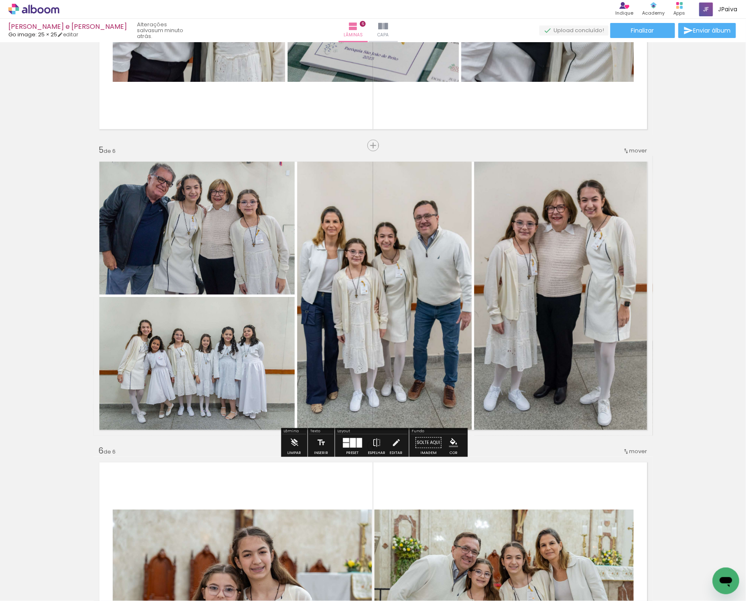
click at [181, 374] on quentale-photo at bounding box center [194, 366] width 201 height 139
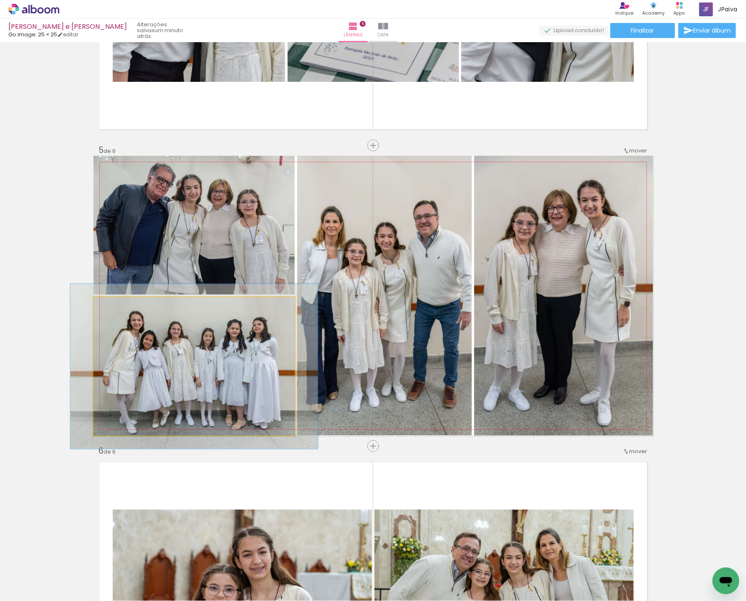
drag, startPoint x: 114, startPoint y: 304, endPoint x: 119, endPoint y: 304, distance: 5.4
type paper-slider "119"
click at [119, 304] on div at bounding box center [119, 306] width 8 height 8
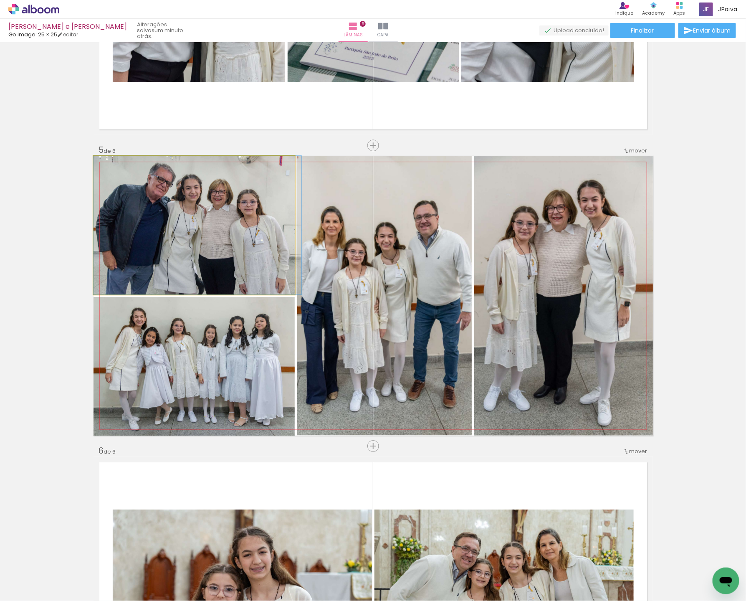
drag, startPoint x: 212, startPoint y: 238, endPoint x: 222, endPoint y: 245, distance: 12.4
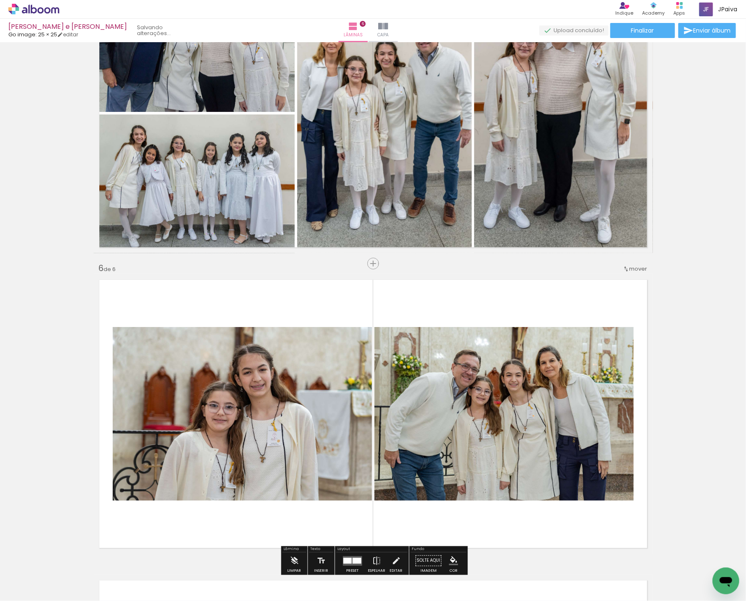
scroll to position [1293, 0]
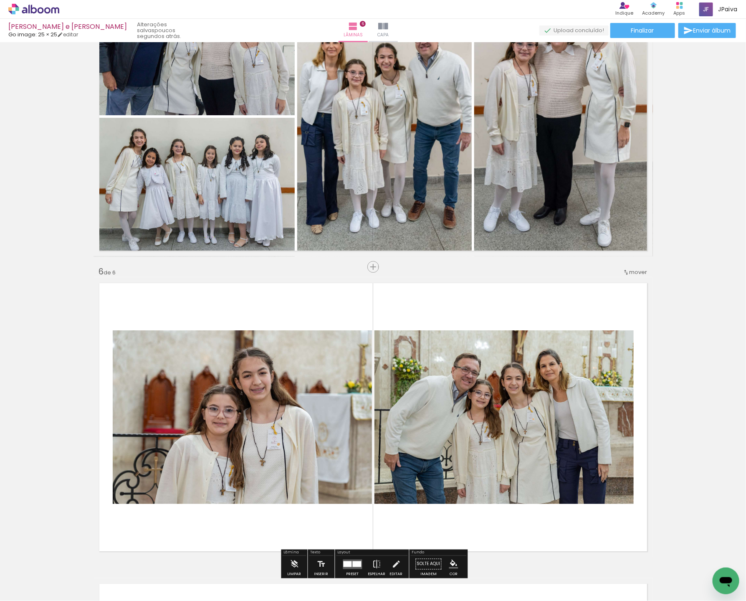
click at [372, 271] on div "Inserir lâmina" at bounding box center [390, 267] width 45 height 10
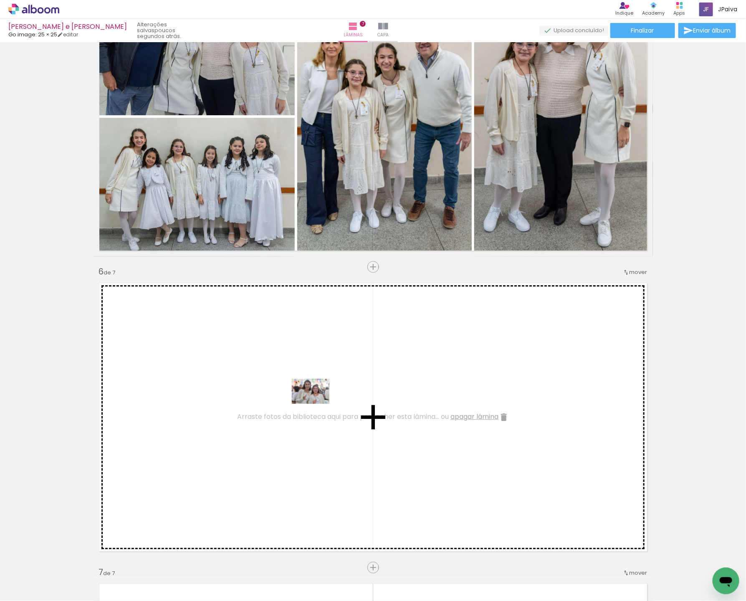
click at [322, 399] on quentale-workspace at bounding box center [373, 300] width 746 height 601
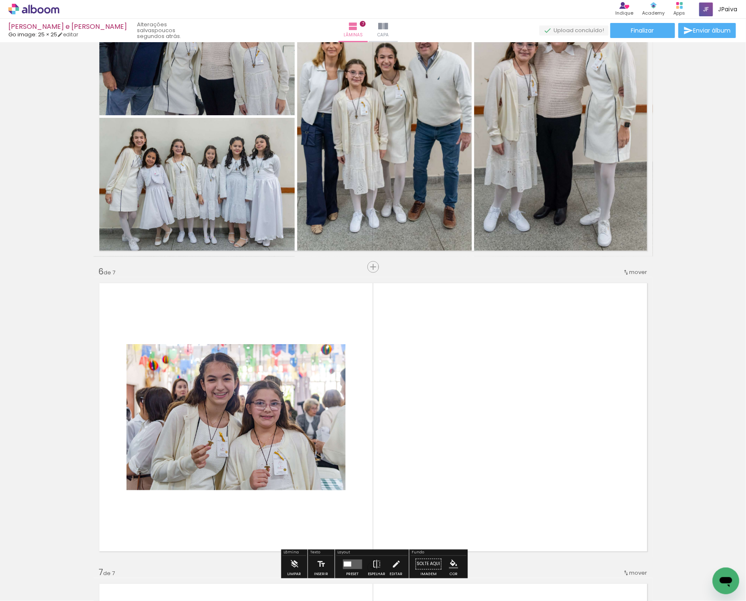
scroll to position [1318, 0]
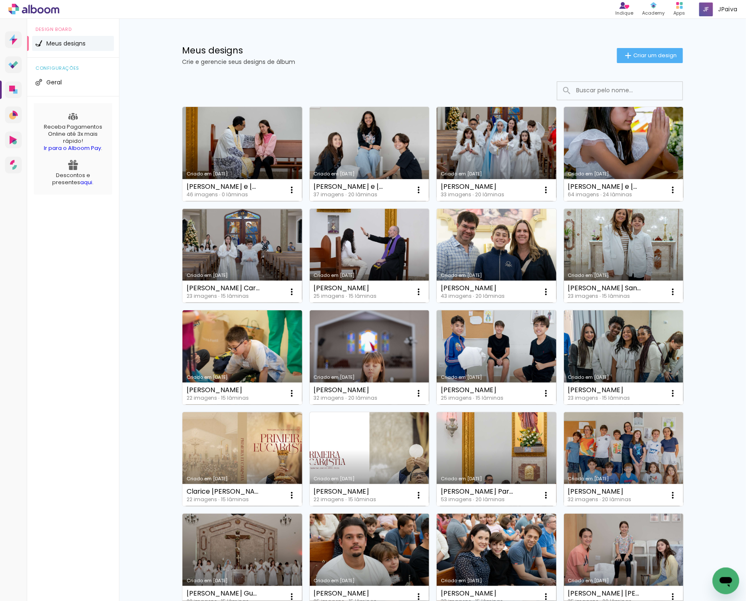
click at [374, 141] on link "Criado em [DATE]" at bounding box center [370, 154] width 120 height 94
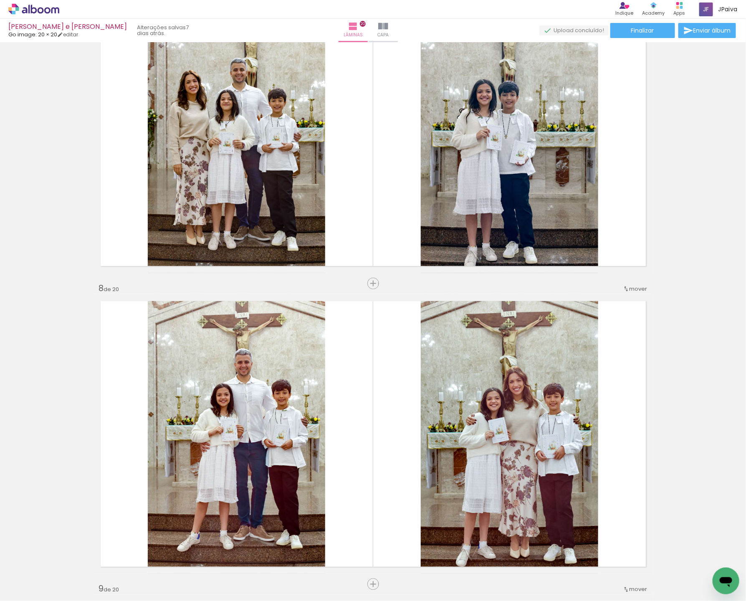
scroll to position [1853, 0]
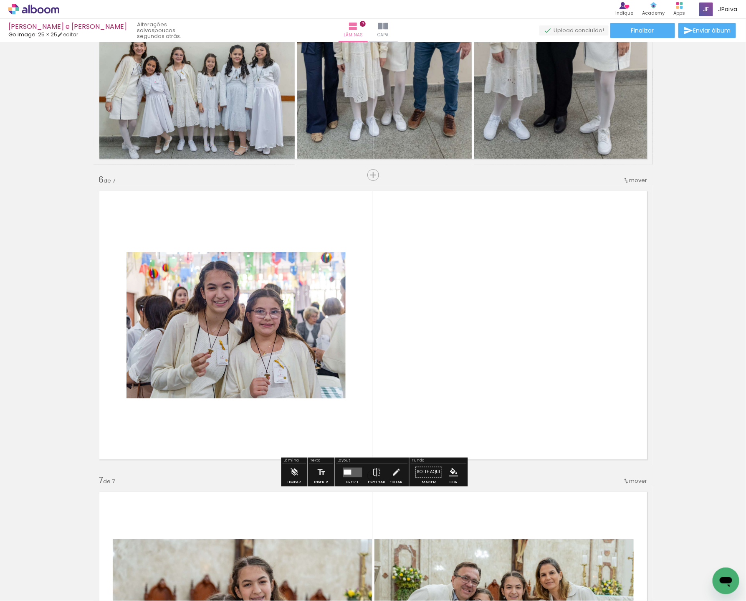
drag, startPoint x: 345, startPoint y: 474, endPoint x: 372, endPoint y: 466, distance: 28.1
click at [345, 474] on quentale-layouter at bounding box center [352, 472] width 19 height 10
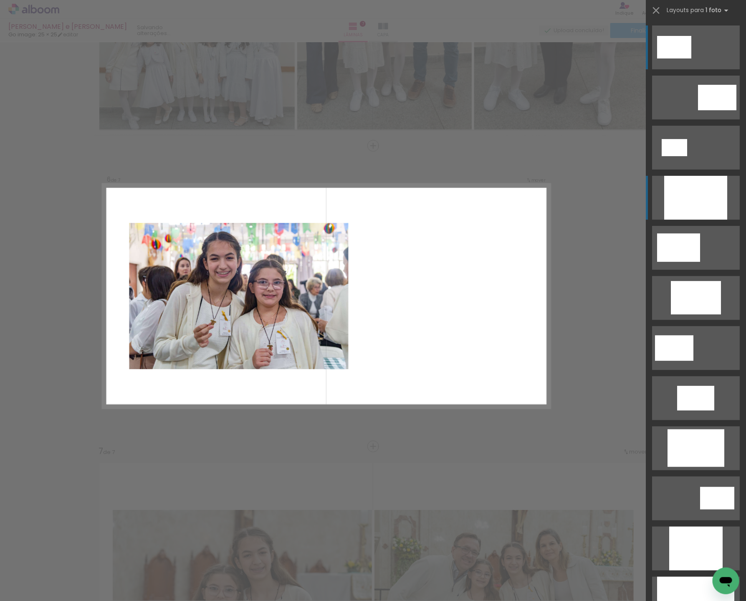
scroll to position [1414, 0]
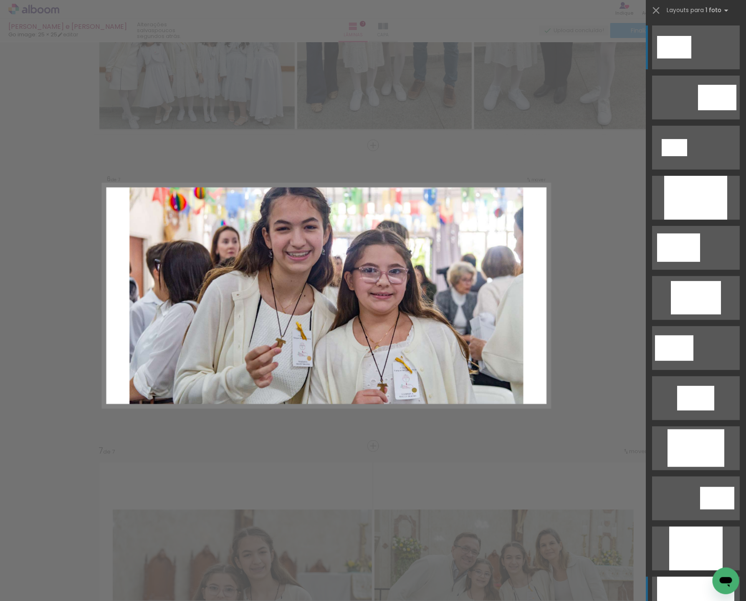
click at [687, 220] on div at bounding box center [695, 198] width 63 height 44
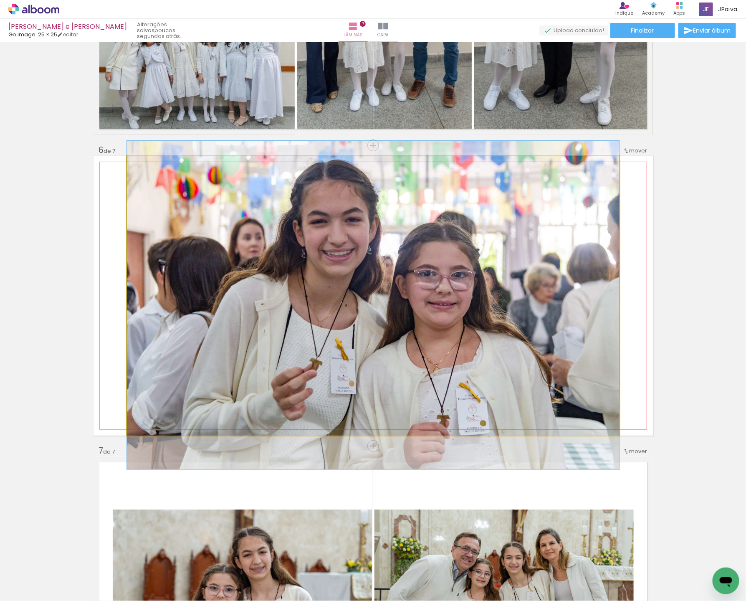
drag, startPoint x: 533, startPoint y: 421, endPoint x: 514, endPoint y: 431, distance: 22.2
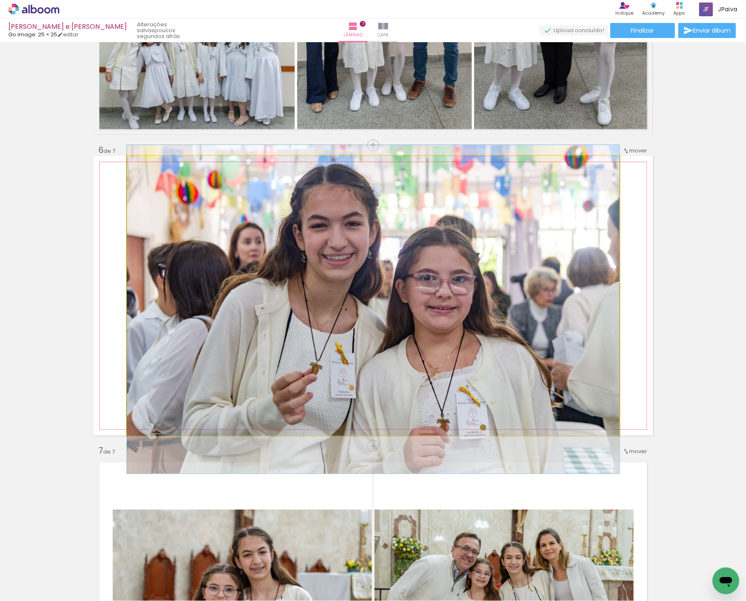
click at [482, 385] on div at bounding box center [373, 309] width 493 height 329
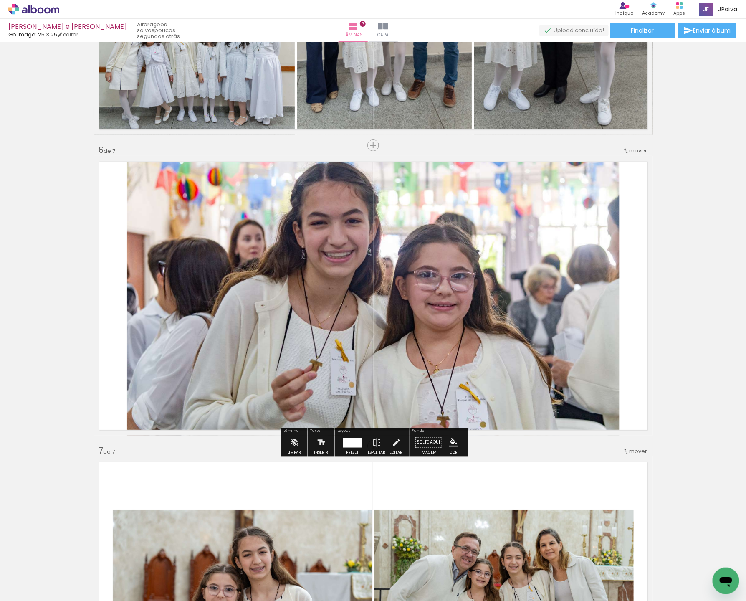
click at [356, 441] on div at bounding box center [352, 443] width 19 height 10
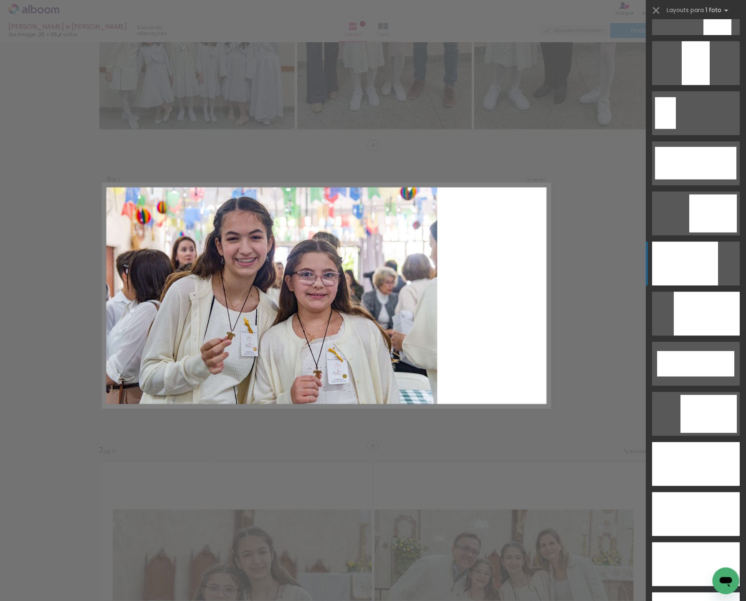
scroll to position [1980, 0]
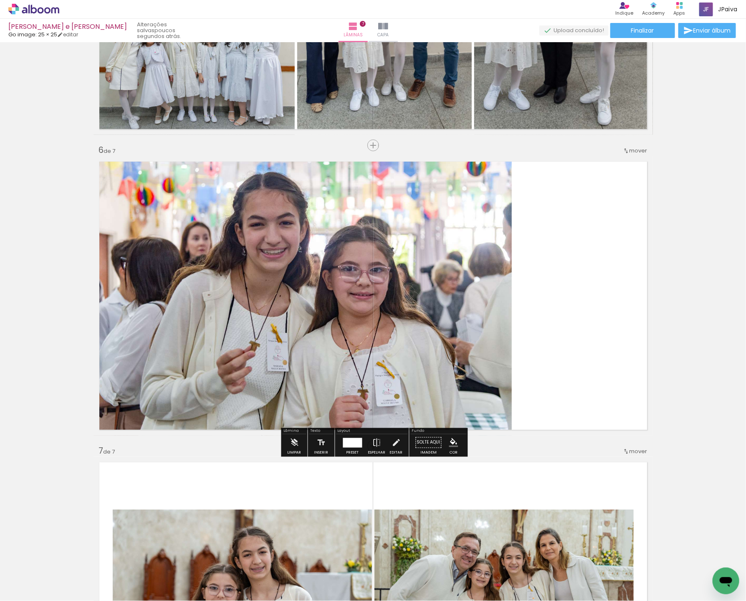
click at [343, 350] on quentale-photo at bounding box center [303, 296] width 418 height 280
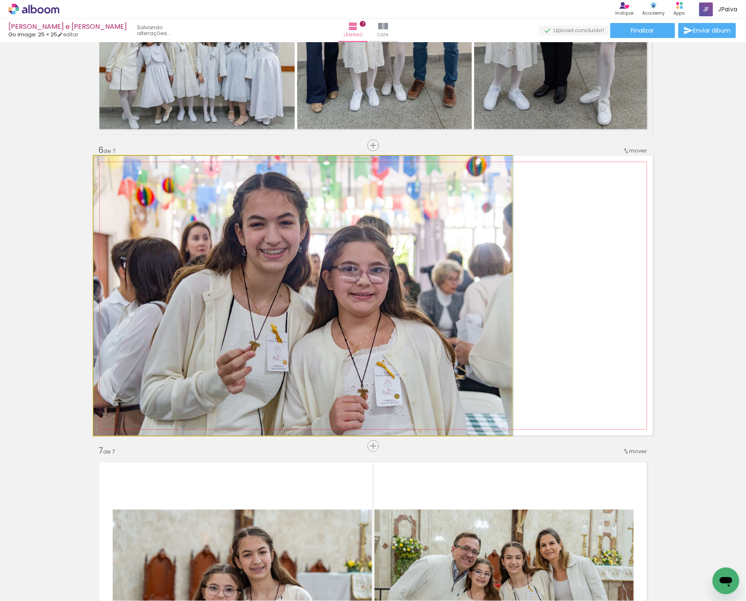
click at [343, 350] on album-spread "6 de 7" at bounding box center [374, 296] width 560 height 280
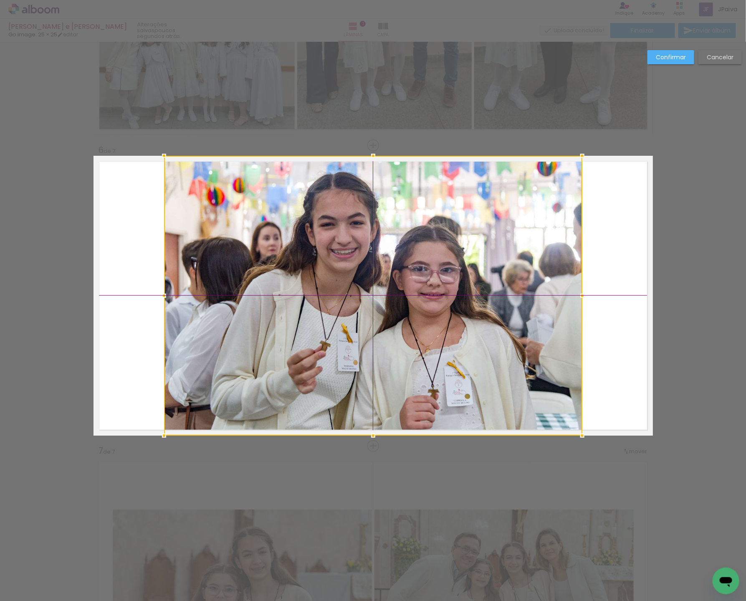
drag, startPoint x: 337, startPoint y: 347, endPoint x: 402, endPoint y: 345, distance: 64.8
click at [402, 345] on div at bounding box center [373, 296] width 418 height 280
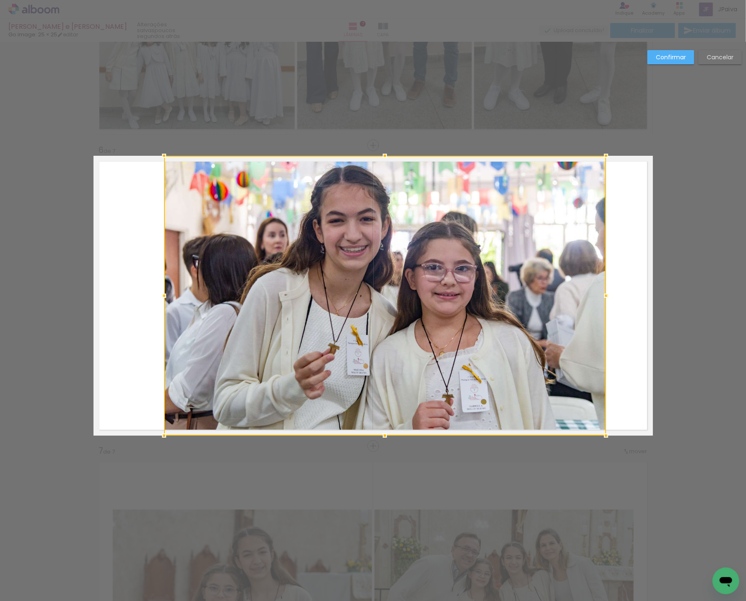
drag, startPoint x: 580, startPoint y: 296, endPoint x: 598, endPoint y: 295, distance: 17.6
click at [602, 294] on div at bounding box center [606, 295] width 17 height 17
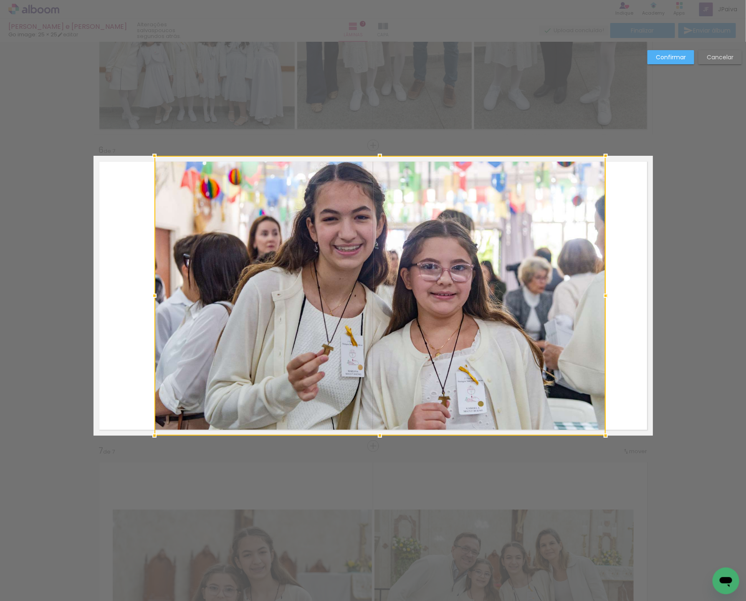
drag, startPoint x: 162, startPoint y: 297, endPoint x: 152, endPoint y: 298, distance: 9.7
click at [152, 298] on div at bounding box center [154, 295] width 17 height 17
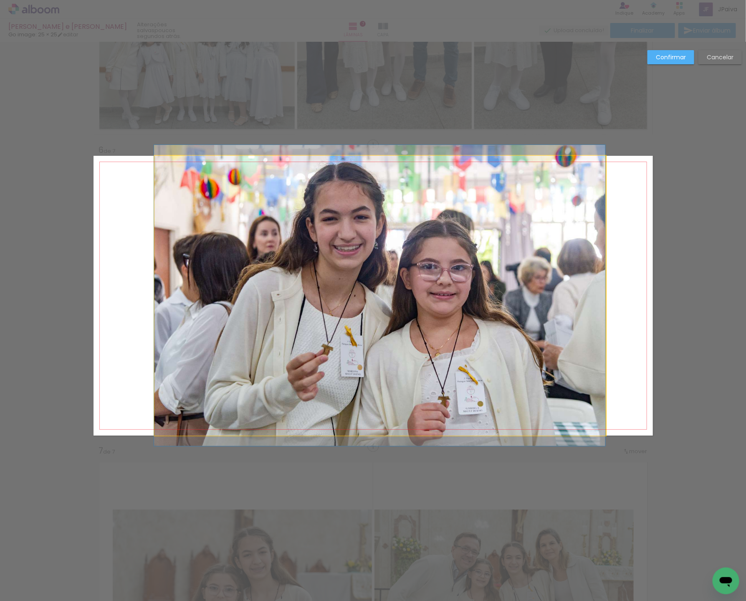
drag, startPoint x: 369, startPoint y: 294, endPoint x: 350, endPoint y: 296, distance: 18.4
click at [347, 294] on album-spread "6 de 7" at bounding box center [374, 296] width 560 height 280
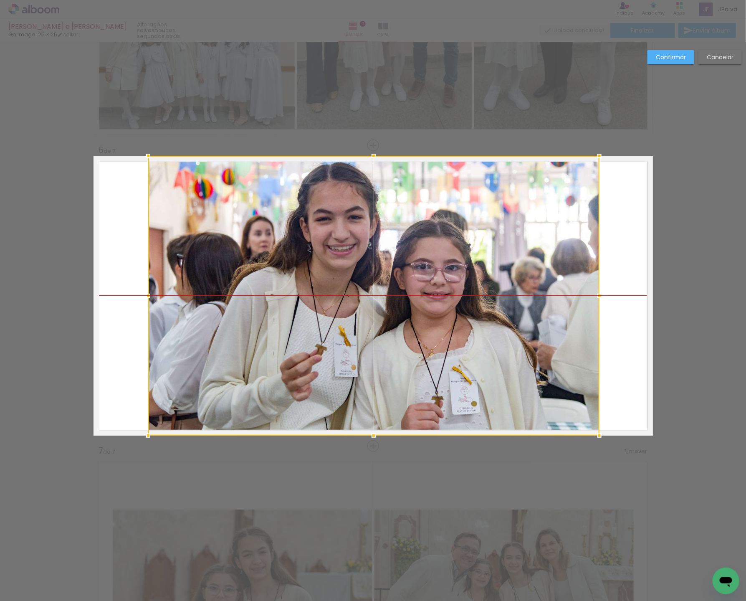
click at [362, 294] on div at bounding box center [373, 296] width 451 height 280
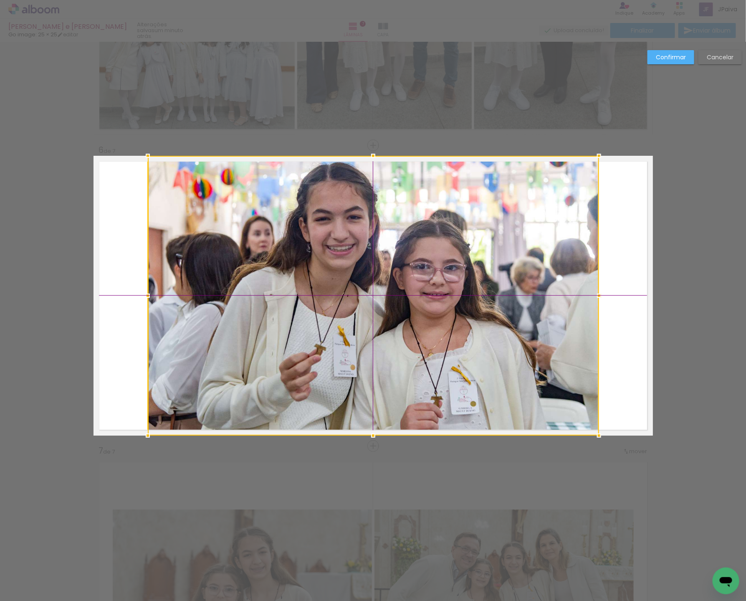
click at [360, 294] on div at bounding box center [373, 296] width 451 height 280
click at [0, 0] on slot "Confirmar" at bounding box center [0, 0] width 0 height 0
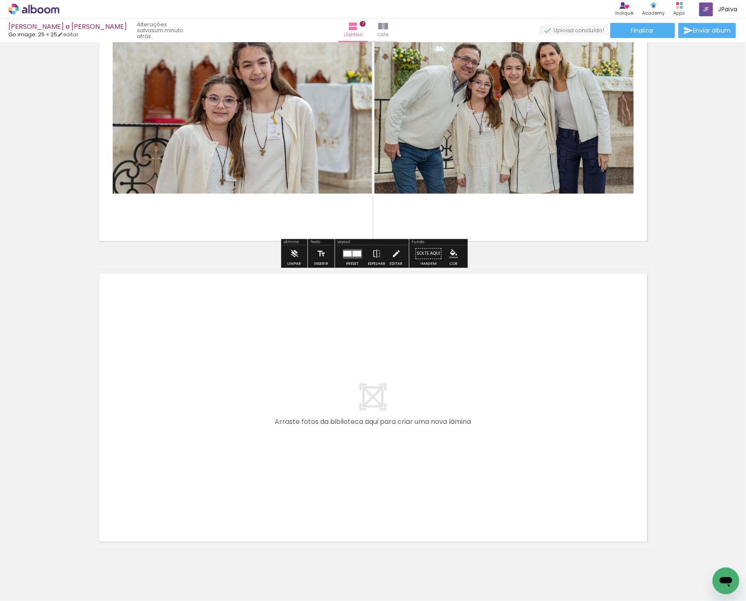
scroll to position [1932, 0]
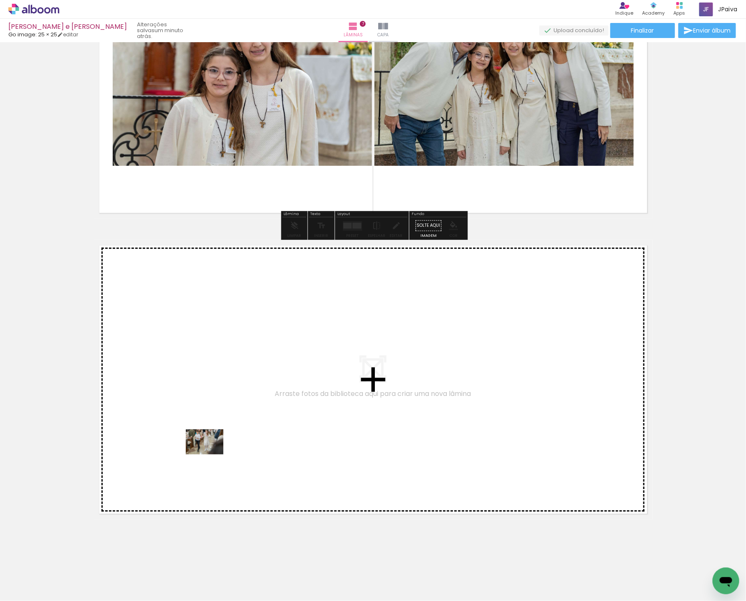
click at [227, 427] on quentale-workspace at bounding box center [373, 300] width 746 height 601
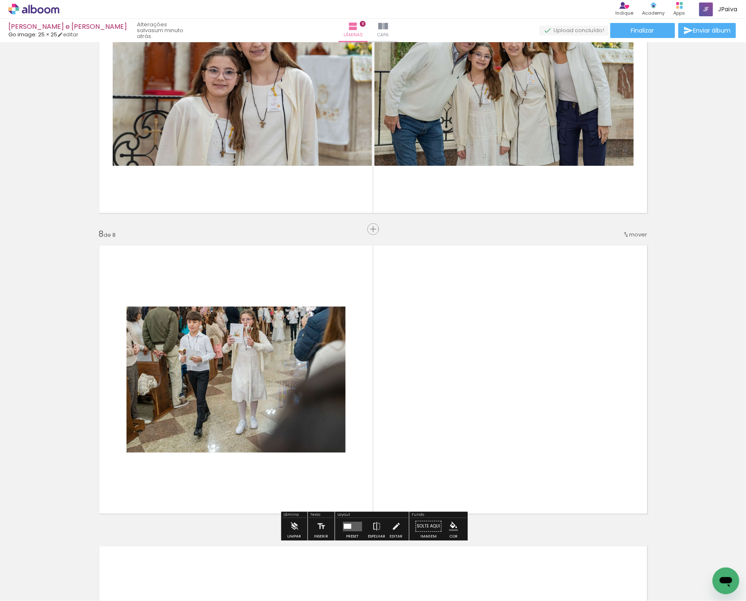
scroll to position [2016, 0]
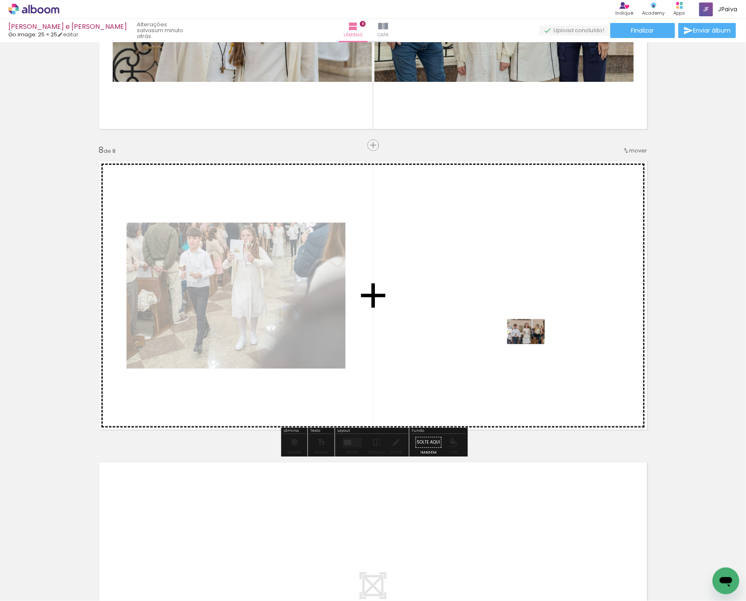
drag, startPoint x: 90, startPoint y: 571, endPoint x: 532, endPoint y: 344, distance: 497.6
click at [532, 344] on quentale-workspace at bounding box center [373, 300] width 746 height 601
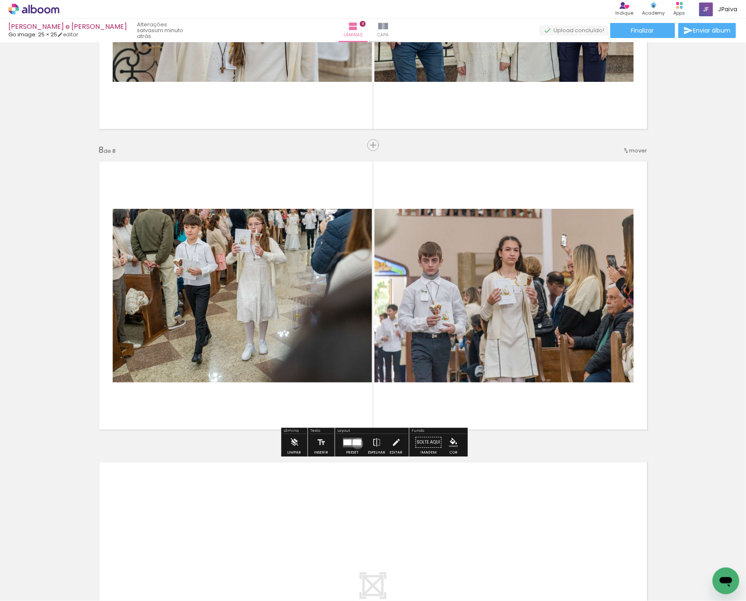
drag, startPoint x: 356, startPoint y: 443, endPoint x: 361, endPoint y: 444, distance: 5.1
click at [356, 443] on div at bounding box center [357, 442] width 9 height 6
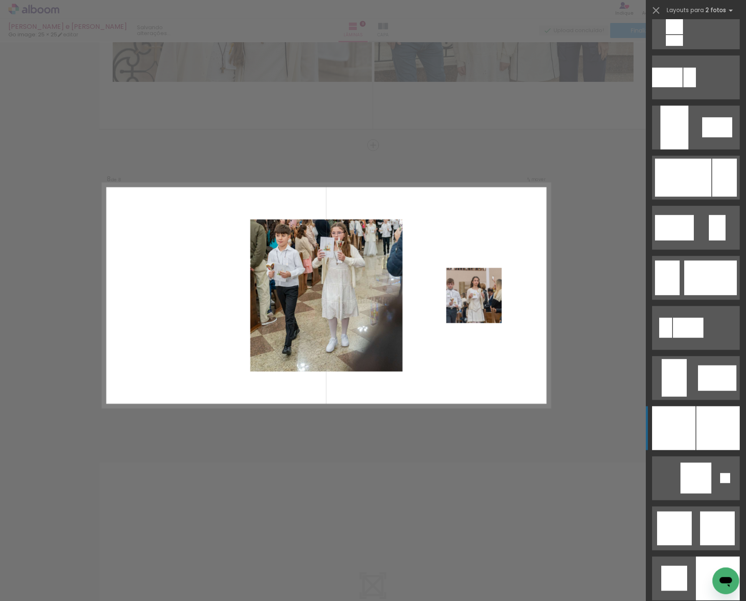
scroll to position [1677, 0]
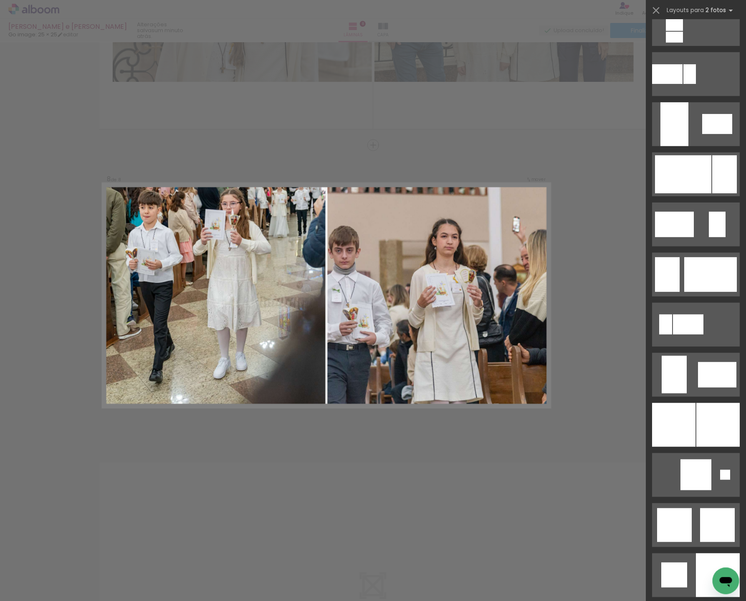
drag, startPoint x: 695, startPoint y: 425, endPoint x: 646, endPoint y: 417, distance: 49.4
click at [683, 84] on div at bounding box center [667, 74] width 30 height 20
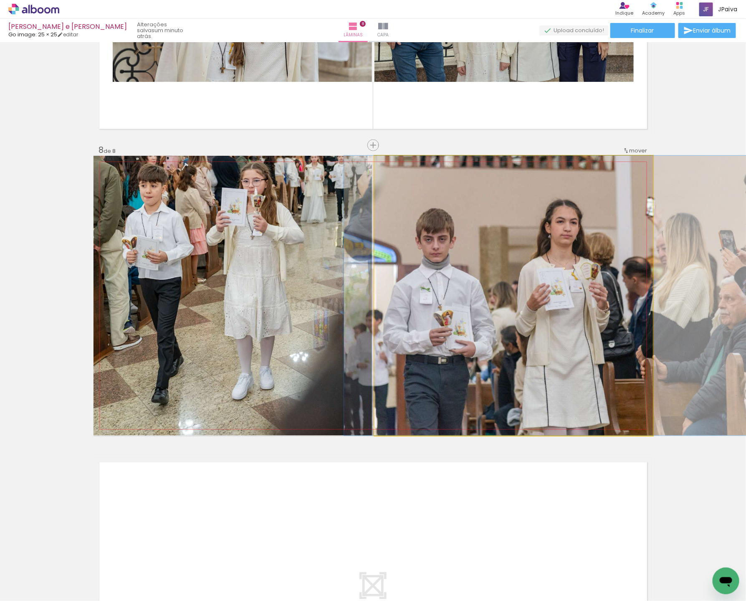
drag, startPoint x: 433, startPoint y: 284, endPoint x: 473, endPoint y: 275, distance: 41.1
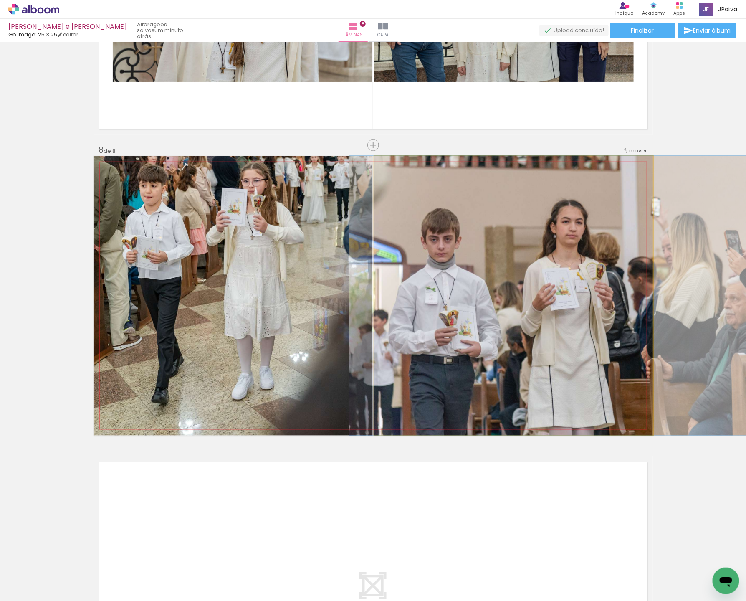
drag, startPoint x: 474, startPoint y: 281, endPoint x: 479, endPoint y: 276, distance: 7.4
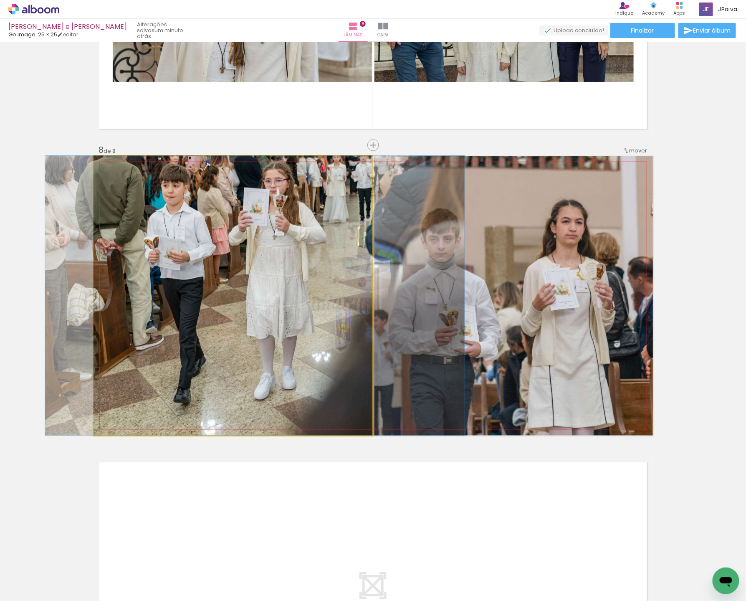
drag, startPoint x: 254, startPoint y: 269, endPoint x: 276, endPoint y: 292, distance: 32.2
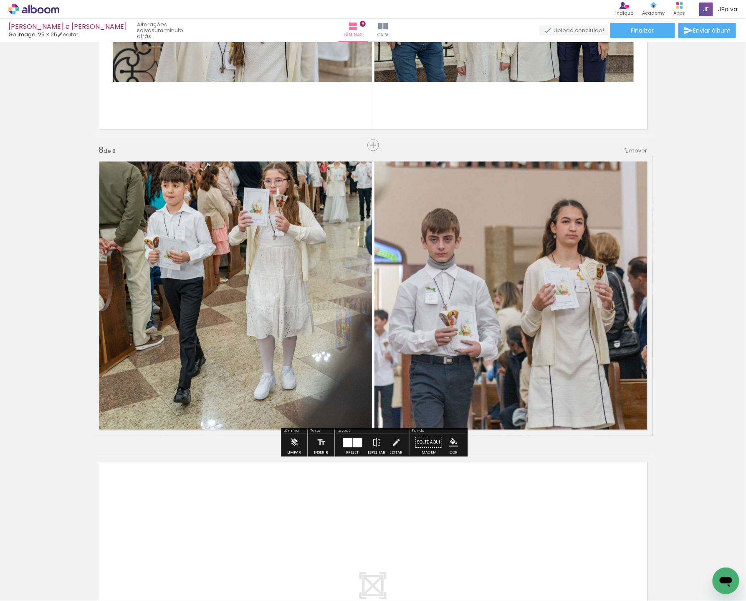
scroll to position [2016, 0]
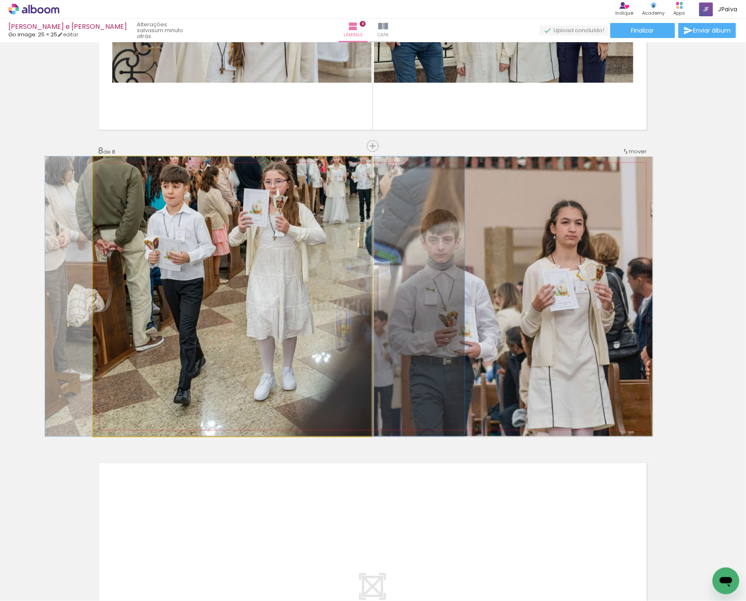
drag, startPoint x: 276, startPoint y: 292, endPoint x: 277, endPoint y: 300, distance: 7.9
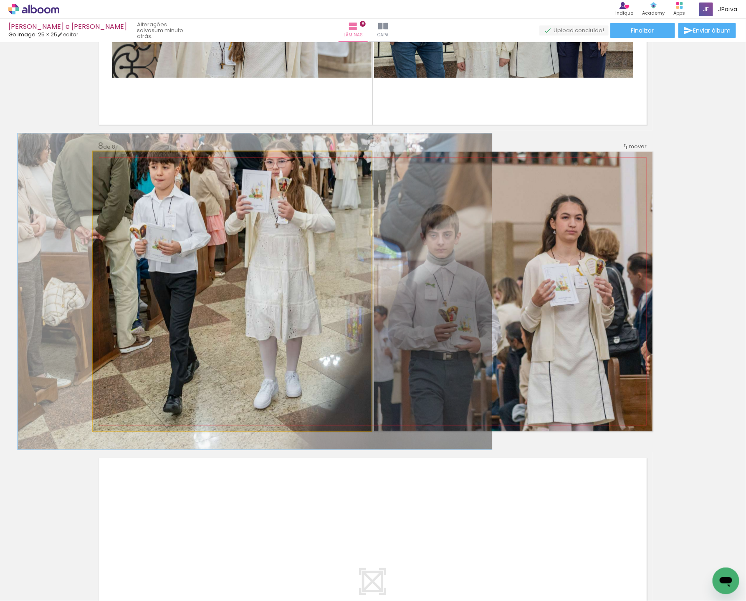
type paper-slider "113"
click at [115, 162] on div at bounding box center [115, 160] width 13 height 13
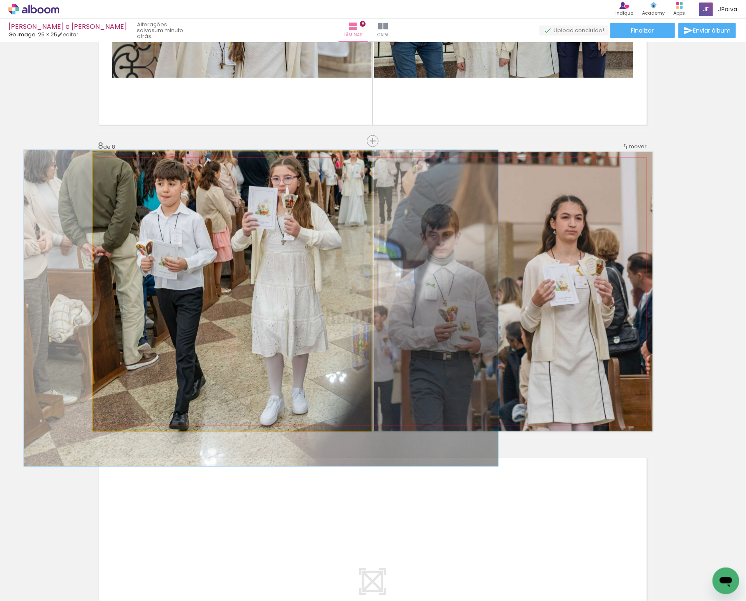
drag, startPoint x: 224, startPoint y: 239, endPoint x: 231, endPoint y: 256, distance: 17.8
click at [231, 256] on div at bounding box center [261, 308] width 474 height 316
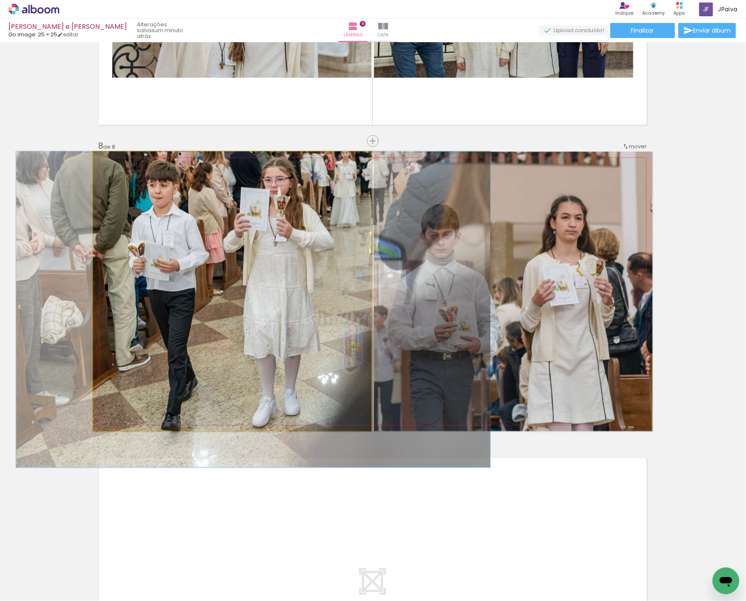
drag, startPoint x: 235, startPoint y: 261, endPoint x: 227, endPoint y: 264, distance: 8.3
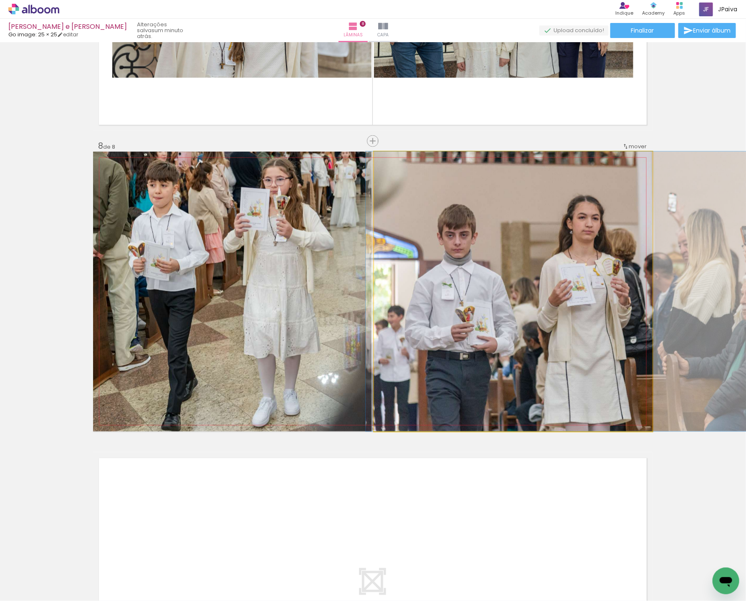
drag, startPoint x: 505, startPoint y: 305, endPoint x: 520, endPoint y: 298, distance: 17.0
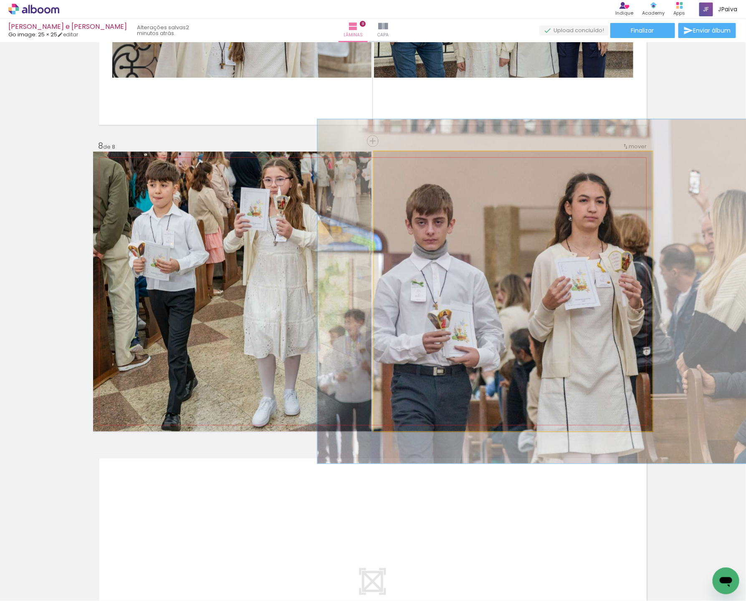
drag, startPoint x: 392, startPoint y: 160, endPoint x: 398, endPoint y: 160, distance: 6.7
click at [398, 160] on div at bounding box center [400, 161] width 8 height 8
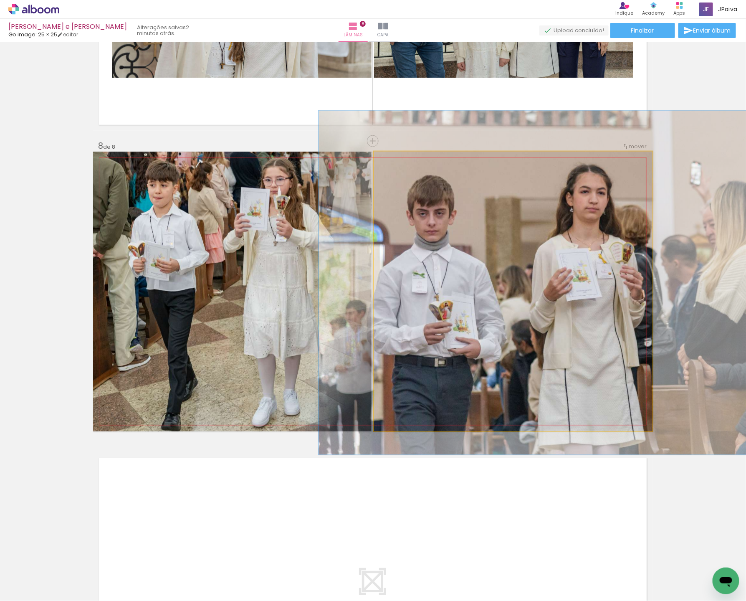
drag, startPoint x: 487, startPoint y: 257, endPoint x: 488, endPoint y: 248, distance: 8.9
click at [488, 248] on div at bounding box center [577, 283] width 516 height 344
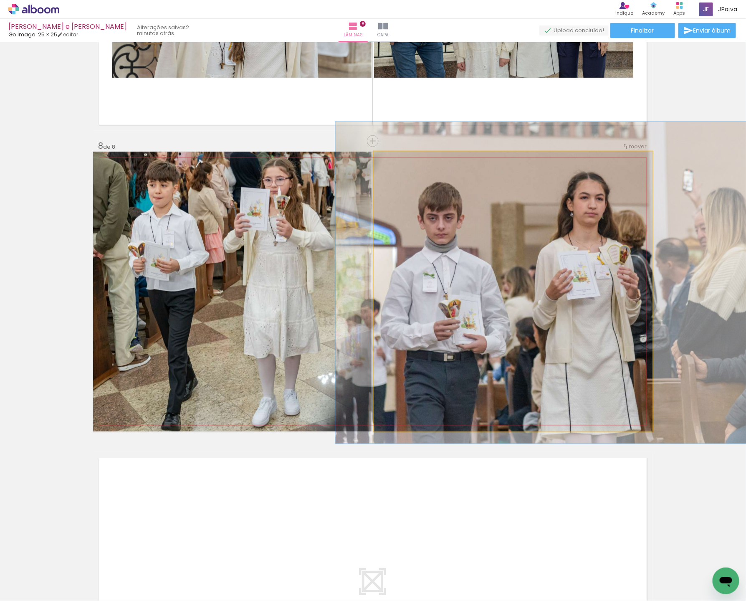
type paper-slider "115"
click at [402, 164] on div at bounding box center [398, 160] width 13 height 13
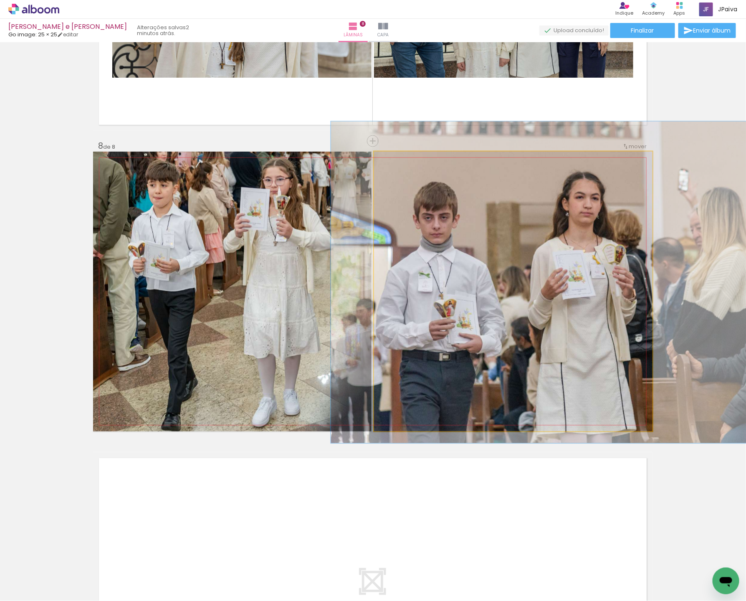
drag, startPoint x: 507, startPoint y: 244, endPoint x: 502, endPoint y: 243, distance: 4.6
click at [502, 243] on div at bounding box center [572, 283] width 483 height 322
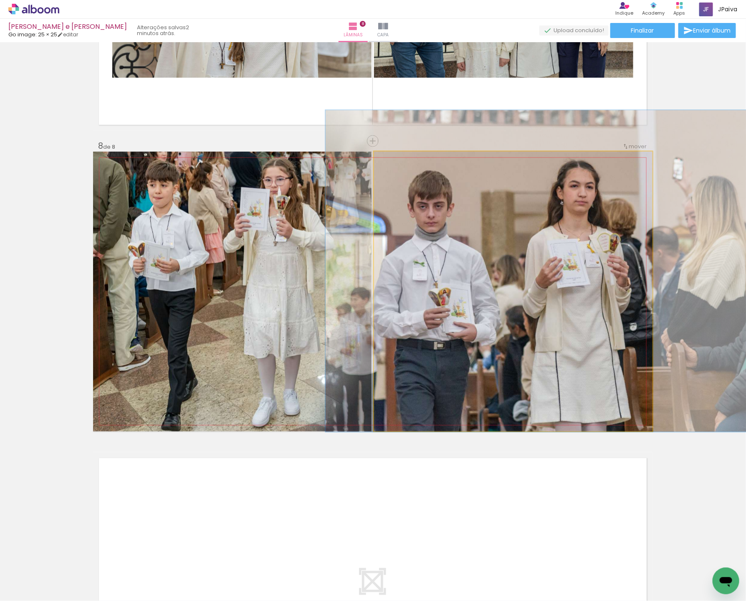
drag, startPoint x: 514, startPoint y: 257, endPoint x: 508, endPoint y: 246, distance: 12.5
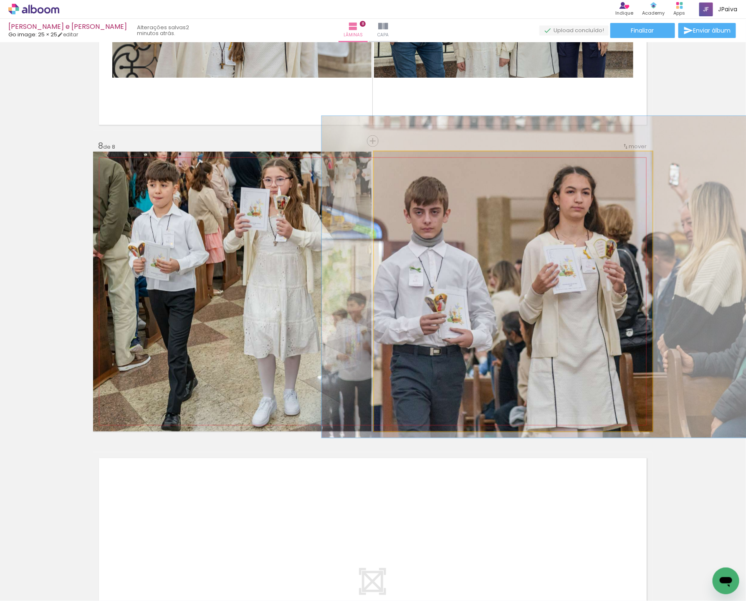
drag, startPoint x: 509, startPoint y: 250, endPoint x: 505, endPoint y: 254, distance: 5.0
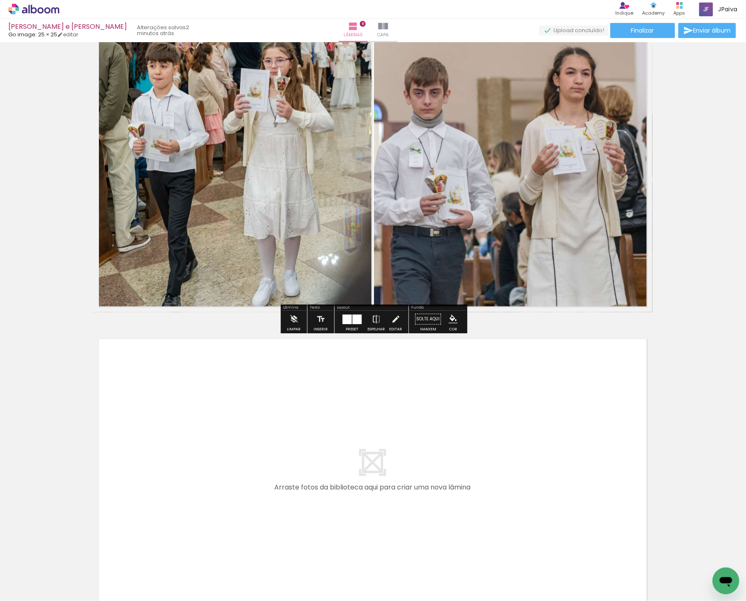
scroll to position [2232, 0]
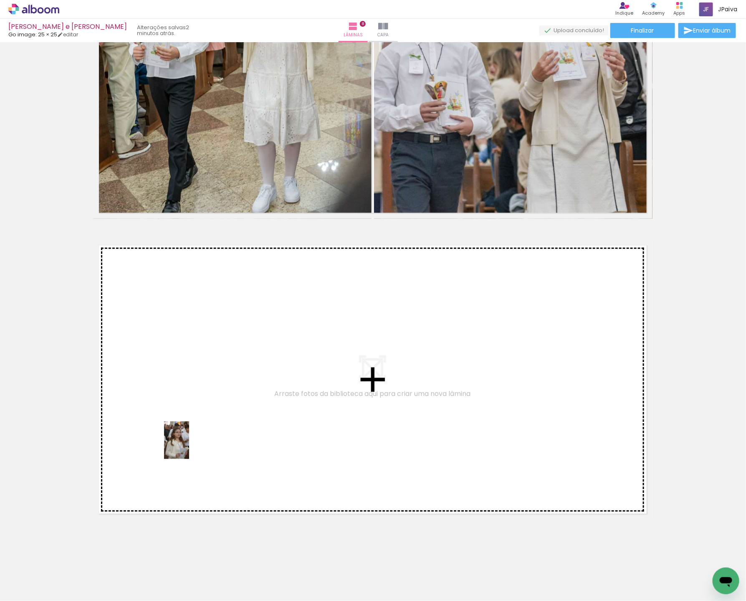
drag, startPoint x: 84, startPoint y: 578, endPoint x: 190, endPoint y: 431, distance: 181.3
click at [190, 431] on quentale-workspace at bounding box center [373, 300] width 746 height 601
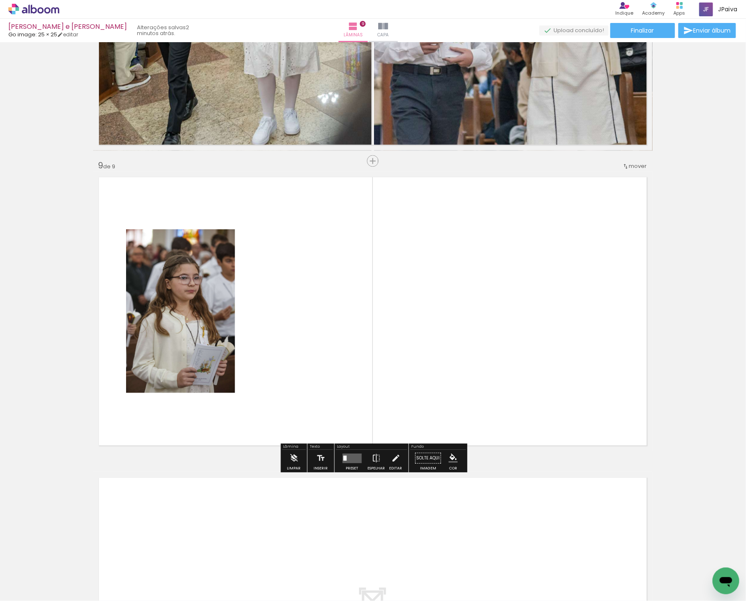
scroll to position [2316, 0]
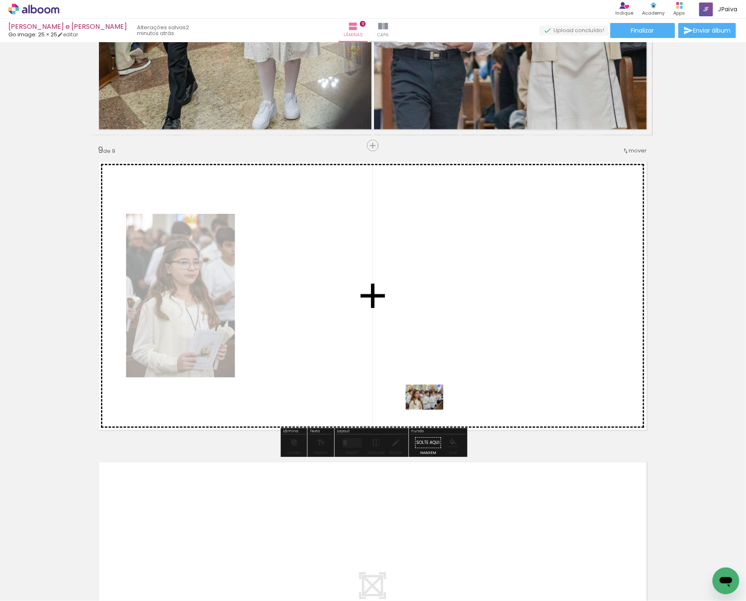
click at [457, 390] on quentale-workspace at bounding box center [373, 300] width 746 height 601
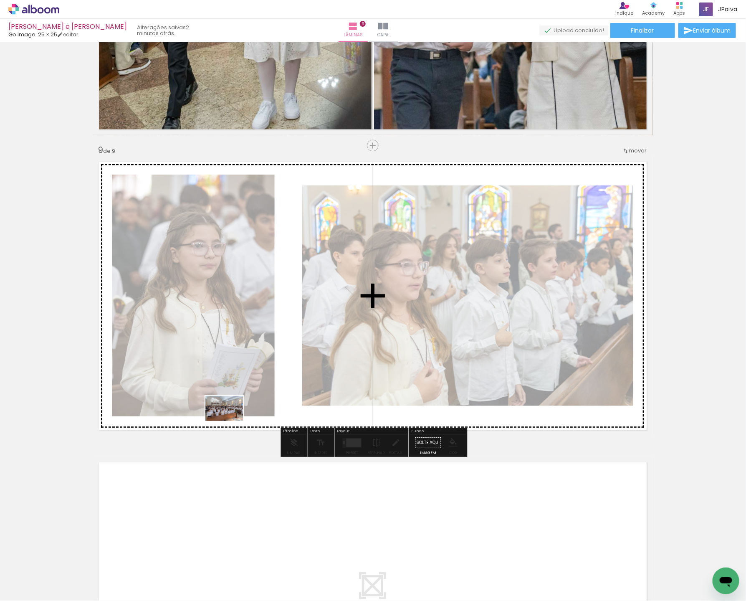
drag, startPoint x: 100, startPoint y: 561, endPoint x: 231, endPoint y: 421, distance: 191.8
click at [231, 421] on quentale-workspace at bounding box center [373, 300] width 746 height 601
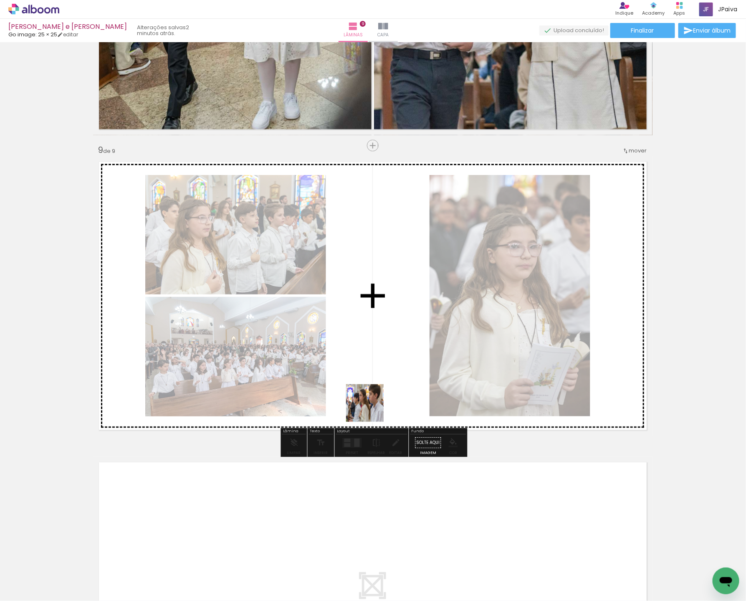
drag, startPoint x: 99, startPoint y: 577, endPoint x: 450, endPoint y: 370, distance: 408.1
click at [454, 370] on quentale-workspace at bounding box center [373, 300] width 746 height 601
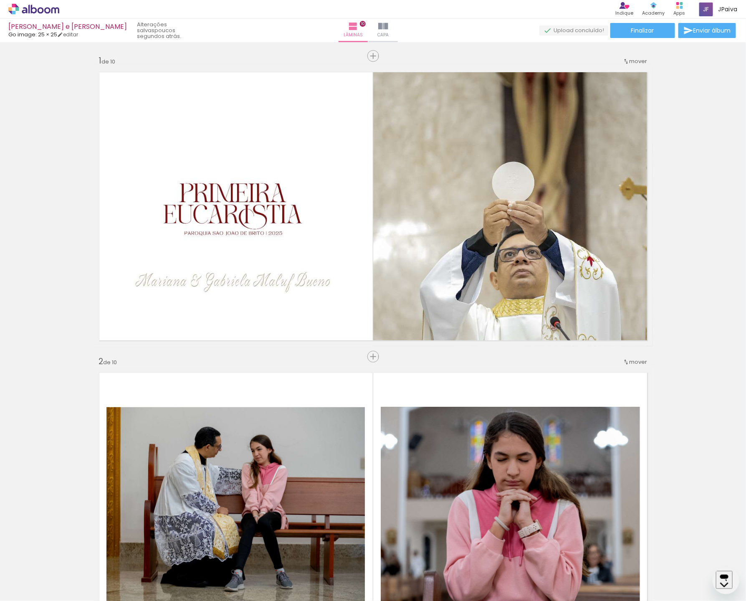
scroll to position [2648, 0]
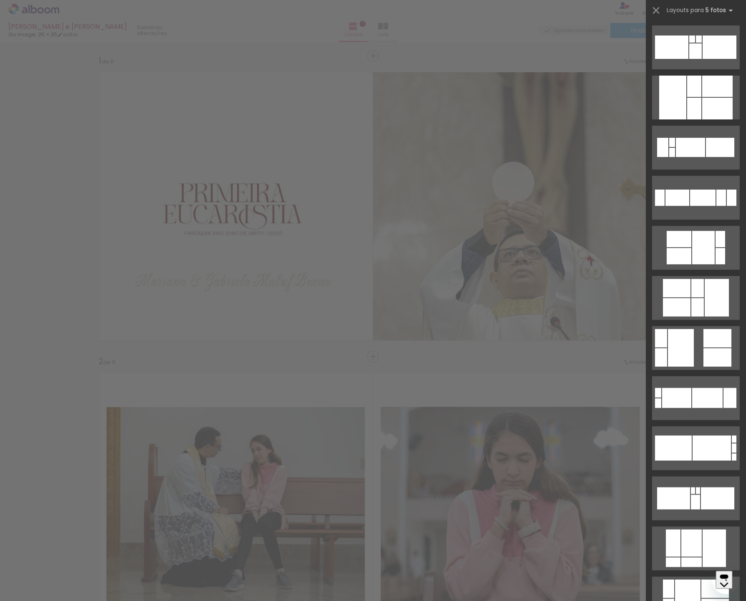
scroll to position [2617, 0]
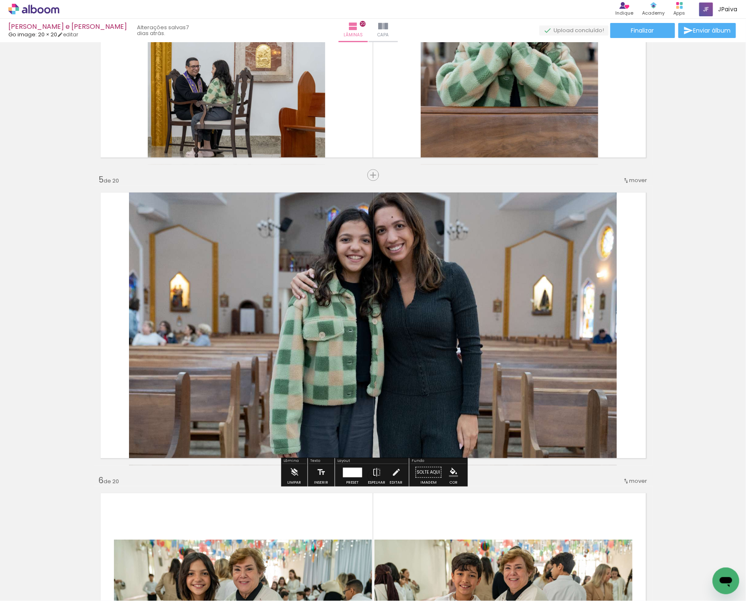
scroll to position [1097, 0]
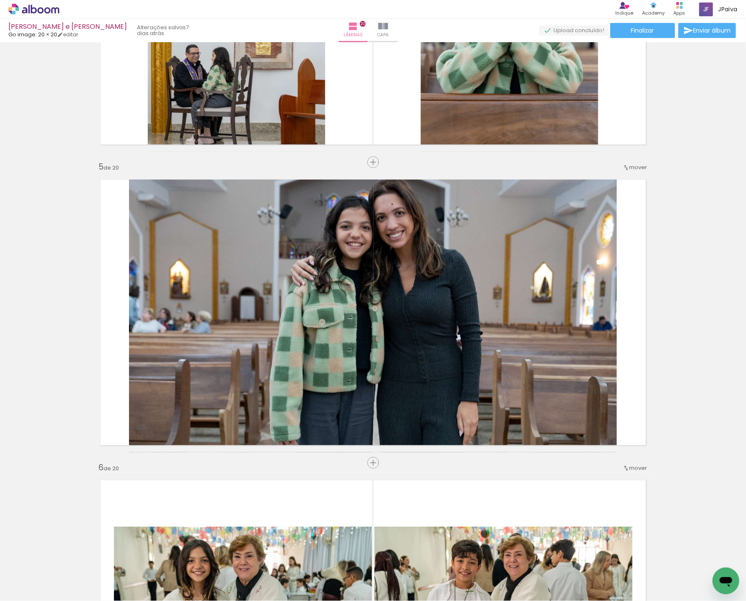
click at [46, 575] on iron-icon at bounding box center [42, 576] width 7 height 7
click at [0, 0] on slot "Não utilizadas" at bounding box center [0, 0] width 0 height 0
type input "Não utilizadas"
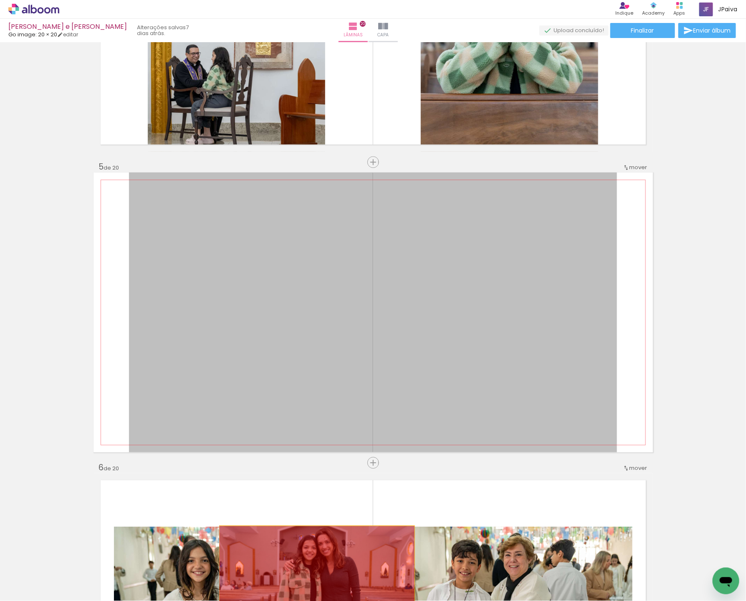
drag, startPoint x: 412, startPoint y: 299, endPoint x: 313, endPoint y: 582, distance: 299.6
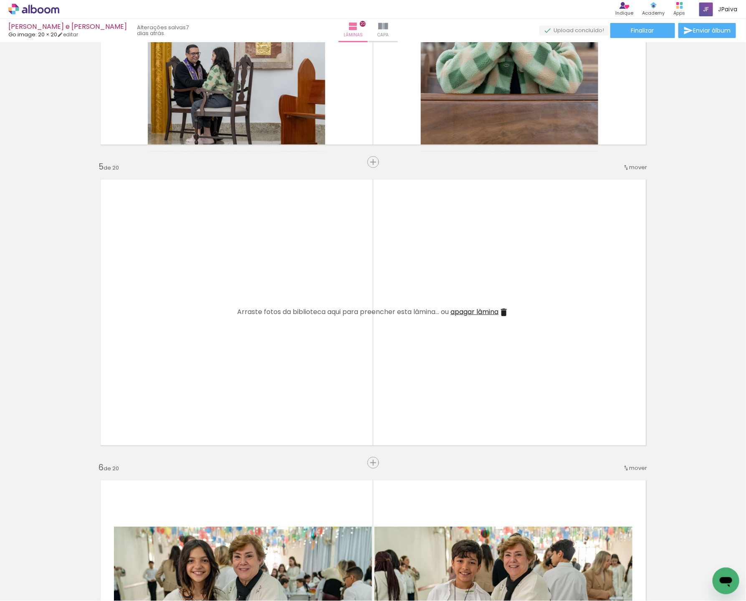
click at [505, 308] on iron-icon at bounding box center [504, 312] width 10 height 10
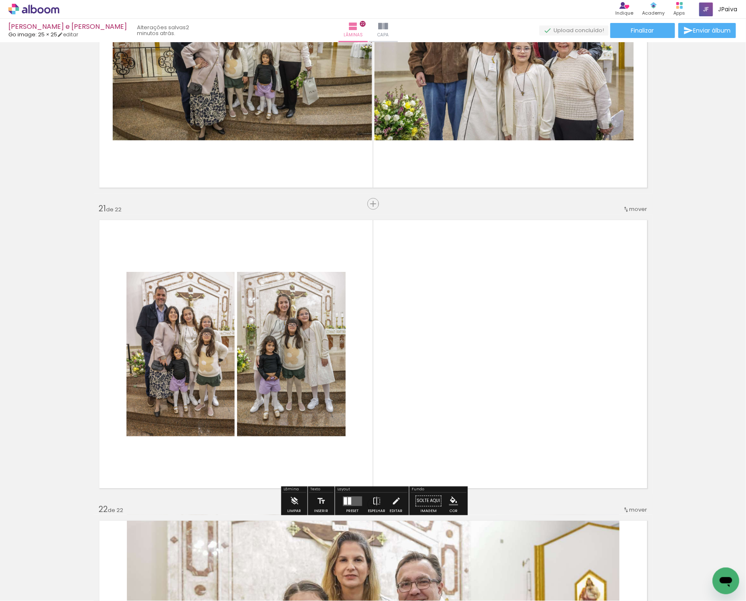
scroll to position [5874, 0]
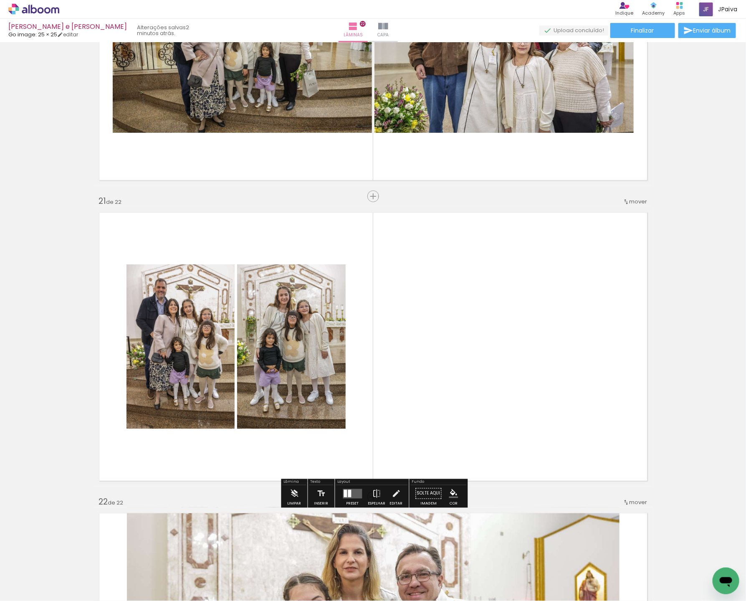
drag, startPoint x: 349, startPoint y: 499, endPoint x: 402, endPoint y: 347, distance: 161.0
click at [349, 500] on div at bounding box center [353, 493] width 23 height 17
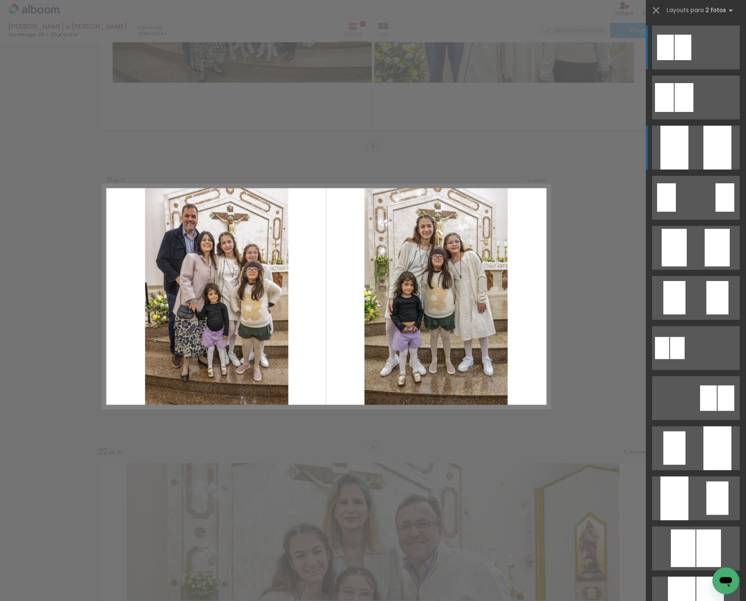
scroll to position [5925, 0]
click at [688, 477] on div at bounding box center [675, 499] width 28 height 44
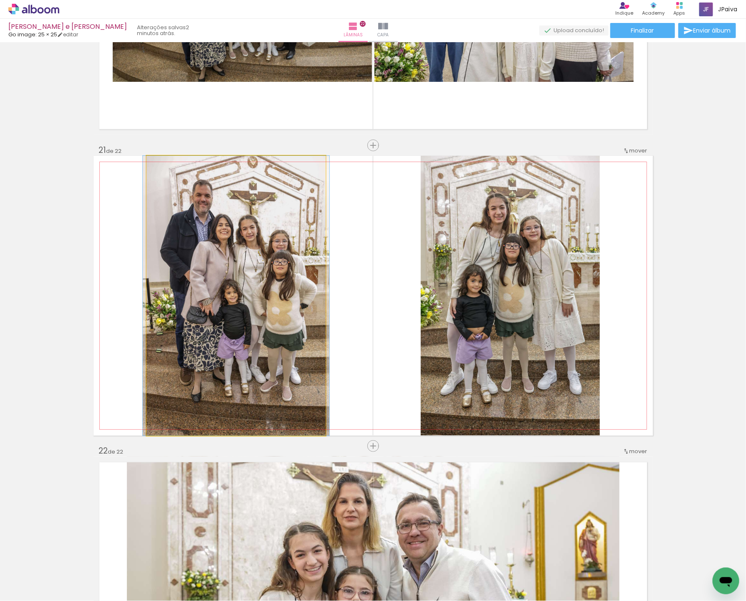
click at [248, 287] on quentale-photo at bounding box center [236, 296] width 179 height 280
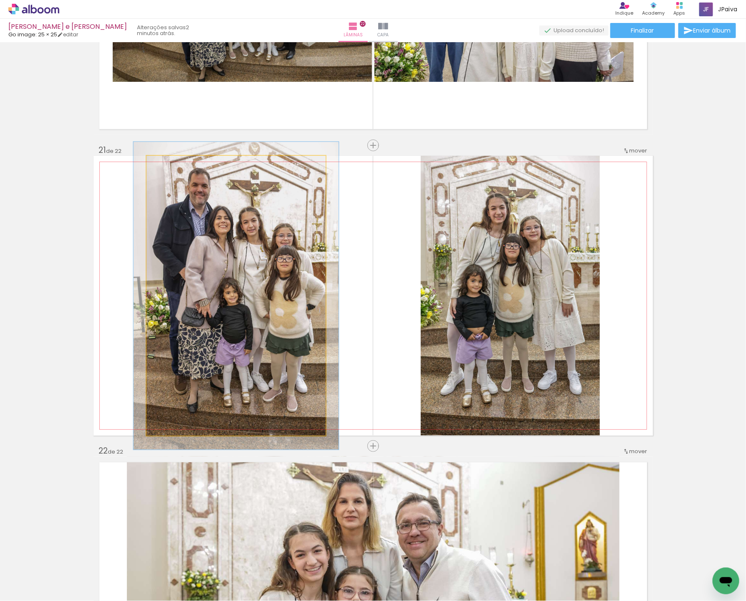
type paper-slider "110"
click at [168, 166] on div at bounding box center [169, 165] width 8 height 8
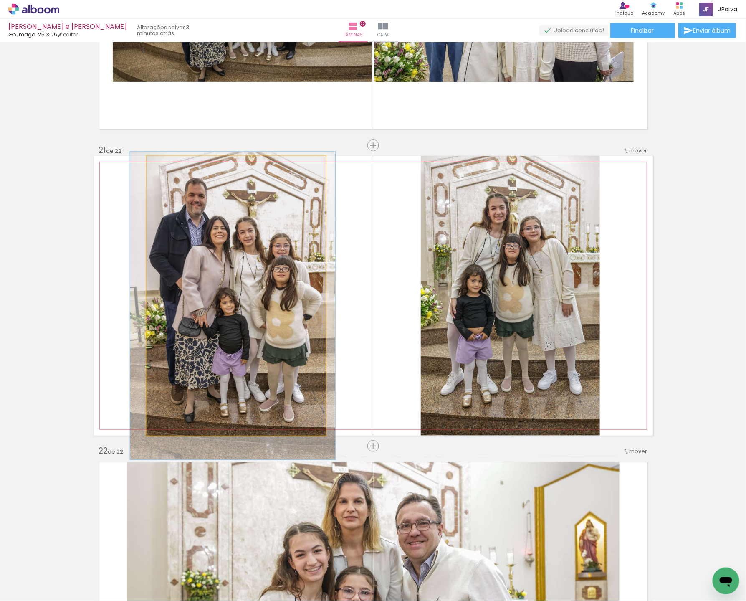
drag, startPoint x: 244, startPoint y: 233, endPoint x: 241, endPoint y: 243, distance: 10.6
click at [241, 243] on div at bounding box center [232, 306] width 205 height 308
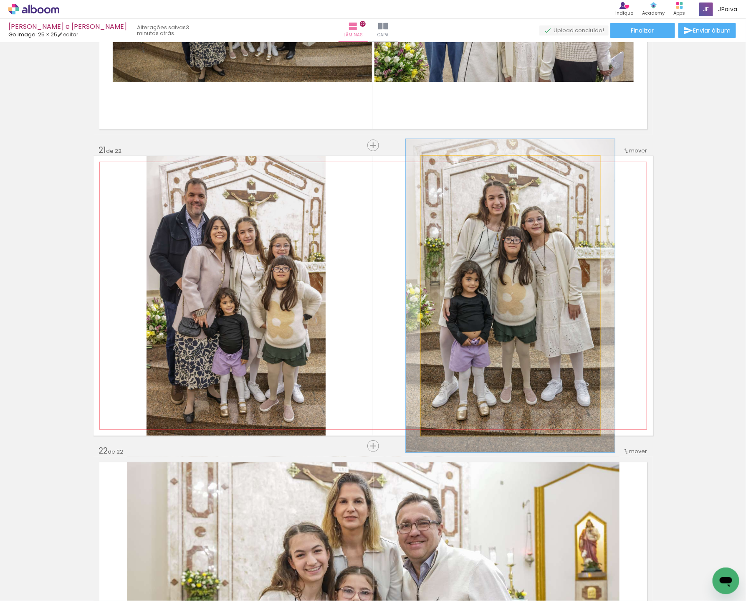
type paper-slider "112"
click at [446, 165] on div at bounding box center [443, 164] width 13 height 13
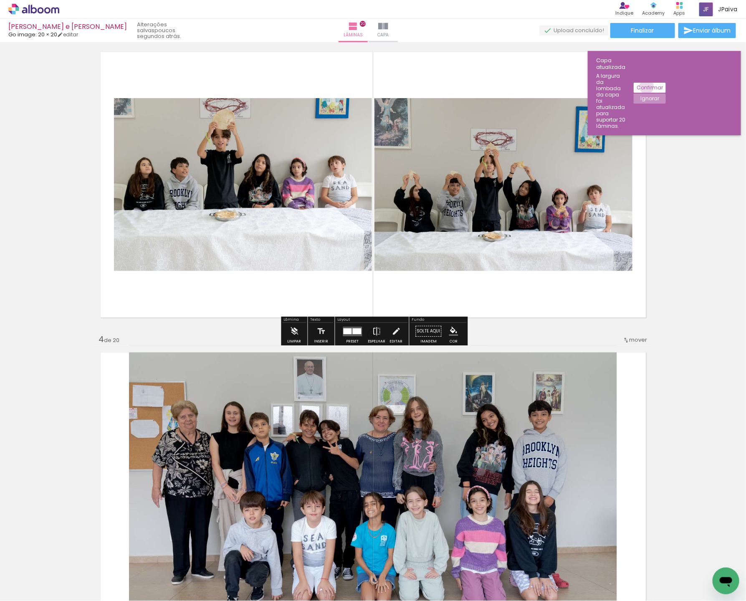
click at [0, 0] on slot "Confirmar" at bounding box center [0, 0] width 0 height 0
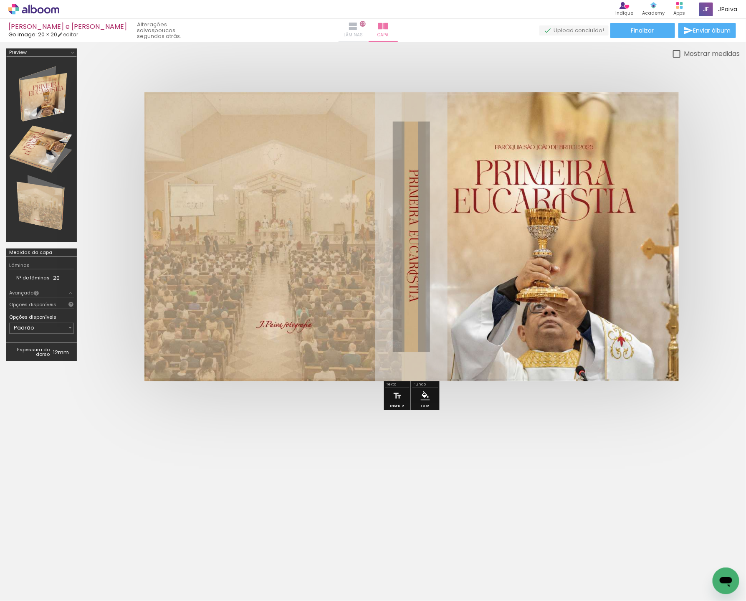
click at [368, 26] on paper-button "Lâminas 20" at bounding box center [353, 30] width 29 height 23
